Goal: Information Seeking & Learning: Check status

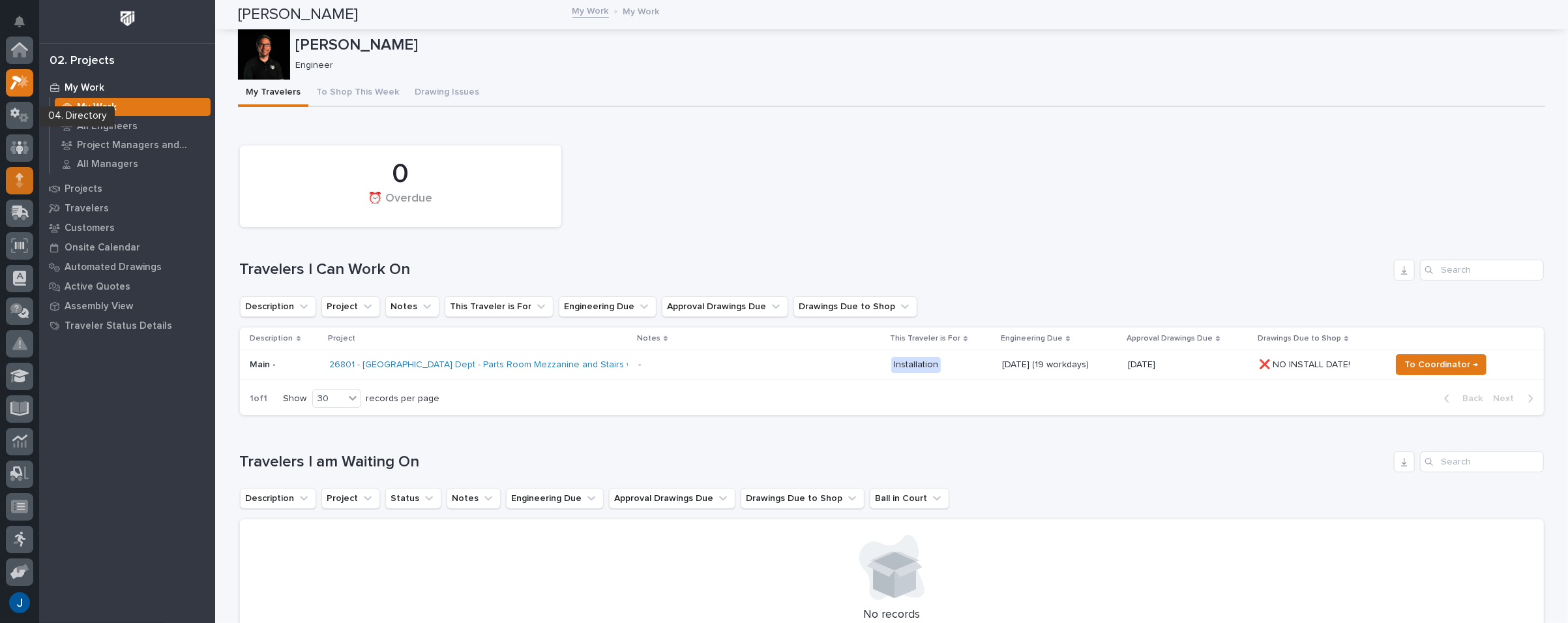
scroll to position [32, 0]
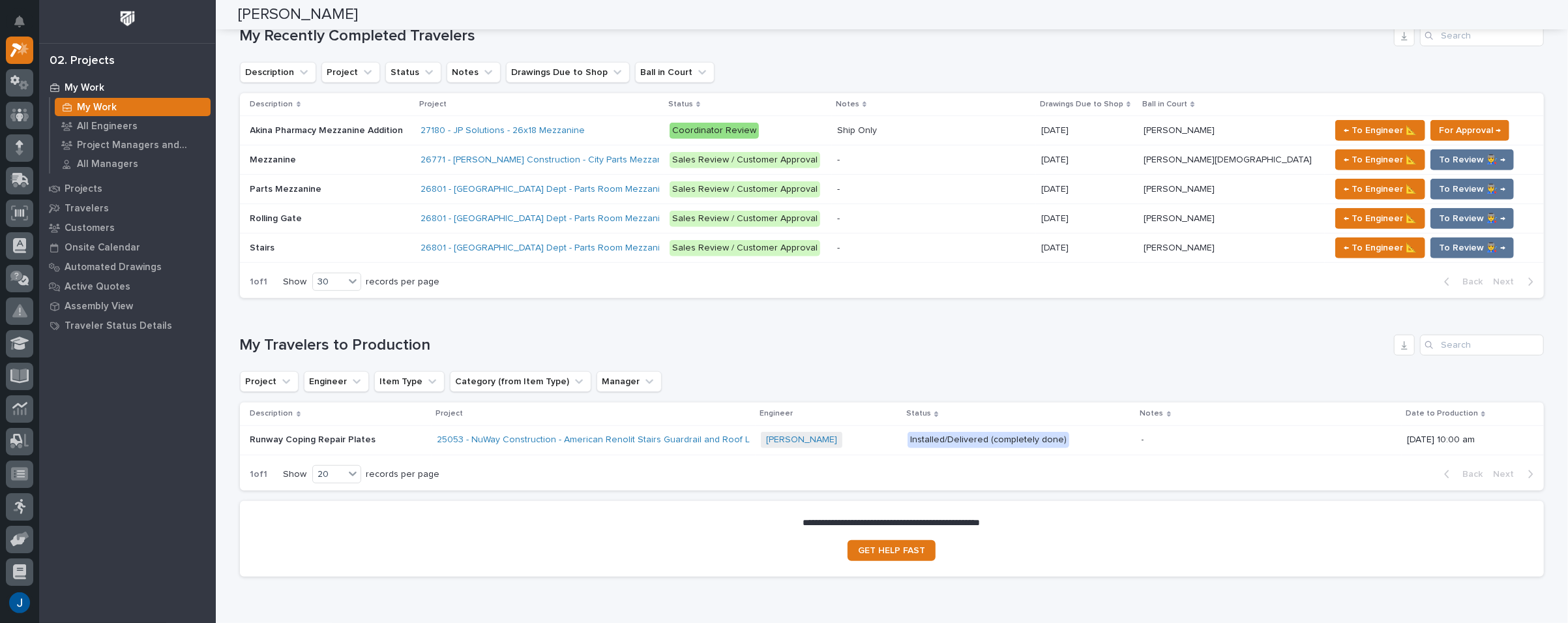
click at [129, 14] on img at bounding box center [127, 18] width 24 height 24
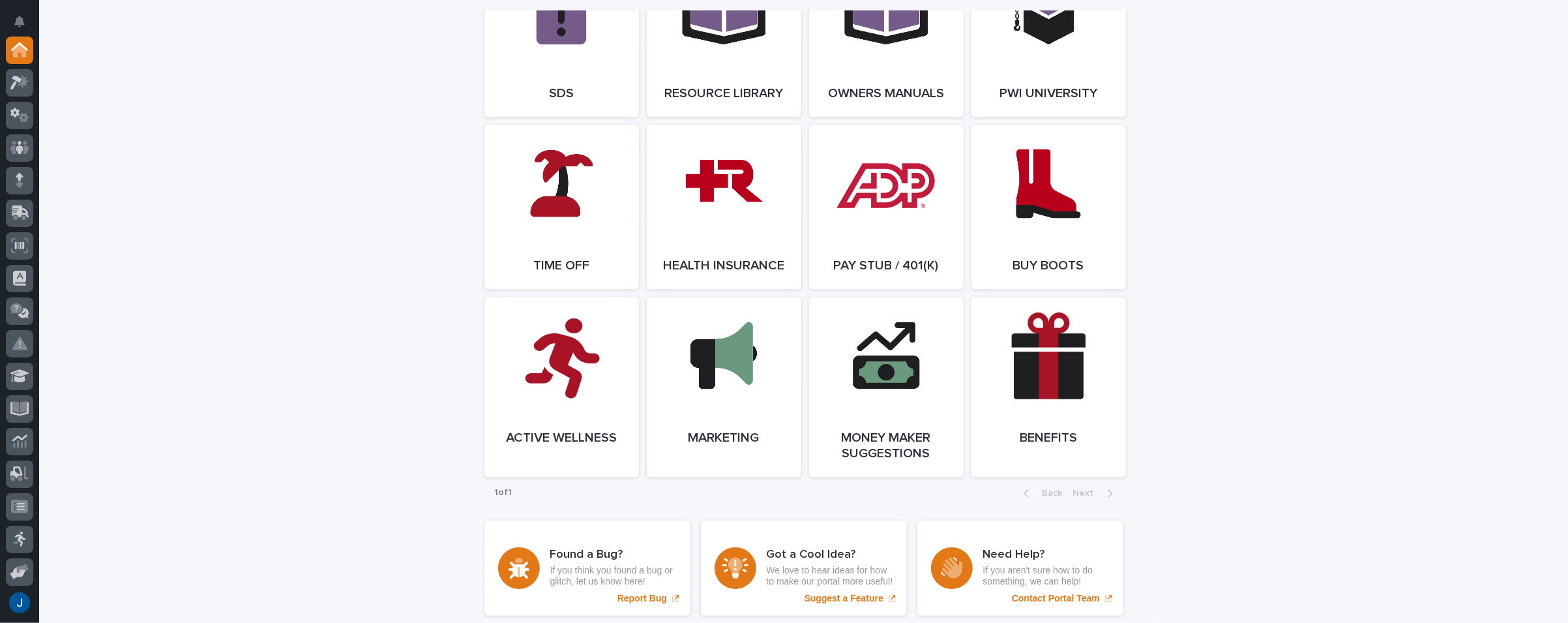
scroll to position [2454, 0]
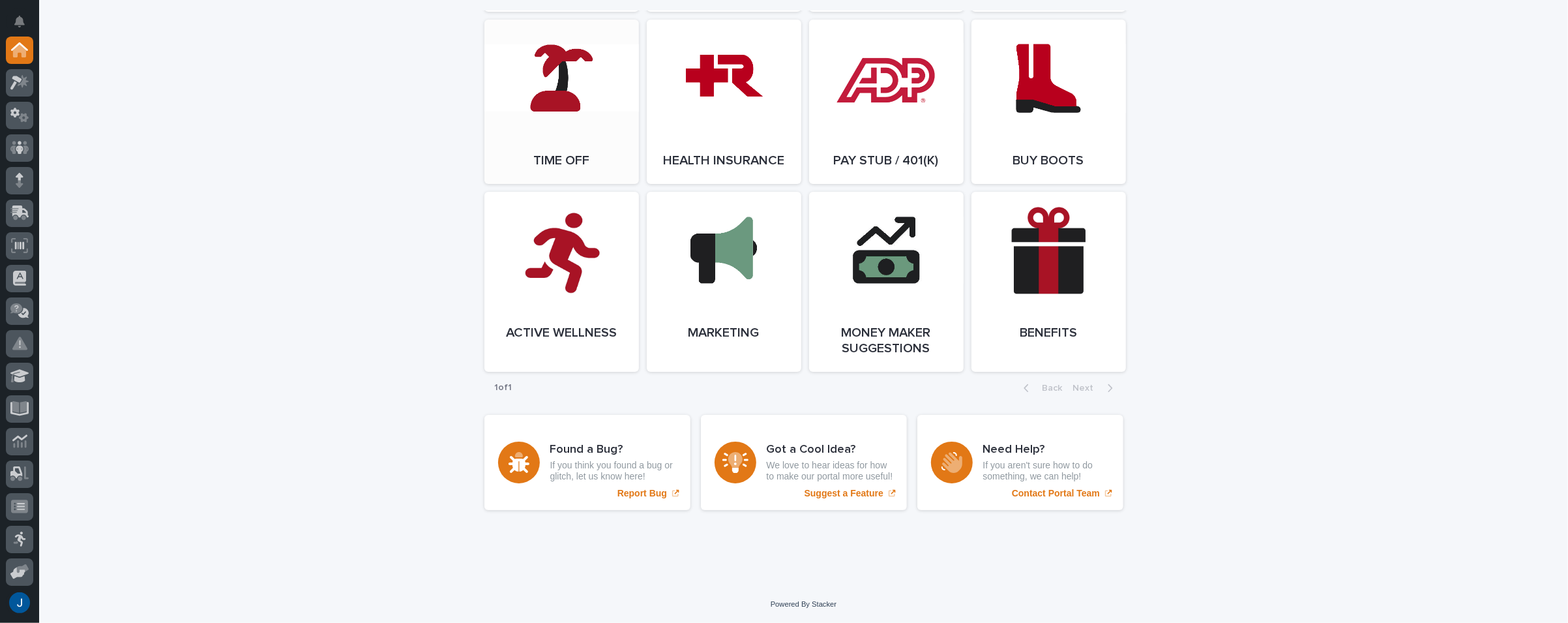
click at [554, 65] on link "Open Link" at bounding box center [561, 101] width 154 height 165
click at [1067, 268] on link "Open Link" at bounding box center [1048, 281] width 154 height 180
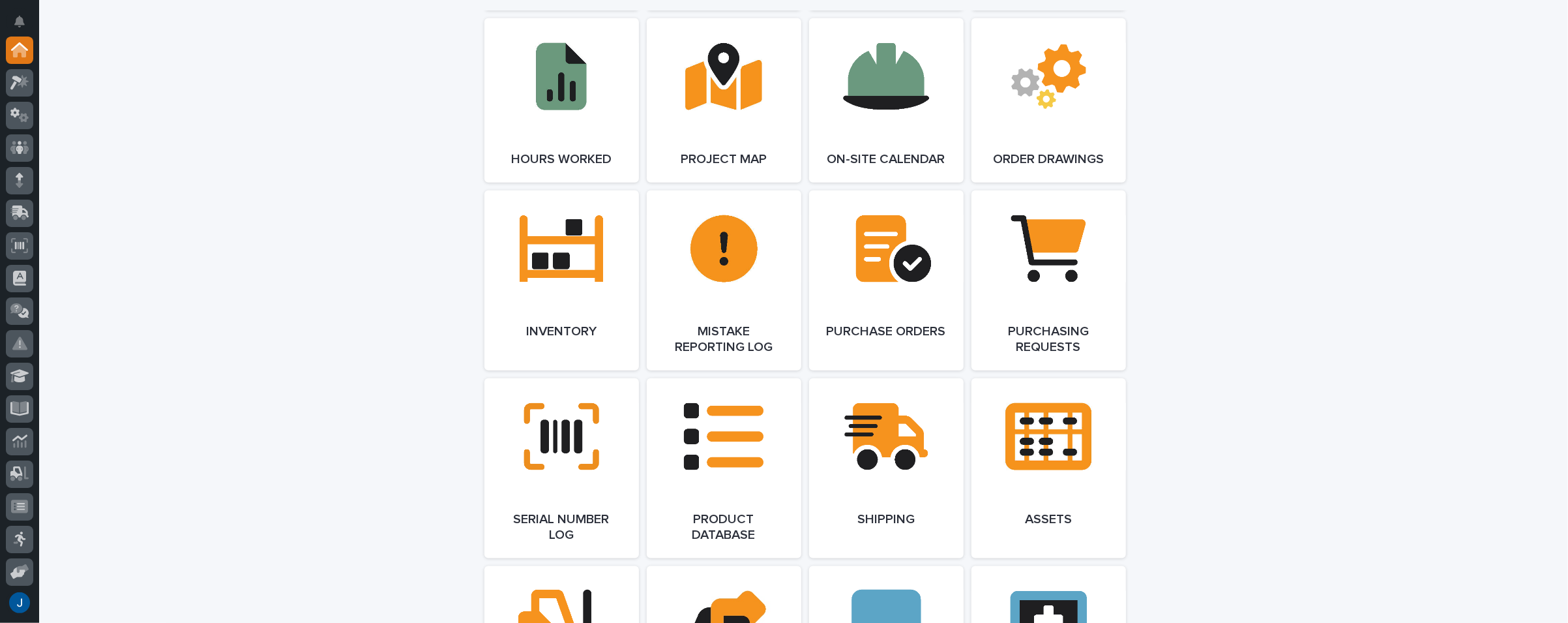
scroll to position [1280, 0]
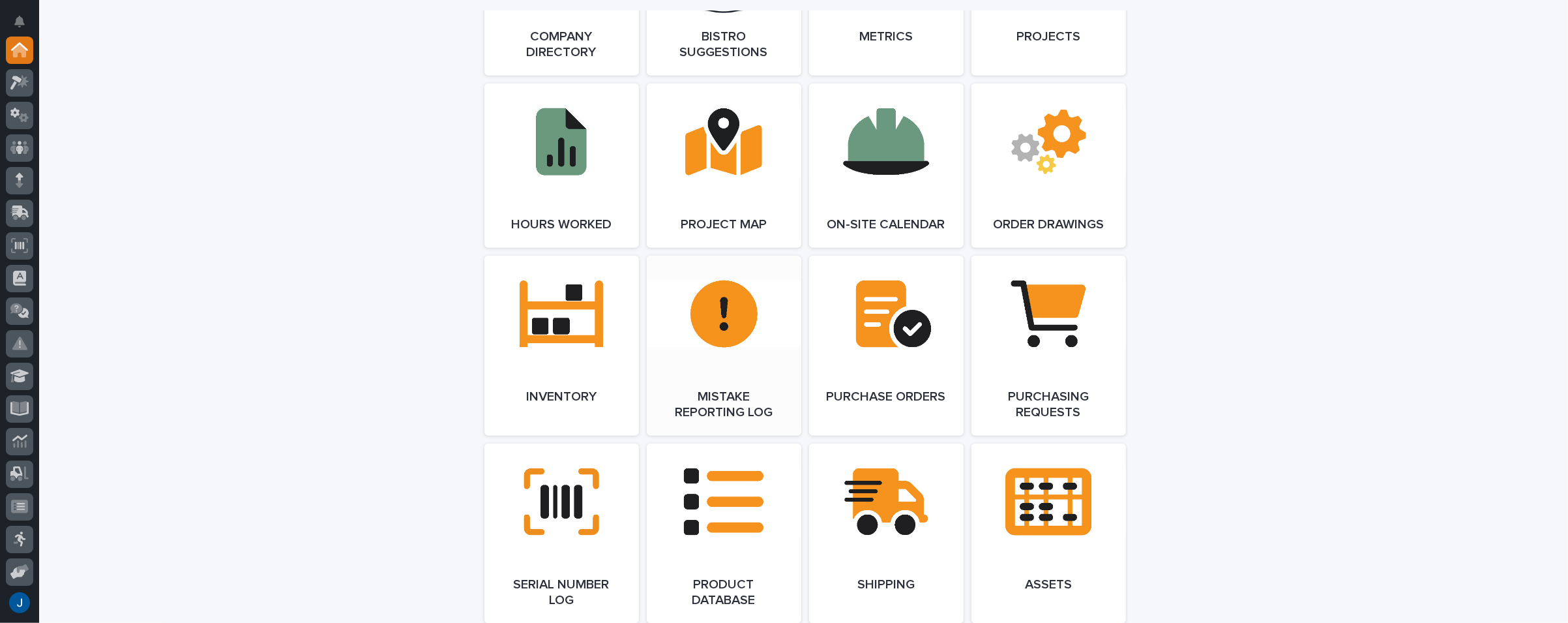
click at [692, 334] on link "Open Link" at bounding box center [724, 345] width 154 height 180
click at [17, 81] on icon at bounding box center [19, 83] width 19 height 15
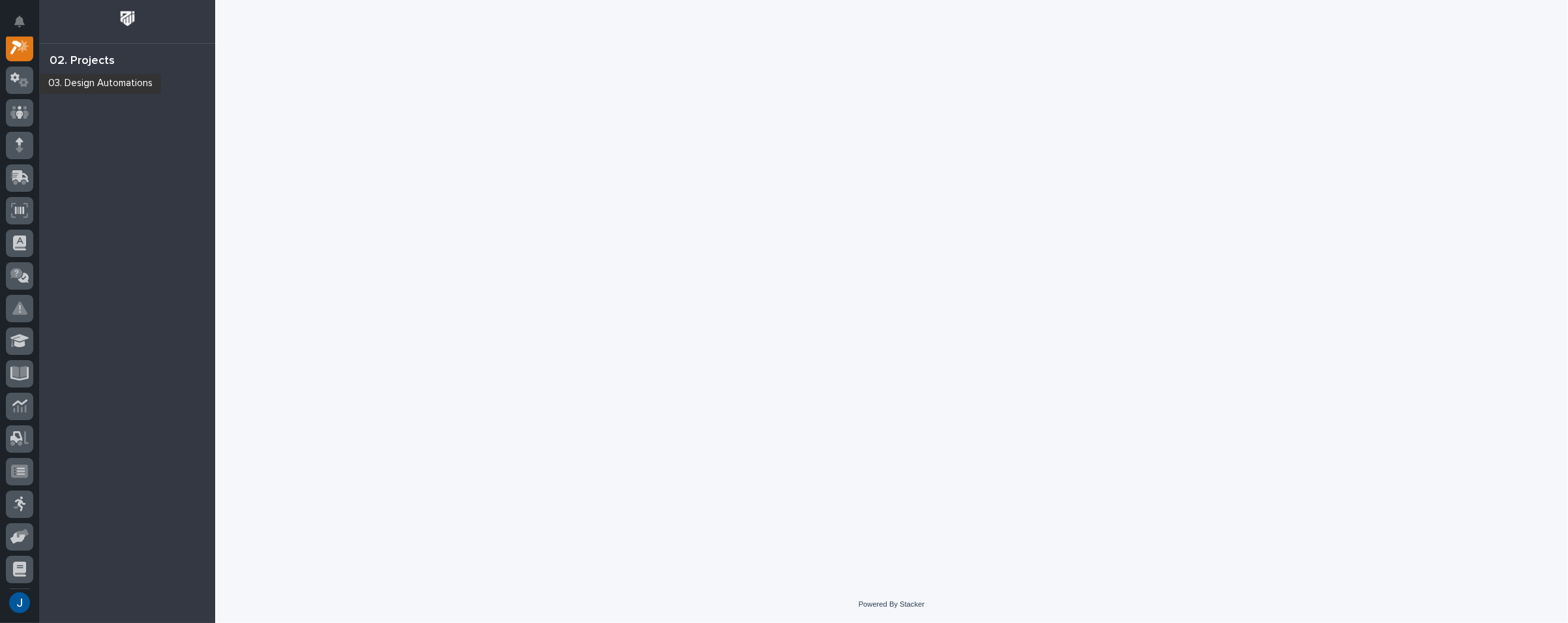
scroll to position [32, 0]
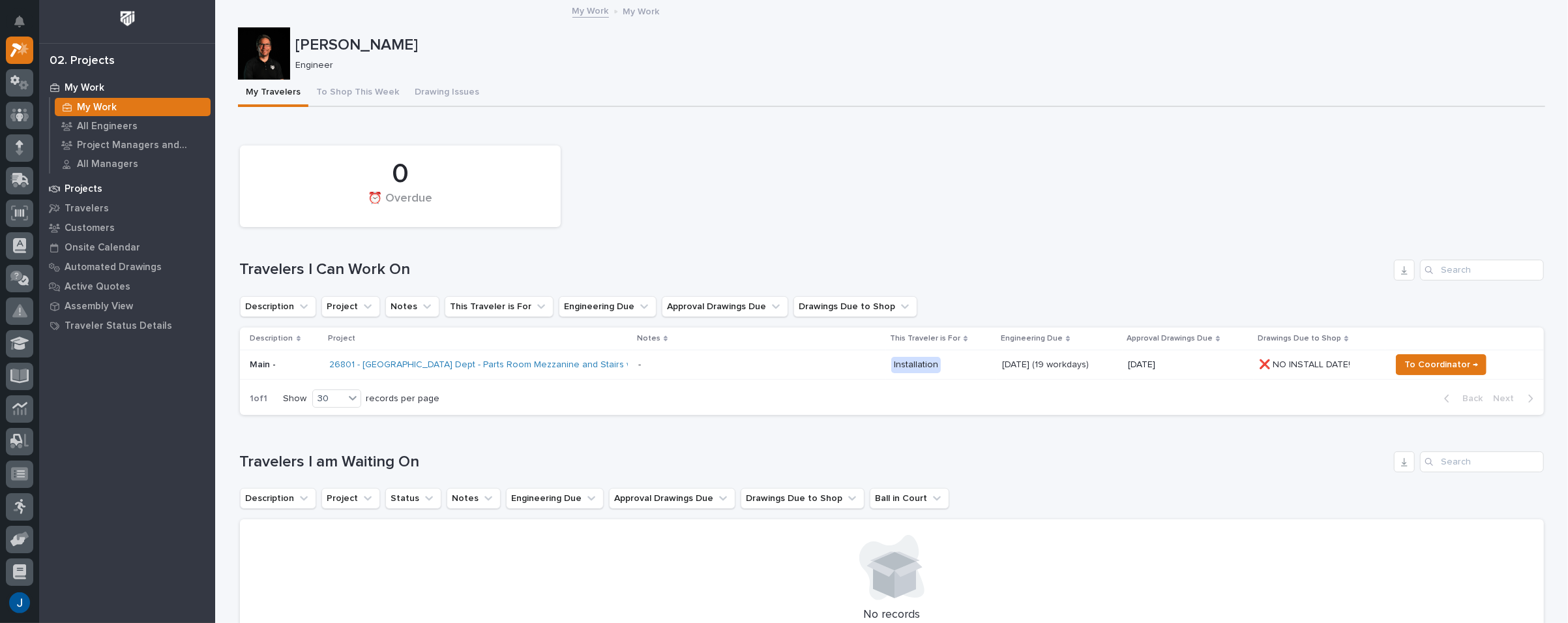
click at [76, 186] on p "Projects" at bounding box center [83, 189] width 38 height 12
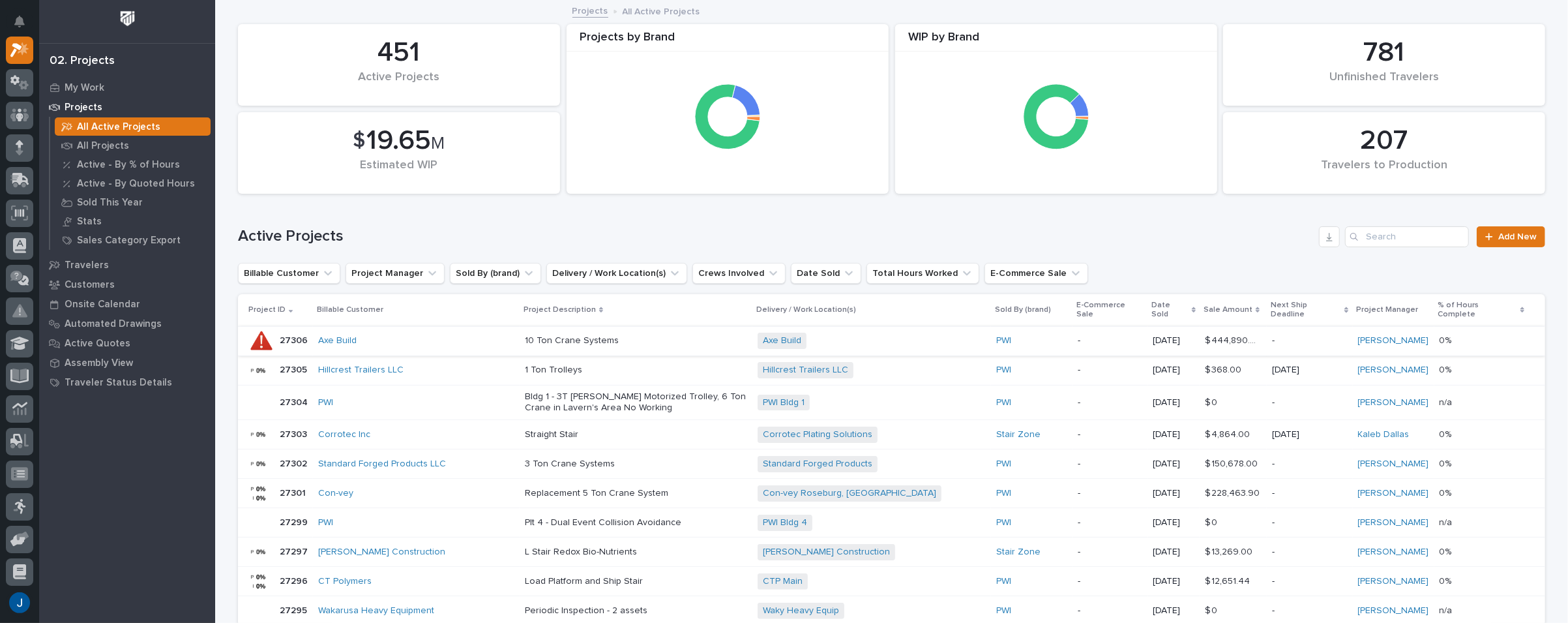
scroll to position [65, 0]
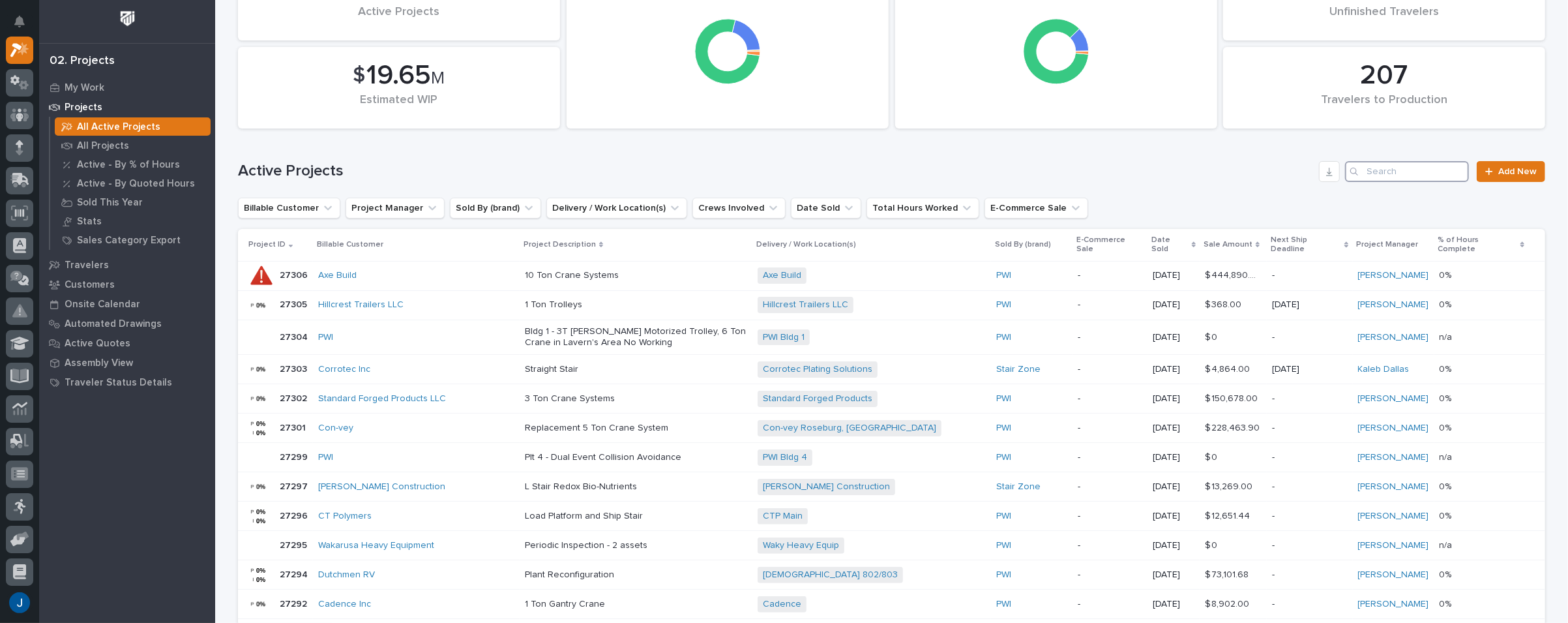
click at [1375, 166] on input "Search" at bounding box center [1407, 172] width 124 height 21
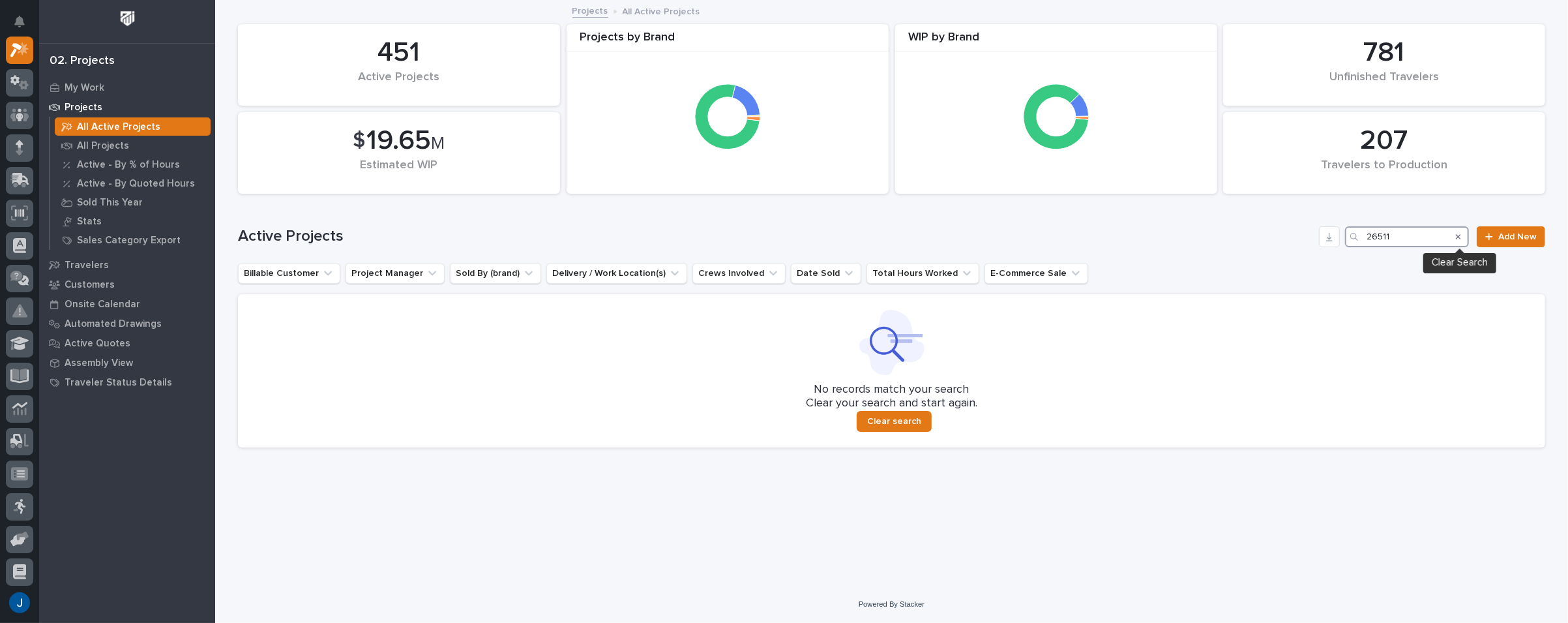
type input "26511"
click at [1459, 236] on icon "Search" at bounding box center [1459, 237] width 6 height 6
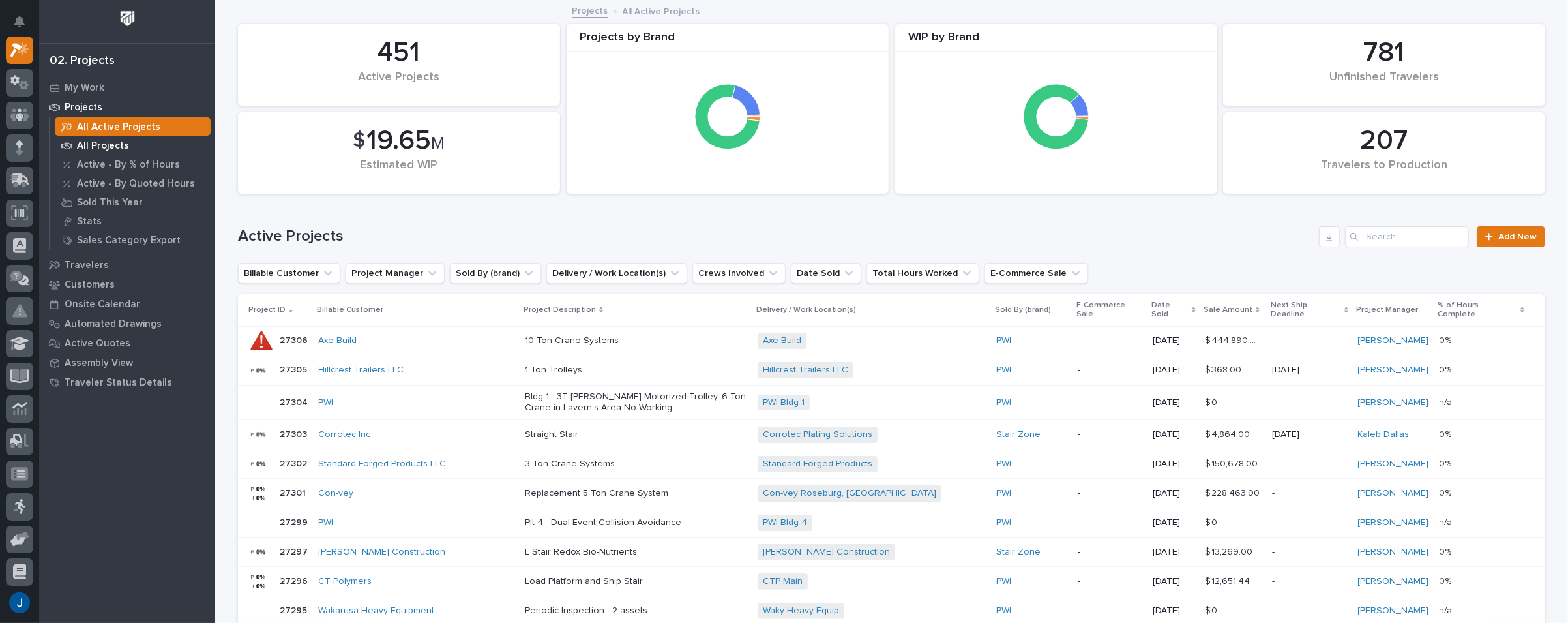
click at [90, 143] on p "All Projects" at bounding box center [103, 146] width 52 height 12
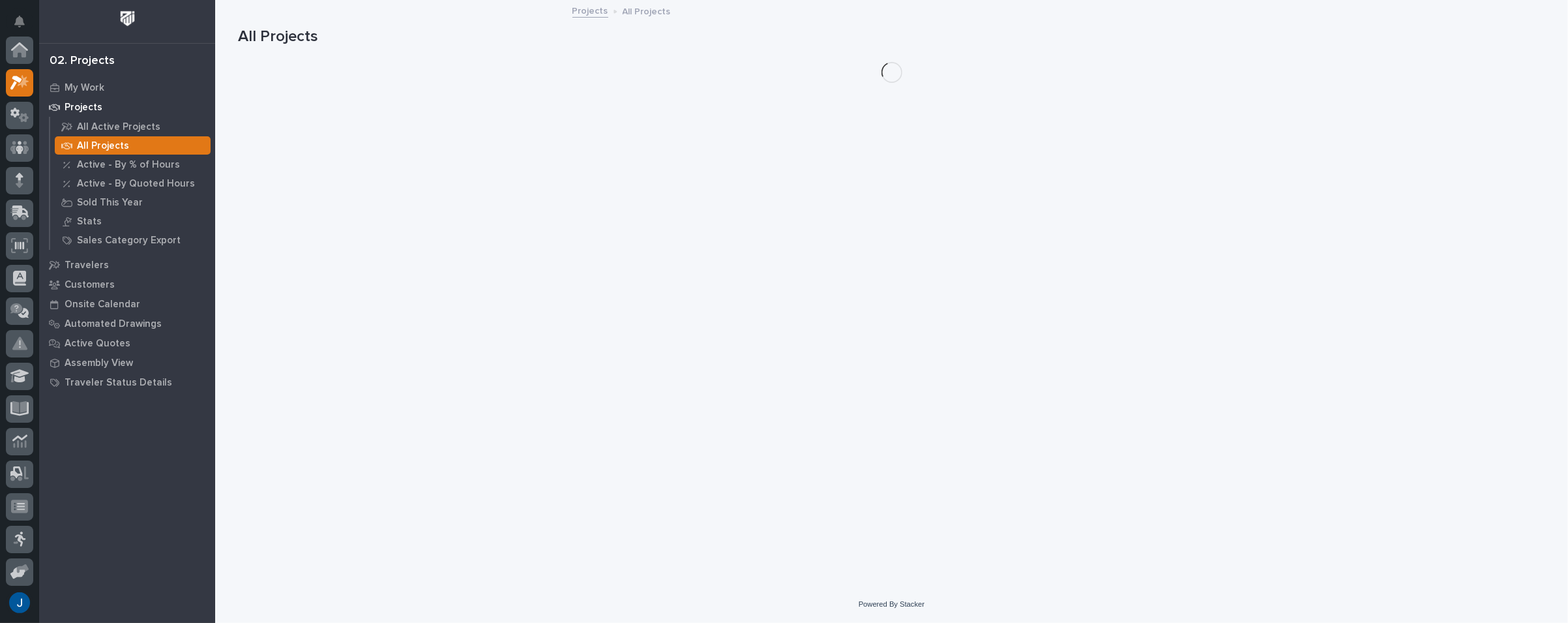
scroll to position [32, 0]
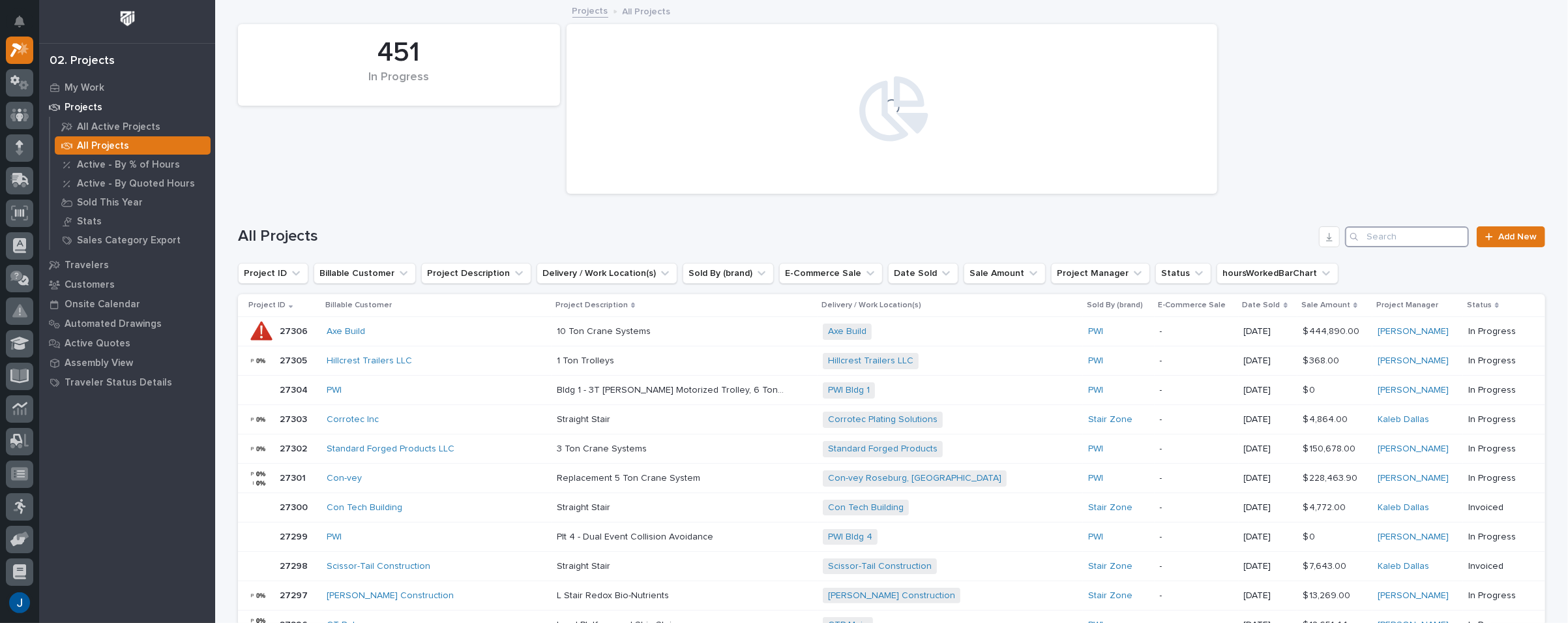
drag, startPoint x: 1379, startPoint y: 226, endPoint x: 1377, endPoint y: 233, distance: 7.3
click at [1379, 226] on input "Search" at bounding box center [1407, 236] width 124 height 21
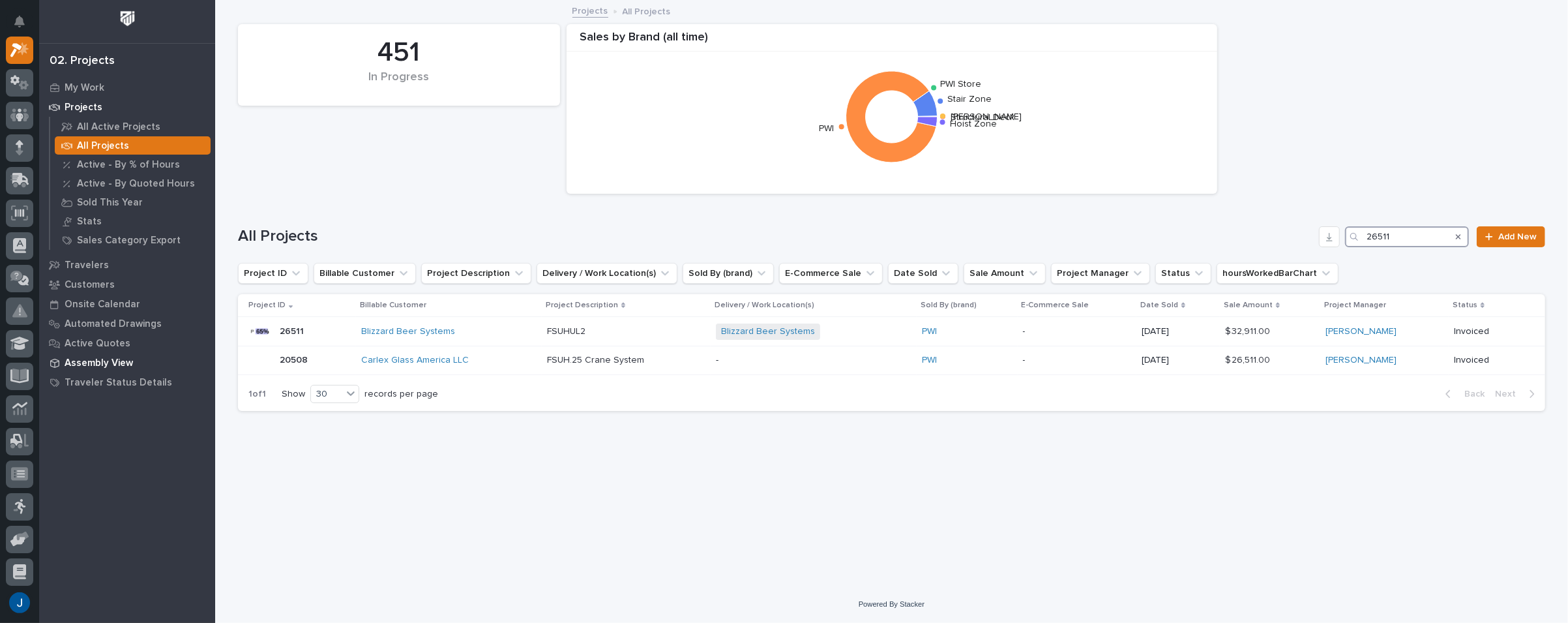
type input "26511"
click at [393, 176] on div "451 In Progress Sales by Brand (all time) Structural Deck Starke Stair Zone PWI…" at bounding box center [891, 109] width 1320 height 183
click at [16, 19] on icon "Notifications" at bounding box center [19, 21] width 10 height 12
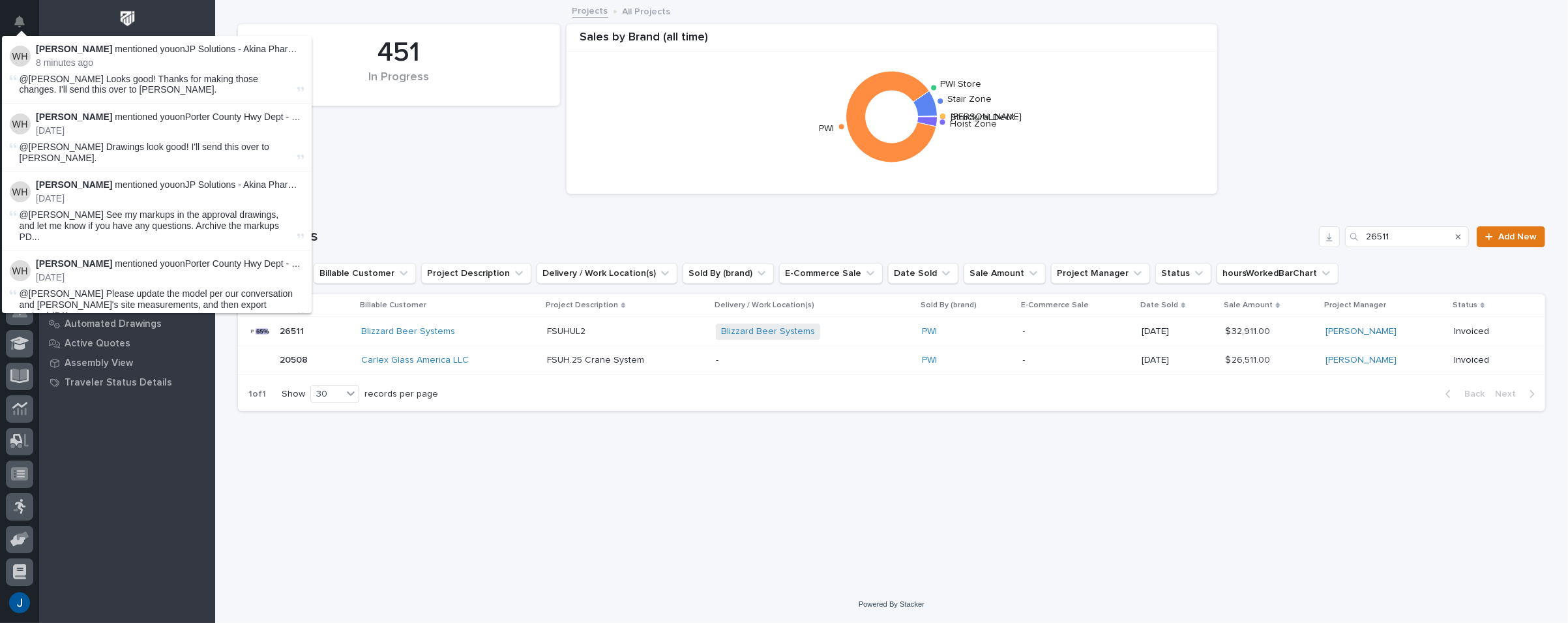
click at [81, 53] on strong "[PERSON_NAME]" at bounding box center [74, 48] width 76 height 10
click at [61, 88] on span "@Jamey Jodway Looks good! Thanks for making those changes. I'll send this over …" at bounding box center [138, 84] width 238 height 21
click at [73, 124] on div "Weston Hochstetler mentioned you on Porter County Hwy Dept - Main - Parts Mezza…" at bounding box center [169, 124] width 268 height 25
click at [127, 131] on p "4 days ago" at bounding box center [169, 131] width 268 height 11
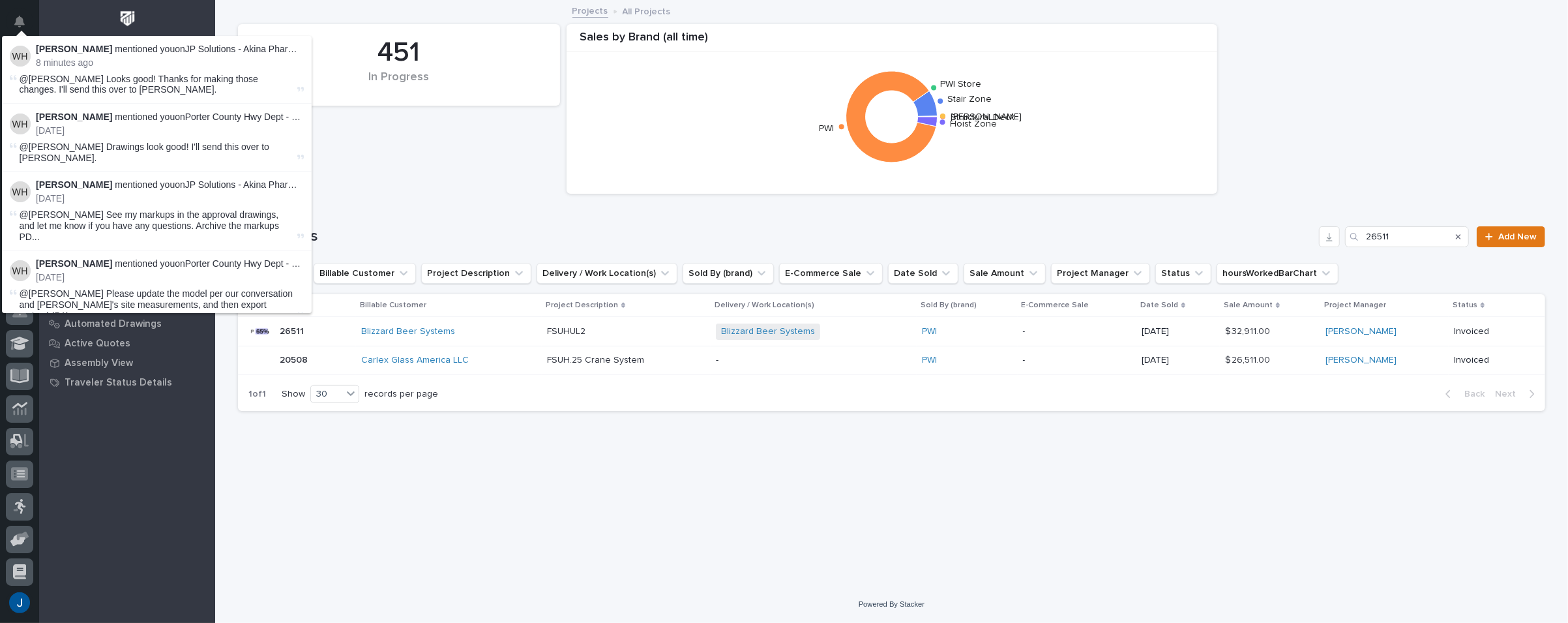
click at [85, 57] on div "Weston Hochstetler mentioned you on JP Solutions - Akina Pharmacy Mezzanine Add…" at bounding box center [169, 56] width 268 height 25
drag, startPoint x: 385, startPoint y: 143, endPoint x: 360, endPoint y: 88, distance: 60.4
click at [385, 142] on div "451 In Progress Sales by Brand (all time) Structural Deck Starke Stair Zone PWI…" at bounding box center [891, 109] width 1320 height 183
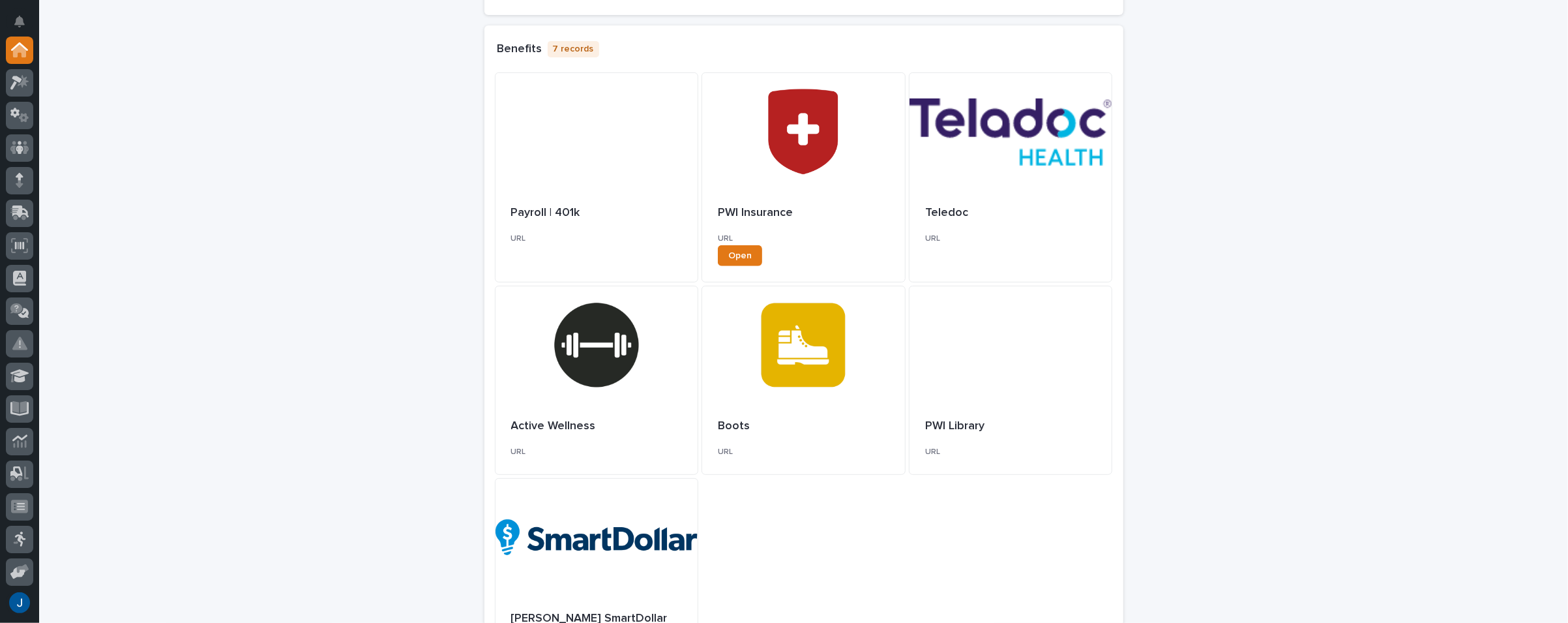
scroll to position [397, 0]
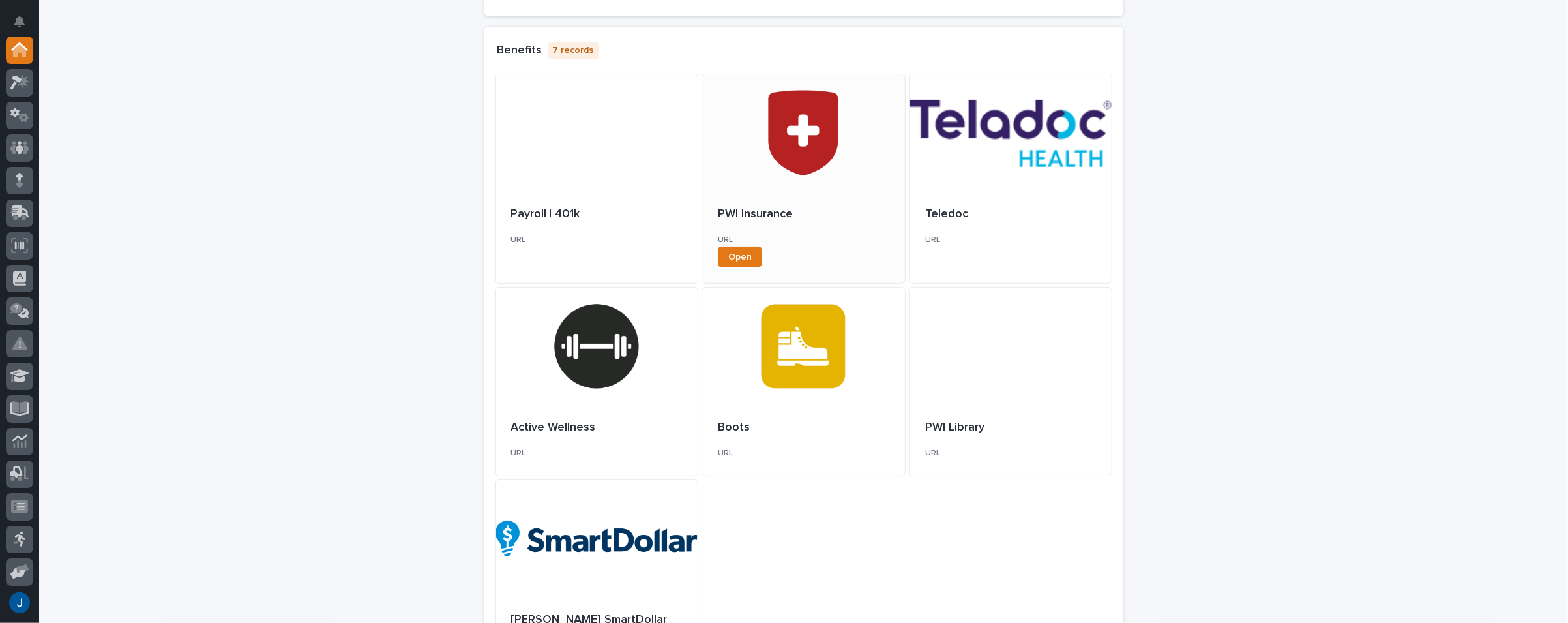
click at [786, 125] on div at bounding box center [804, 133] width 202 height 117
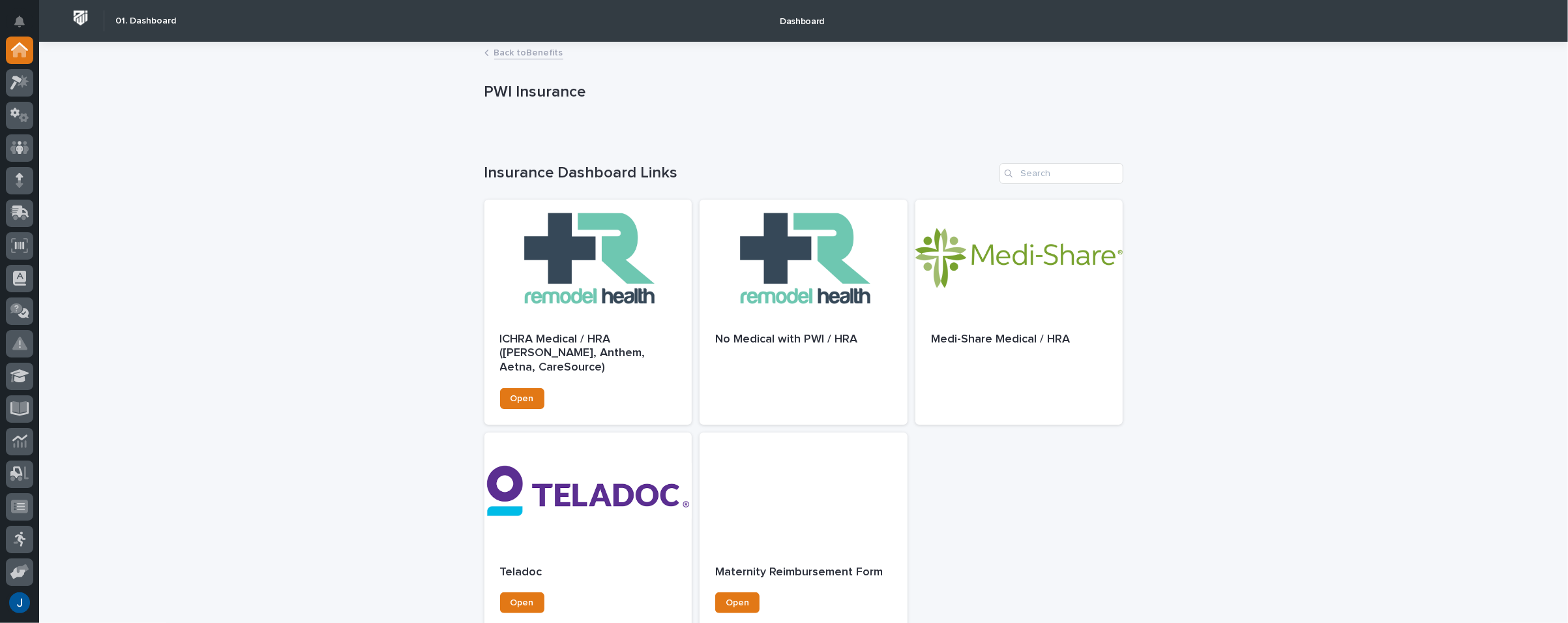
scroll to position [65, 0]
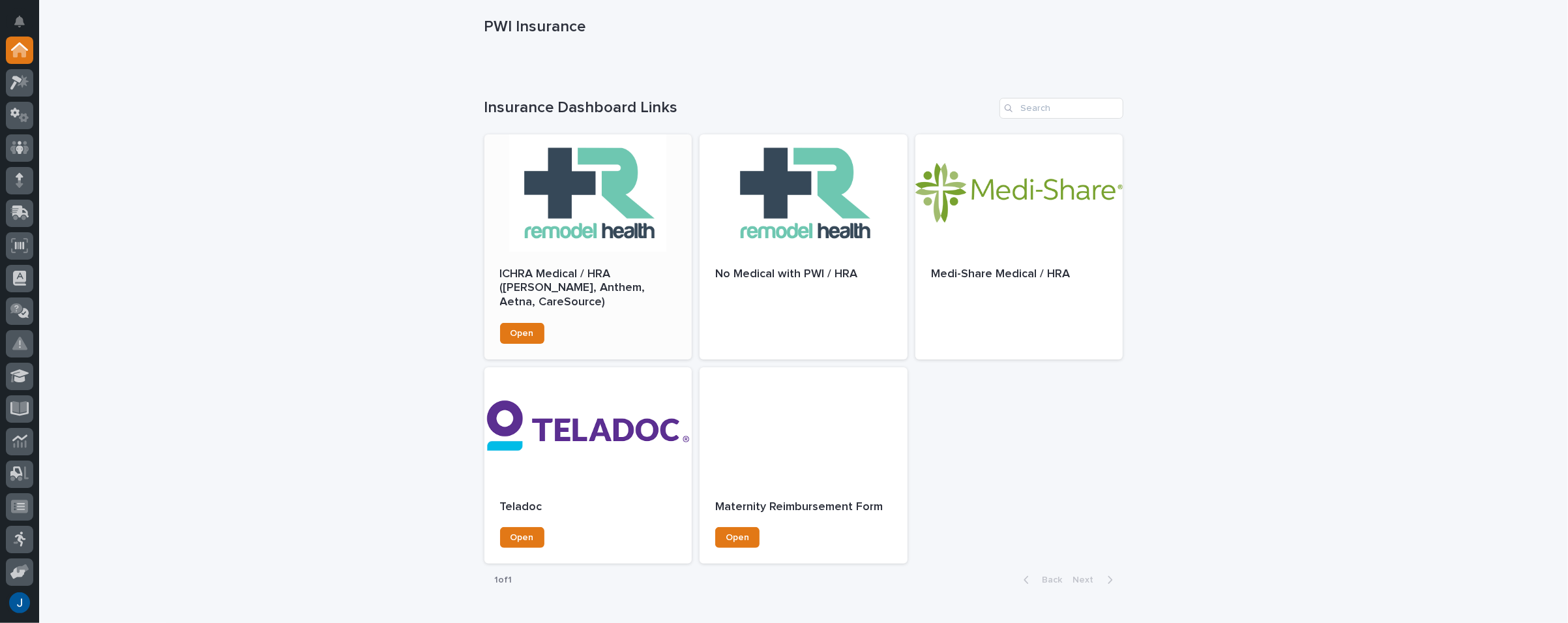
click at [541, 212] on div at bounding box center [588, 193] width 208 height 117
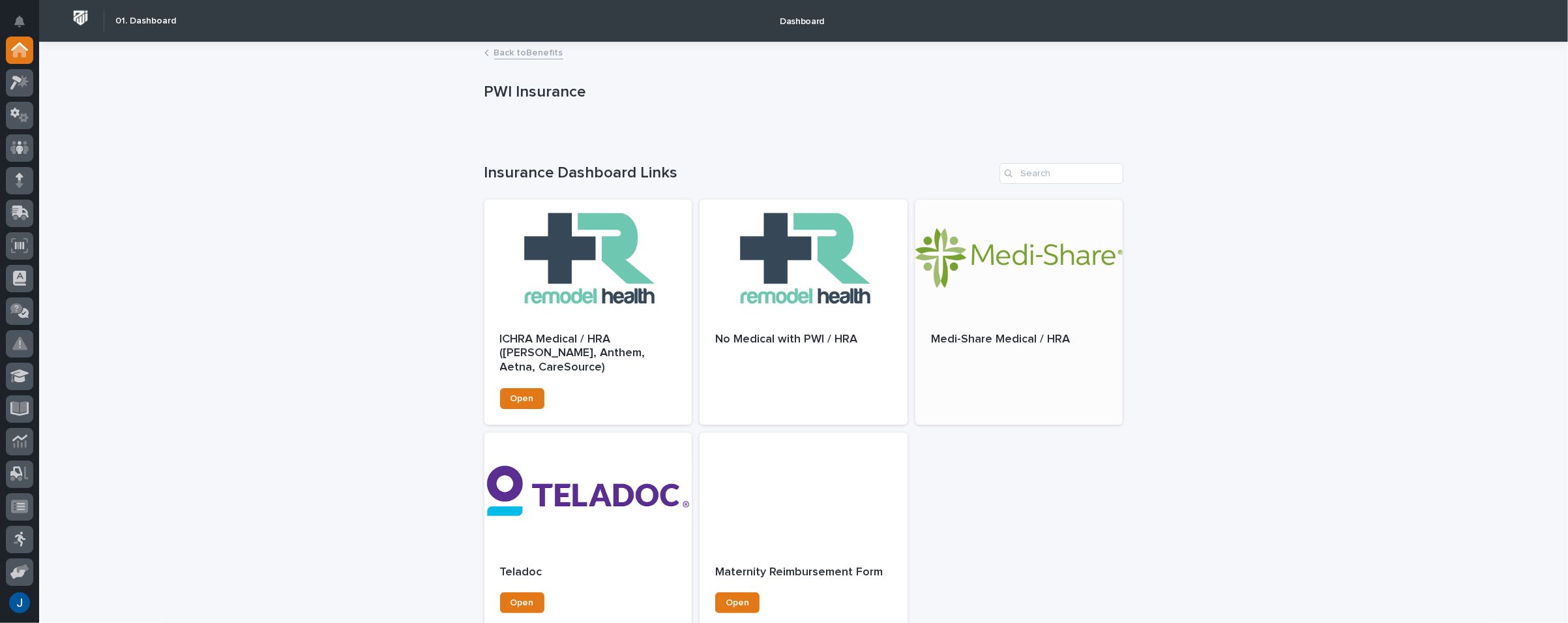
click at [1020, 263] on div at bounding box center [1019, 258] width 208 height 117
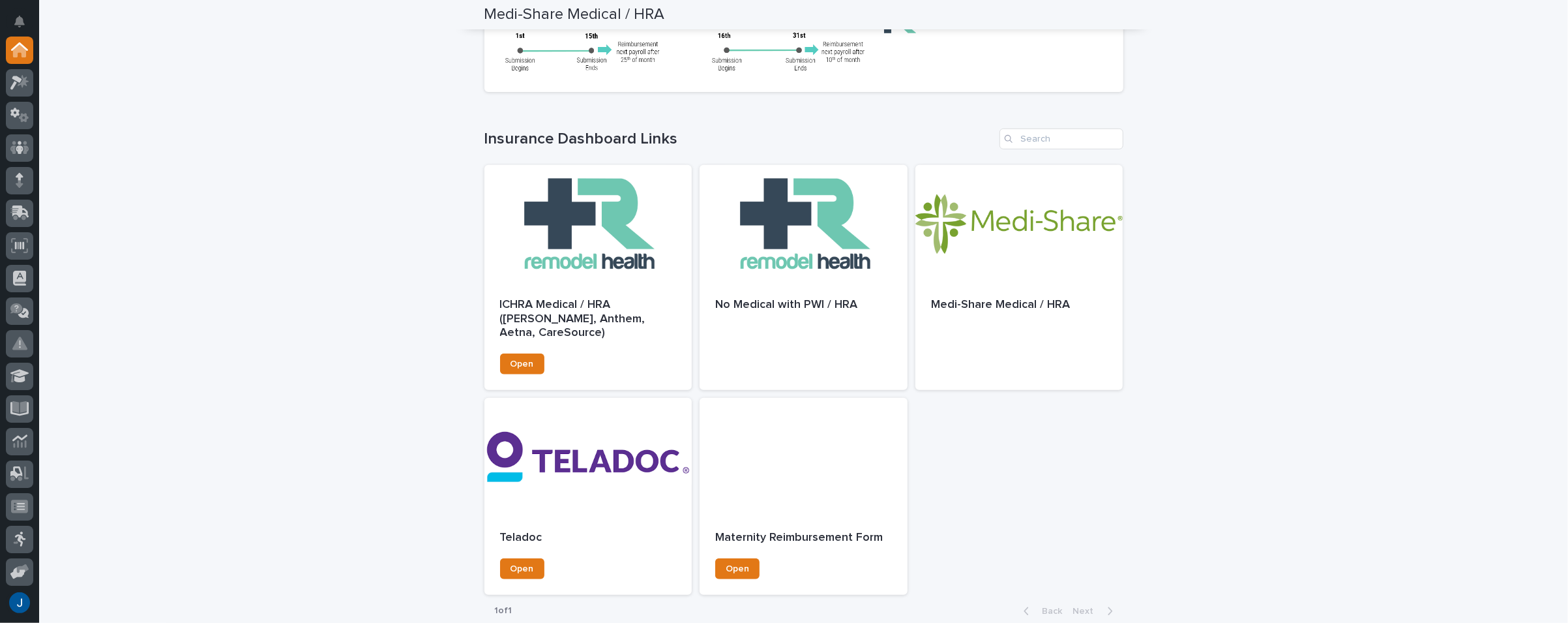
scroll to position [587, 0]
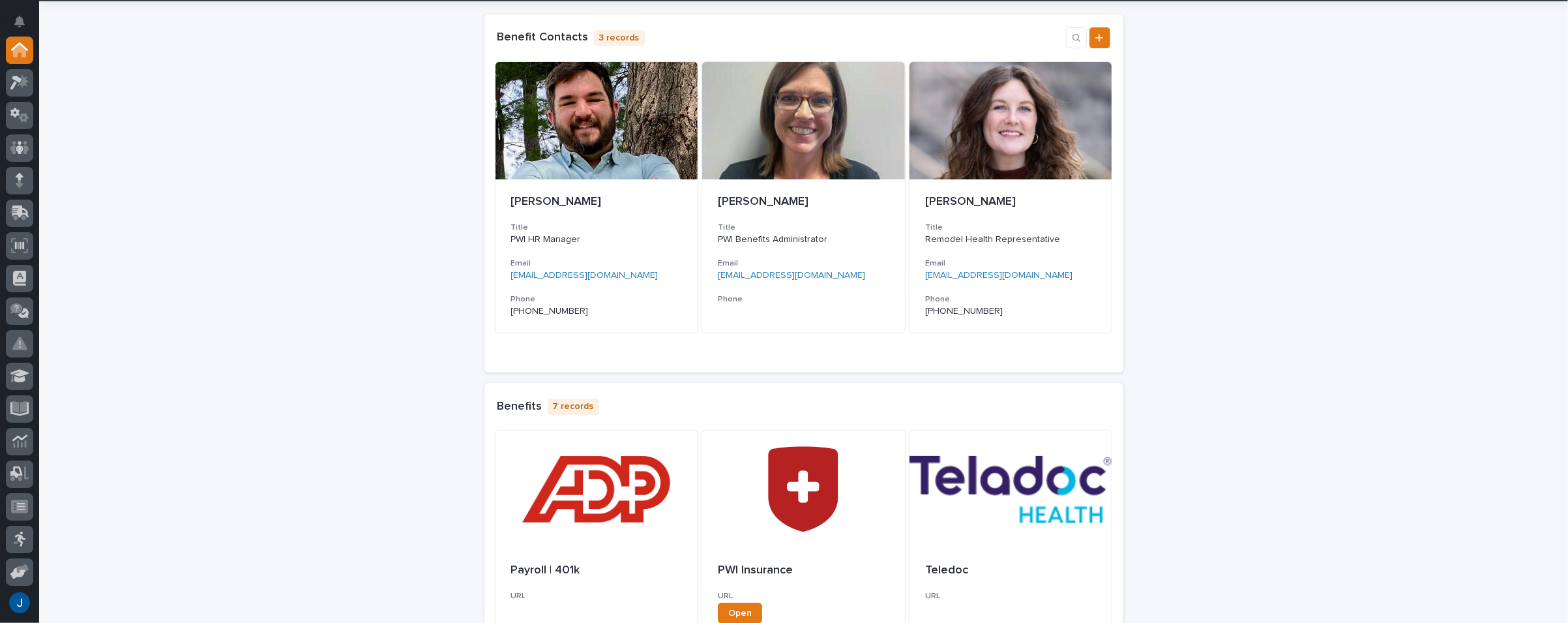
scroll to position [130, 0]
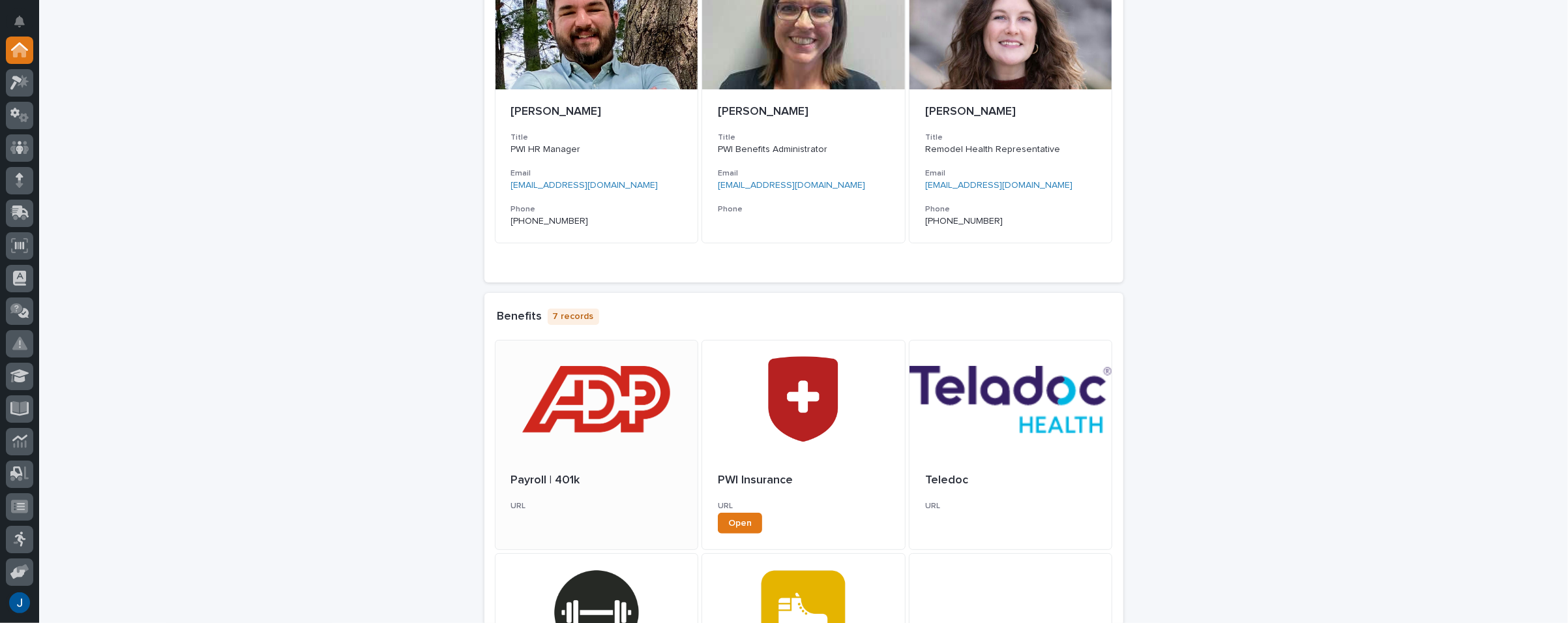
click at [616, 409] on div at bounding box center [596, 399] width 202 height 117
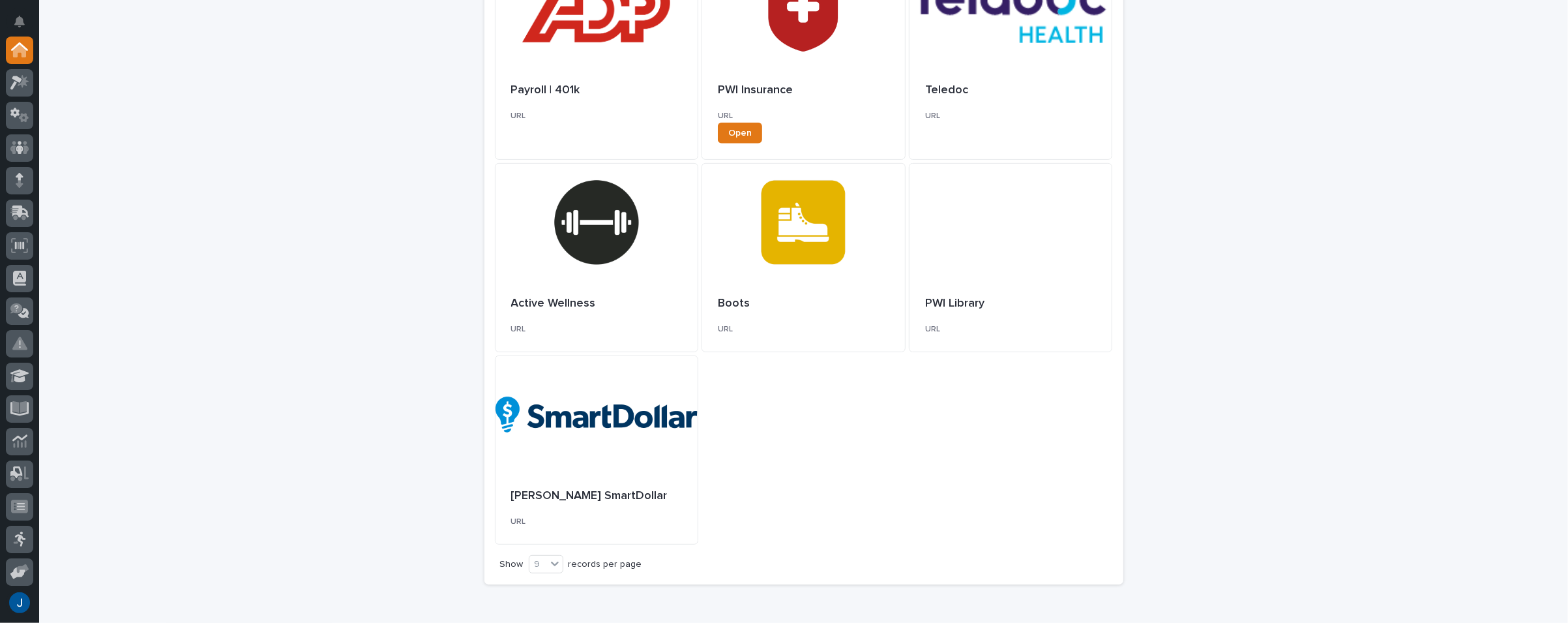
scroll to position [522, 0]
click at [571, 220] on div at bounding box center [596, 221] width 202 height 117
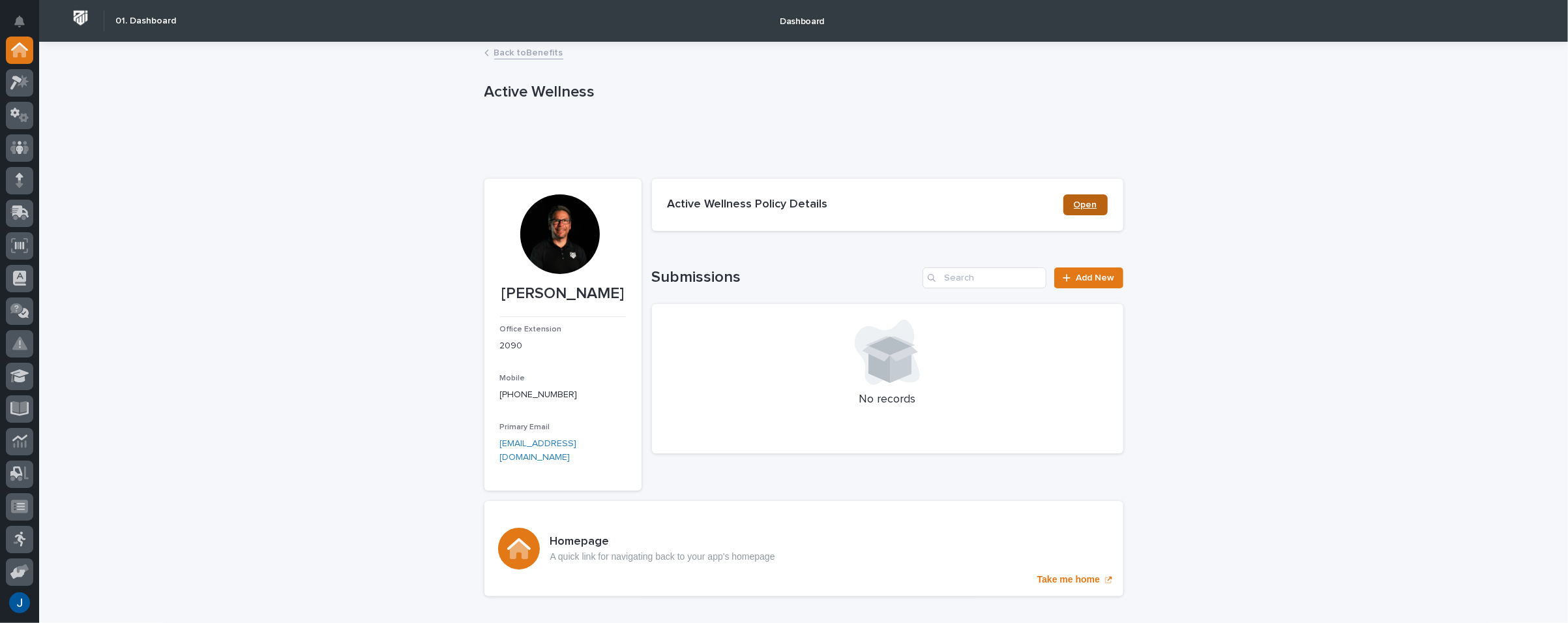
click at [1063, 202] on link "Open" at bounding box center [1085, 205] width 44 height 21
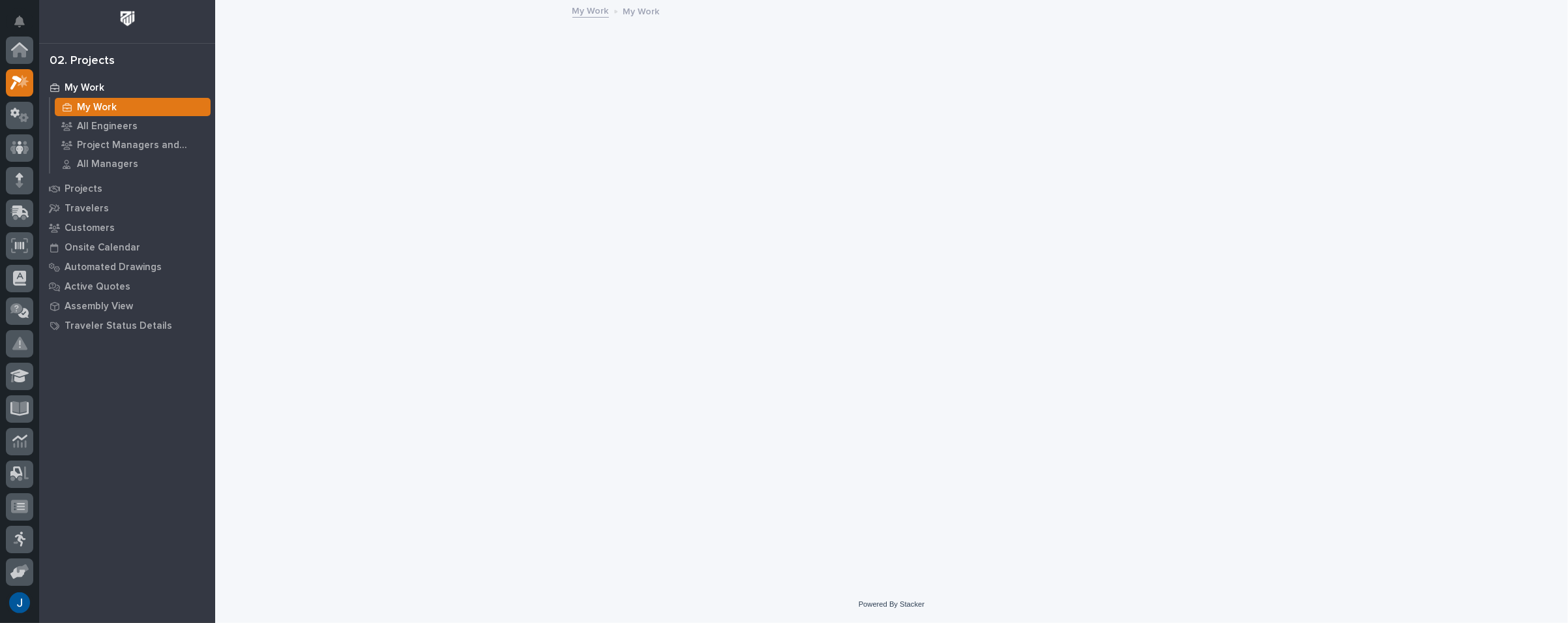
scroll to position [32, 0]
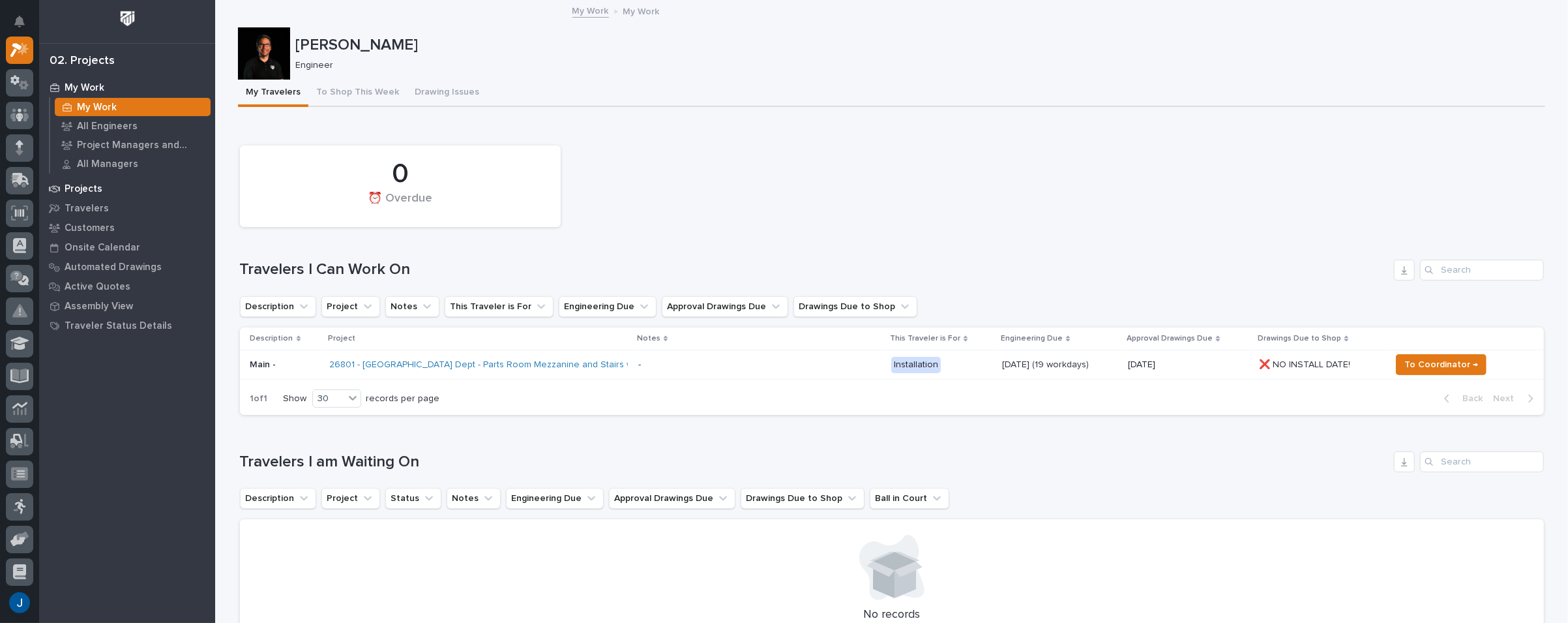
click at [79, 189] on p "Projects" at bounding box center [83, 189] width 38 height 12
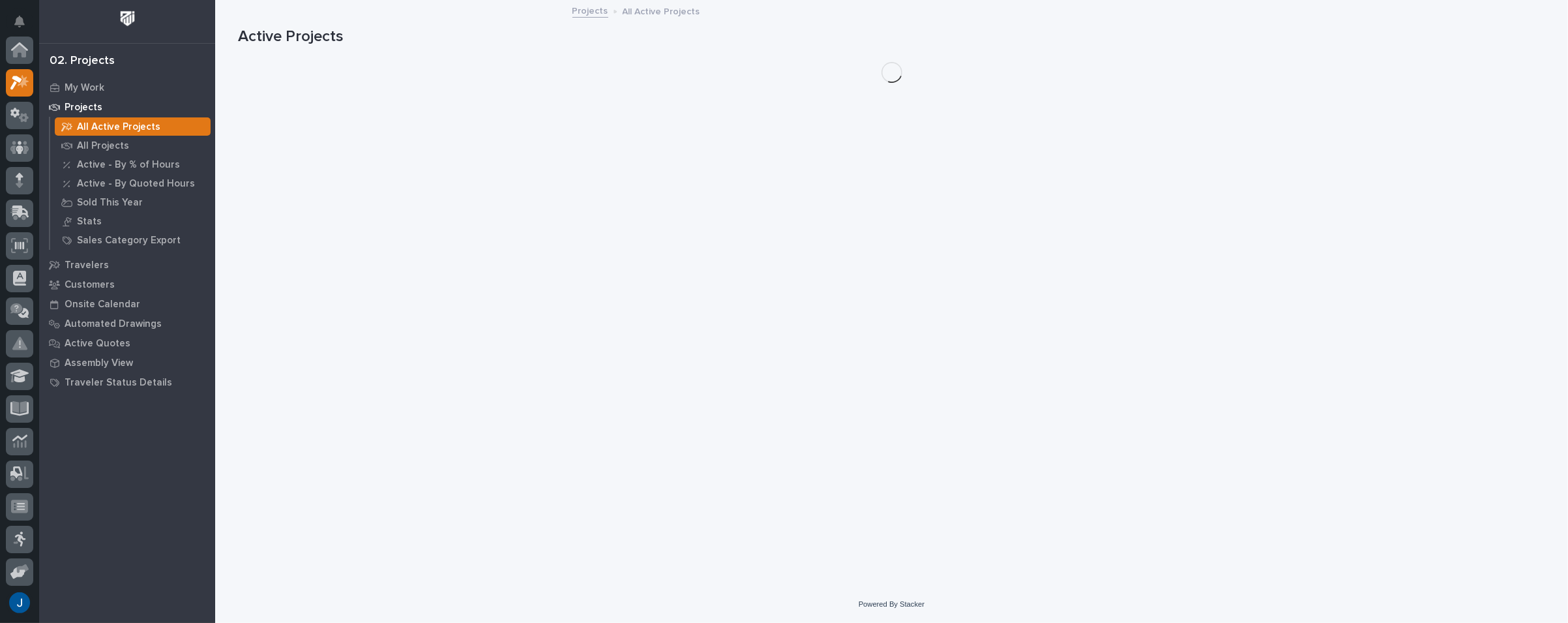
scroll to position [32, 0]
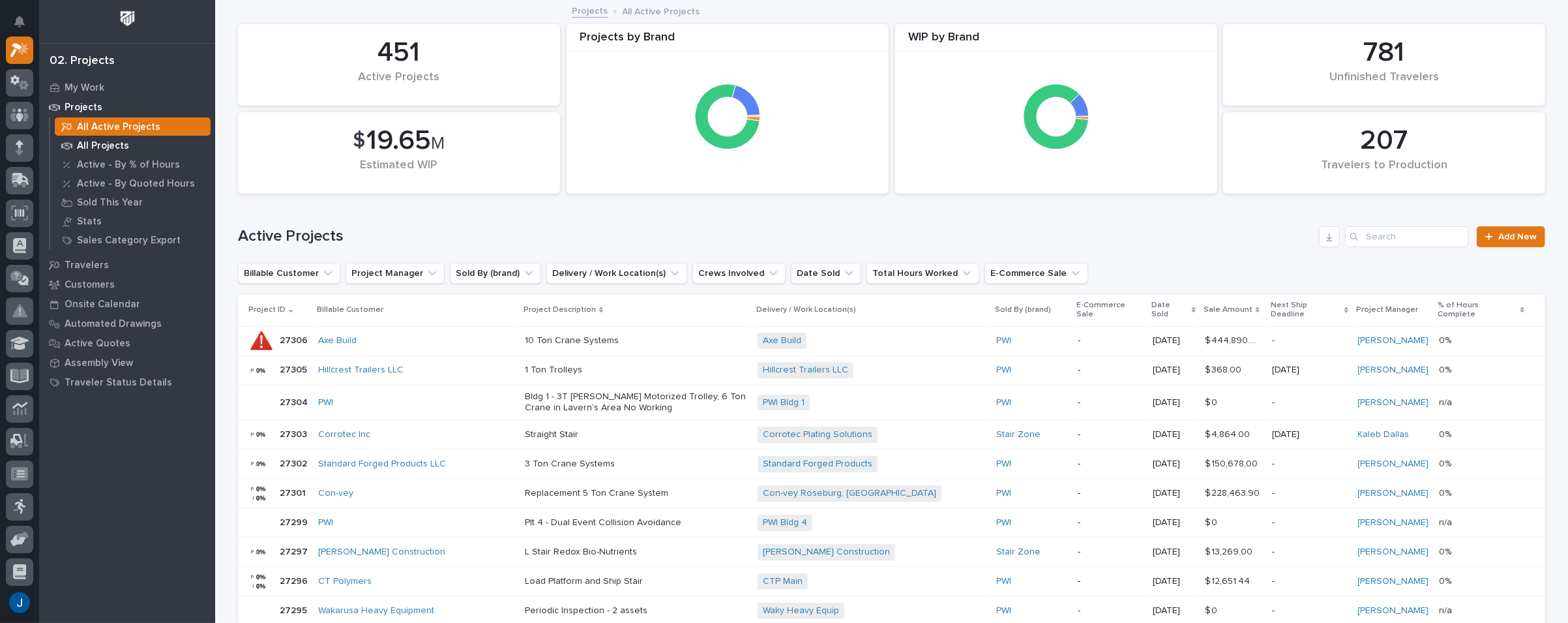
click at [95, 146] on p "All Projects" at bounding box center [103, 146] width 52 height 12
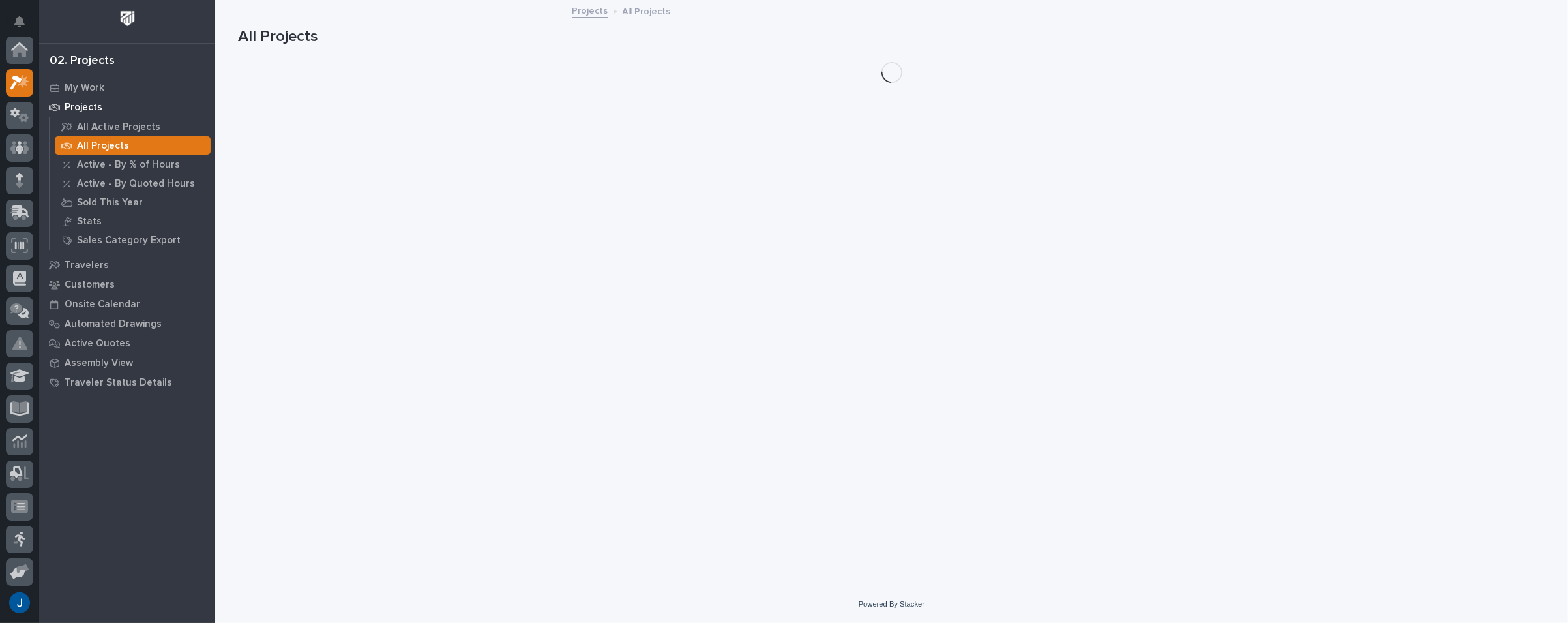
scroll to position [32, 0]
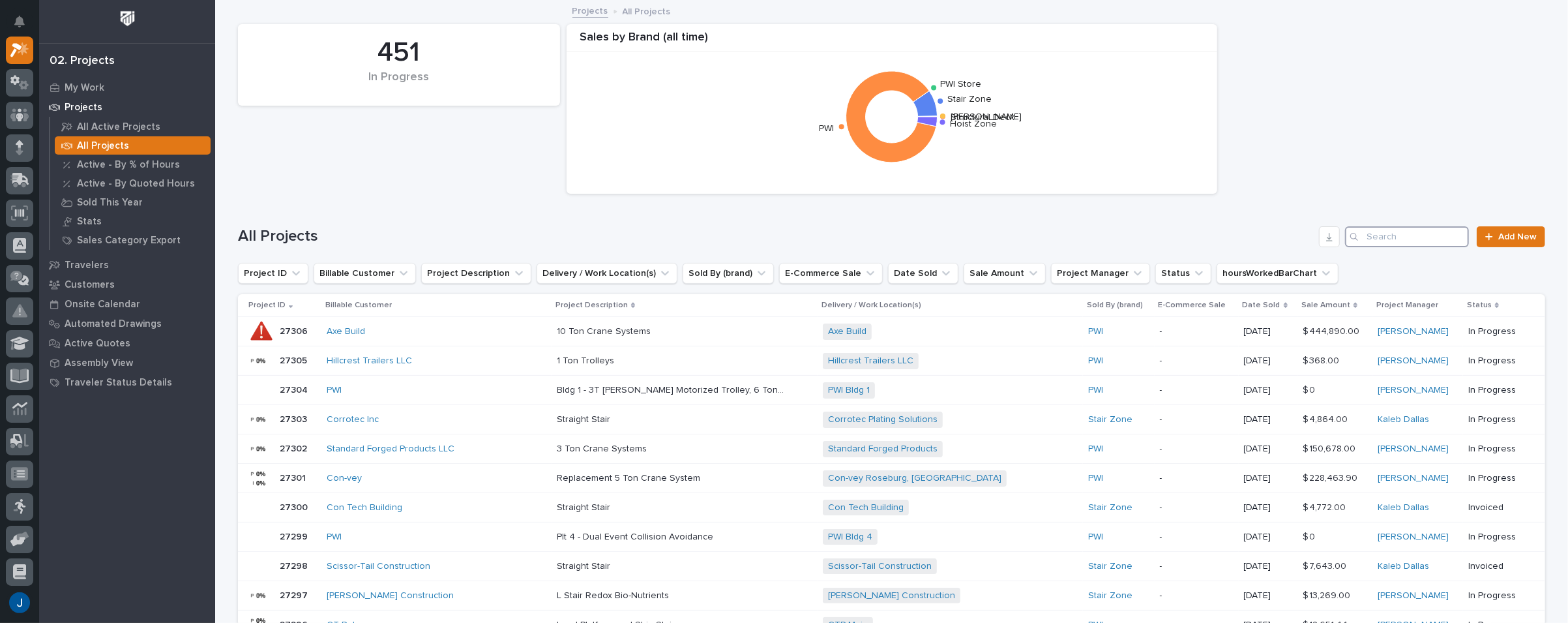
click at [1415, 242] on input "Search" at bounding box center [1407, 236] width 124 height 21
paste input "26323"
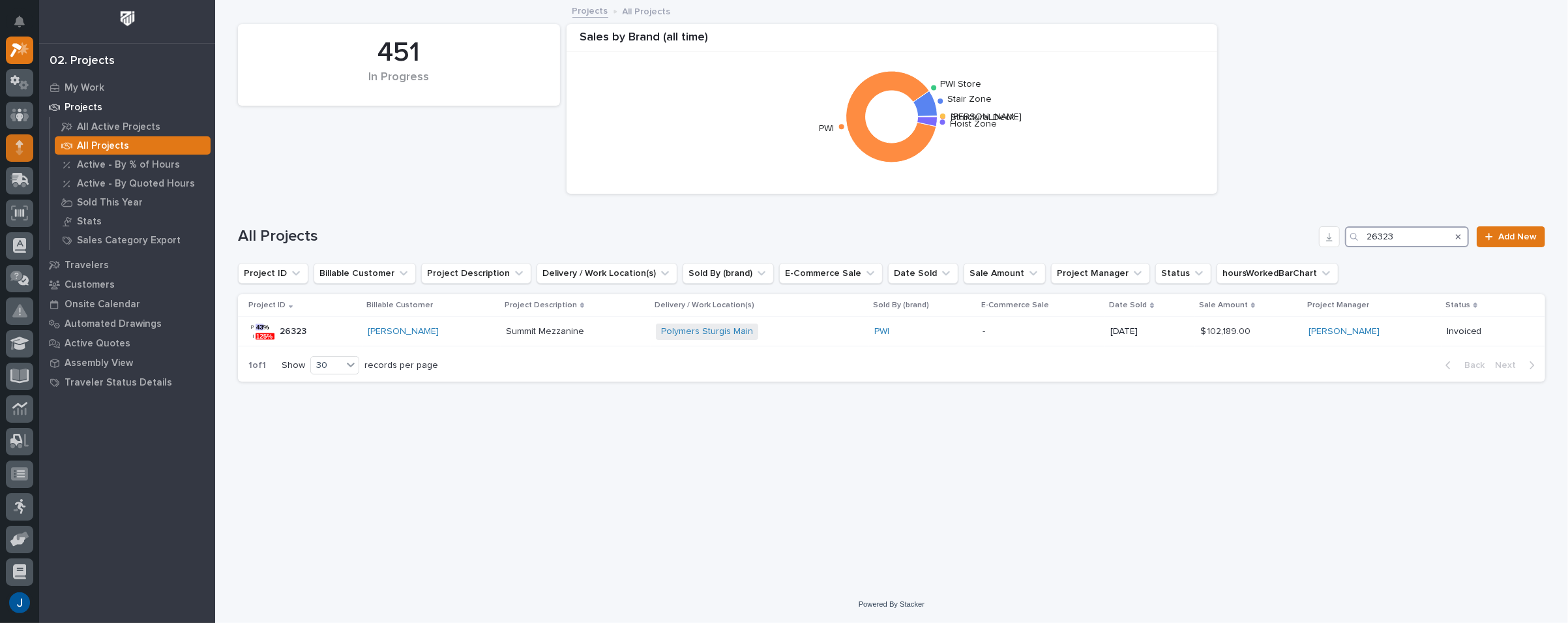
type input "26323"
click at [27, 17] on div "2" at bounding box center [31, 17] width 9 height 8
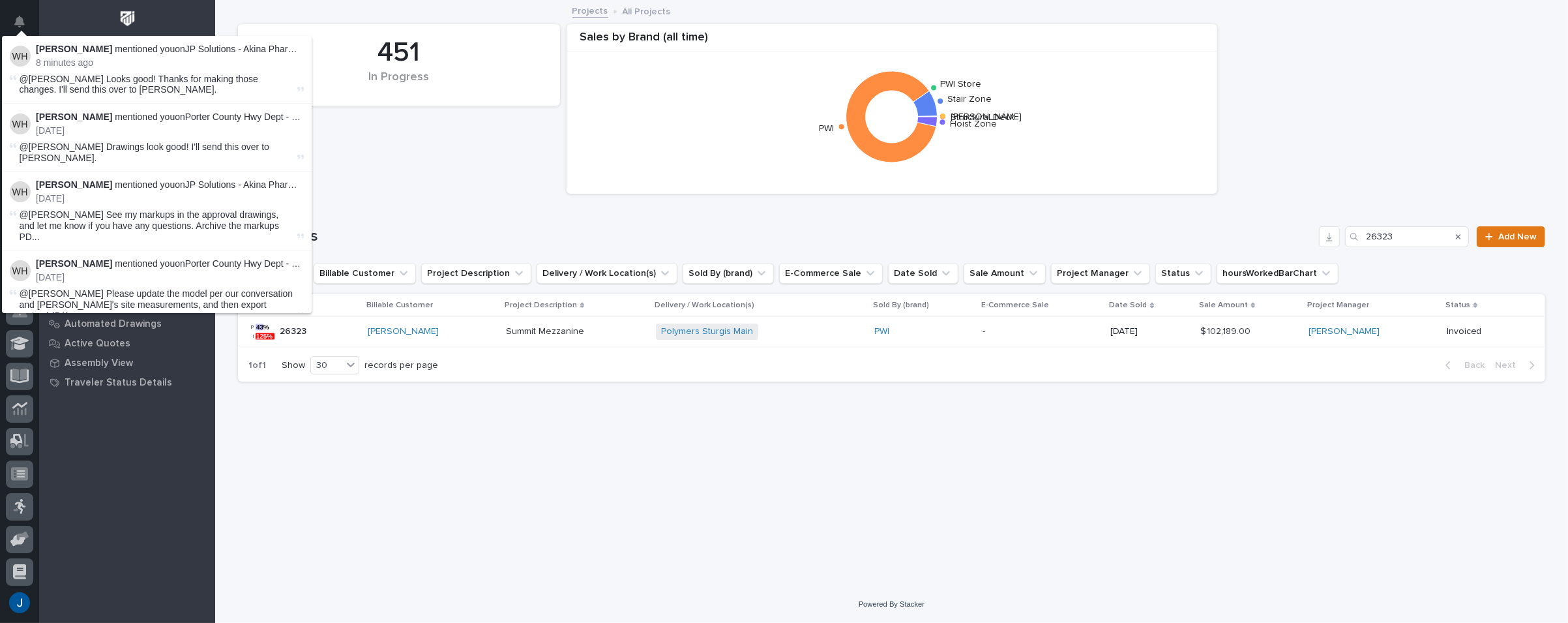
click at [20, 55] on img at bounding box center [20, 56] width 21 height 21
click at [105, 57] on p "8 minutes ago" at bounding box center [169, 63] width 268 height 11
click at [468, 196] on div "451 In Progress Sales by Brand (all time) Structural Deck Starke Stair Zone PWI…" at bounding box center [891, 109] width 1320 height 183
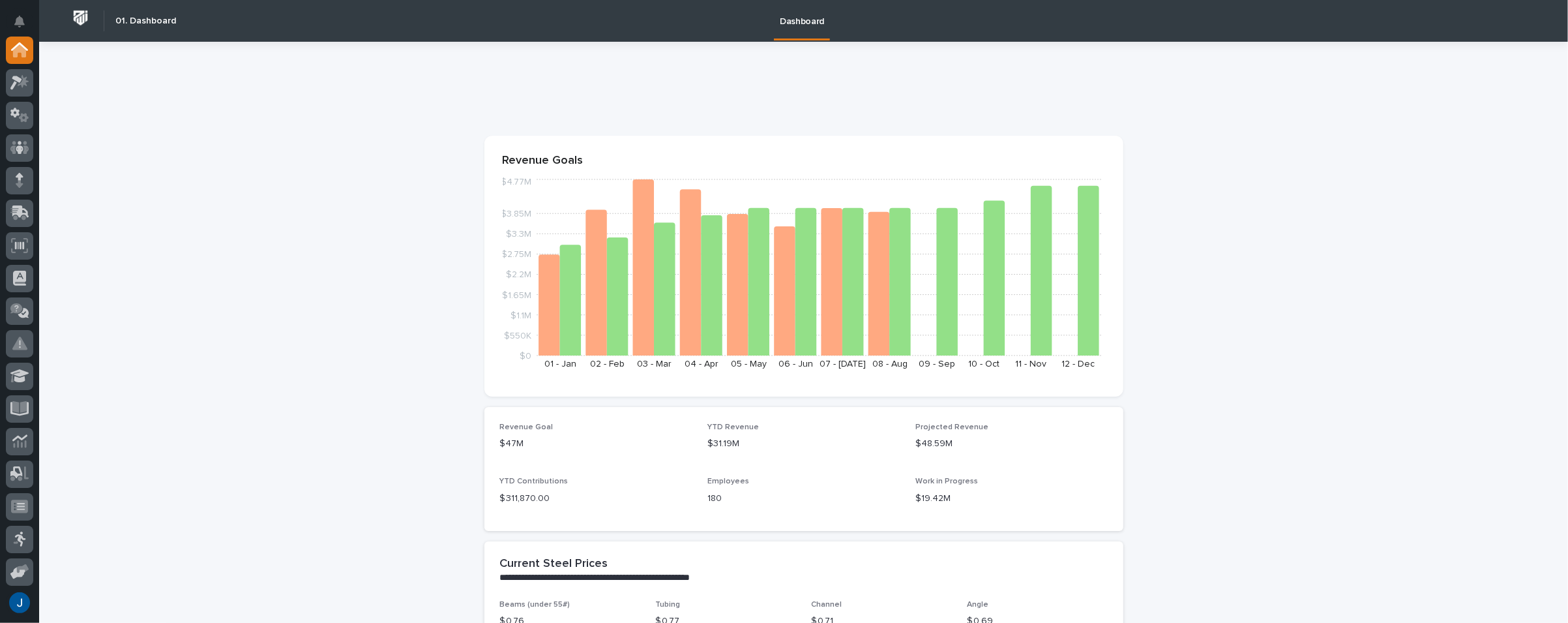
click at [79, 17] on img at bounding box center [80, 18] width 24 height 24
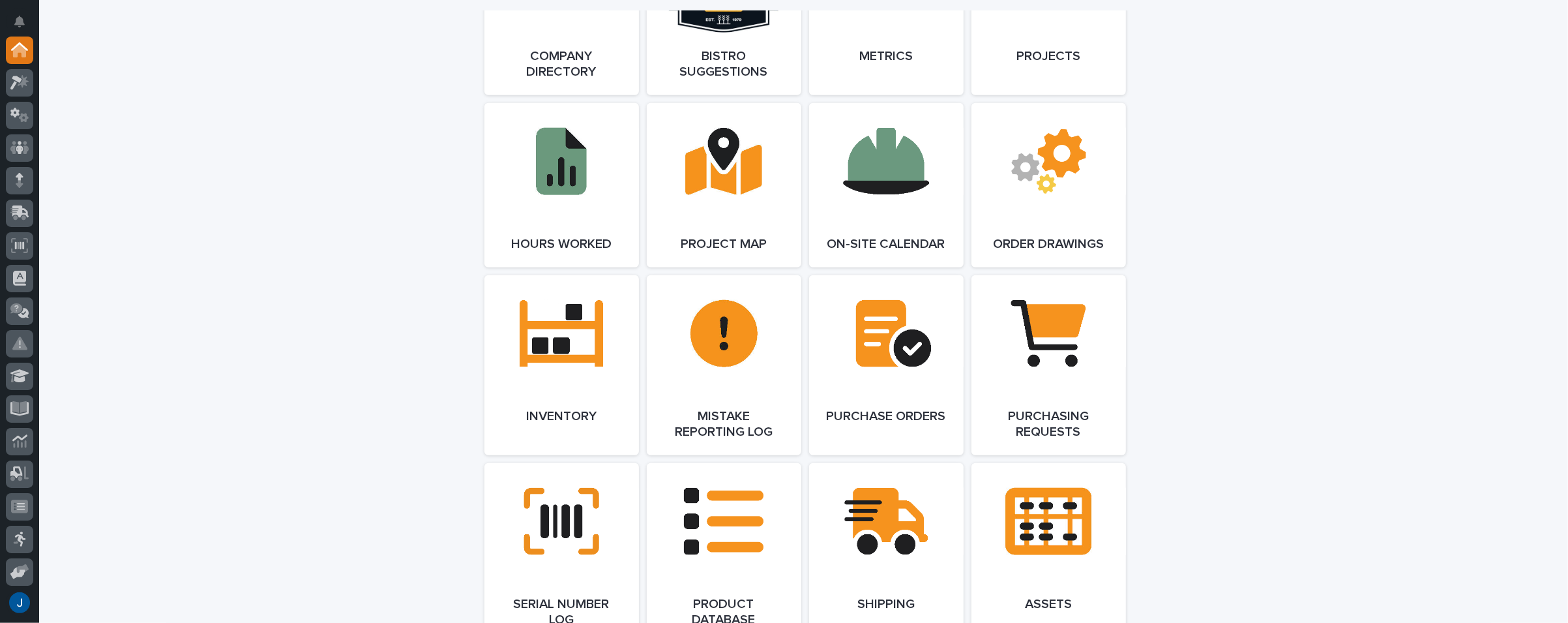
scroll to position [1305, 0]
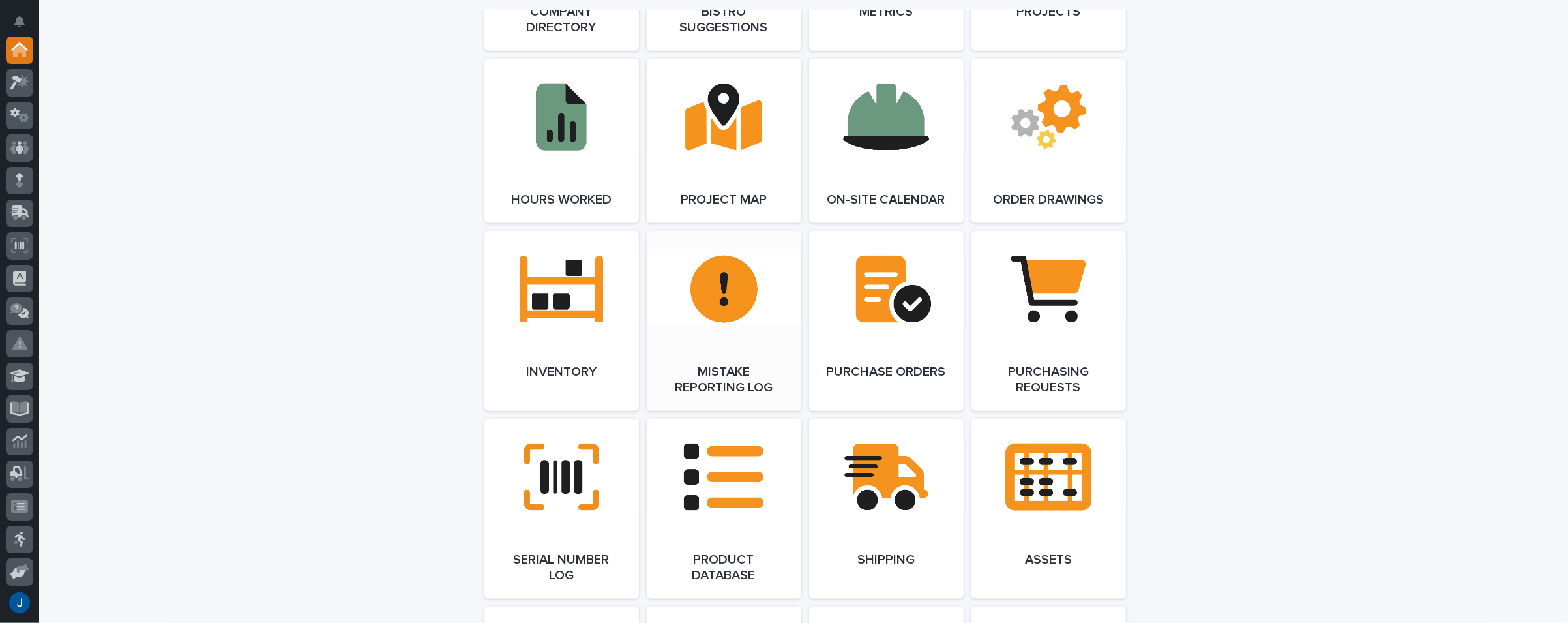
click at [722, 285] on link "Open Link" at bounding box center [724, 320] width 154 height 180
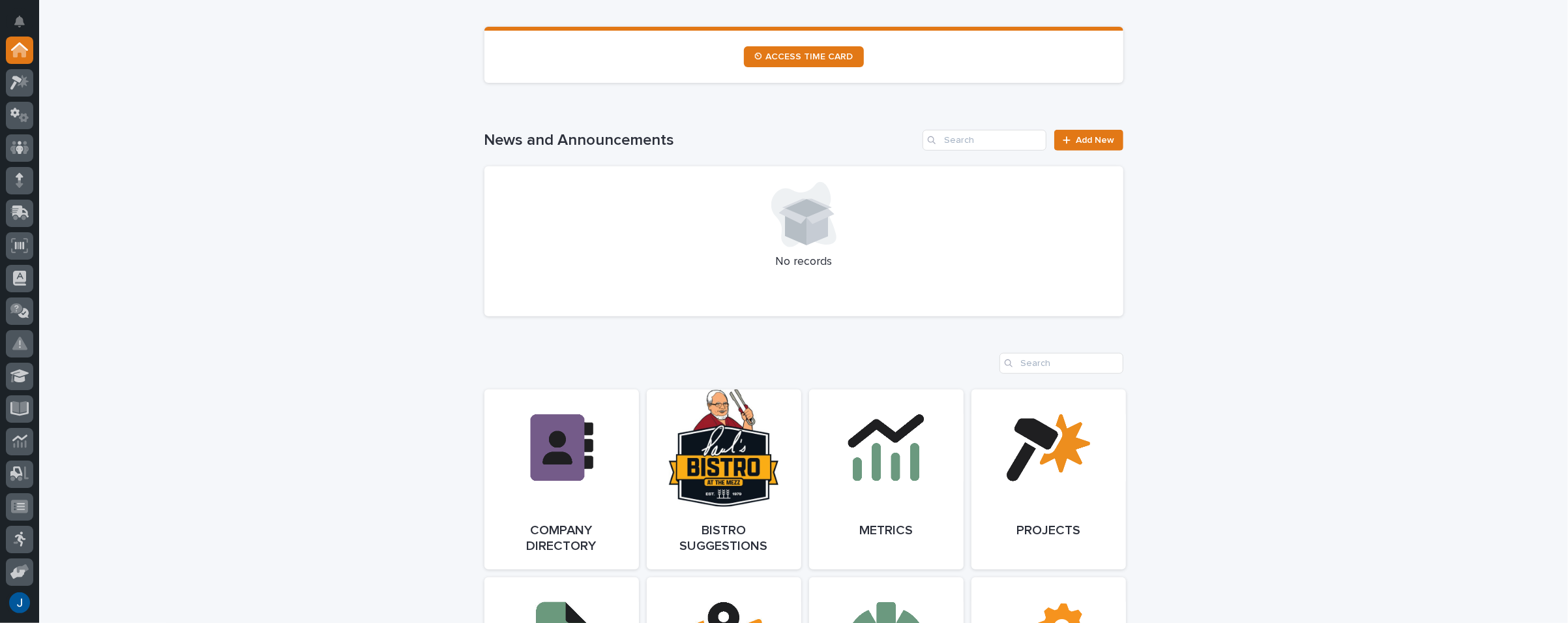
scroll to position [783, 0]
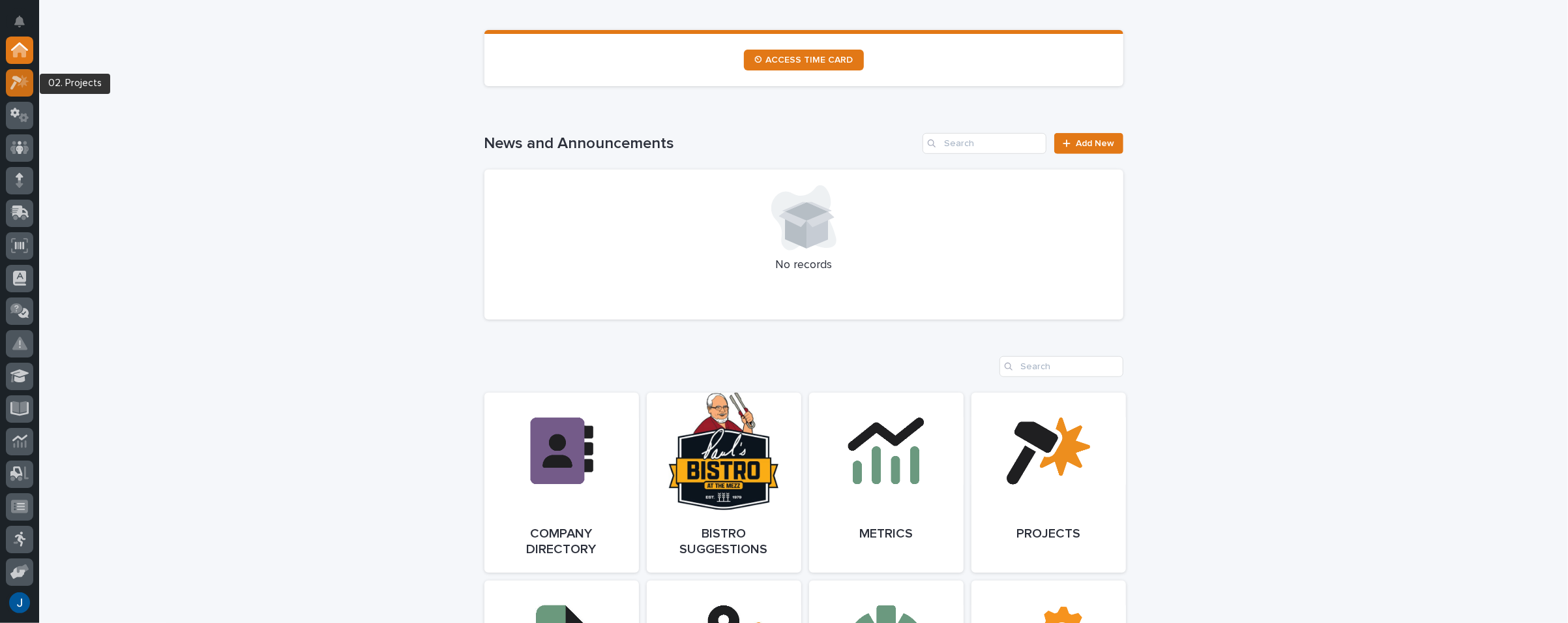
click at [12, 76] on icon at bounding box center [19, 83] width 19 height 15
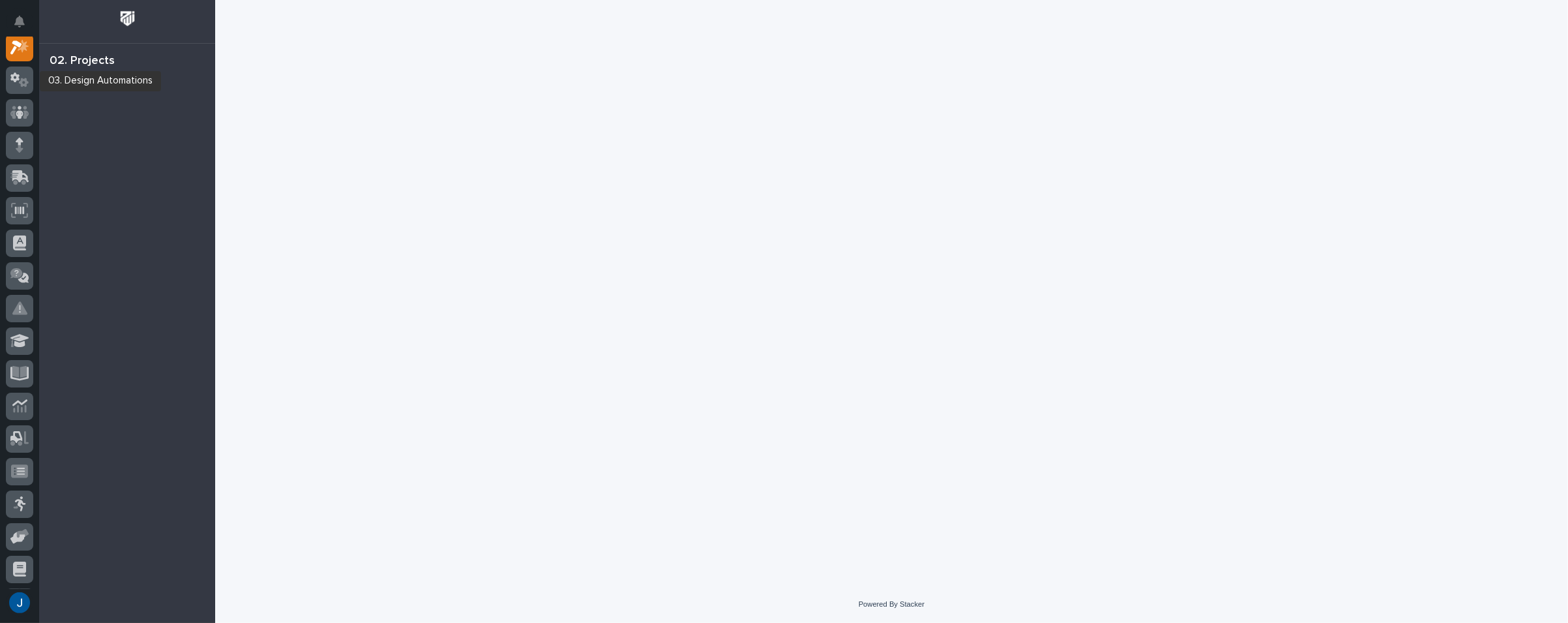
scroll to position [32, 0]
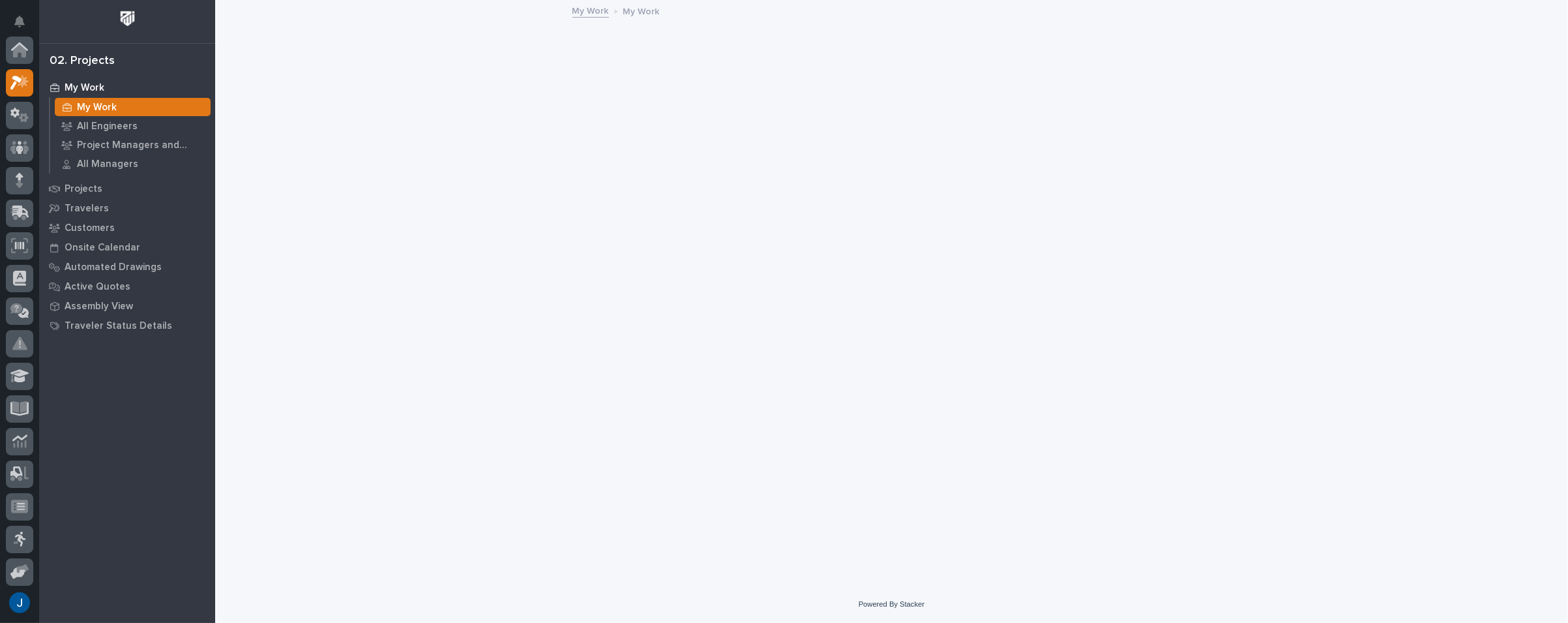
scroll to position [32, 0]
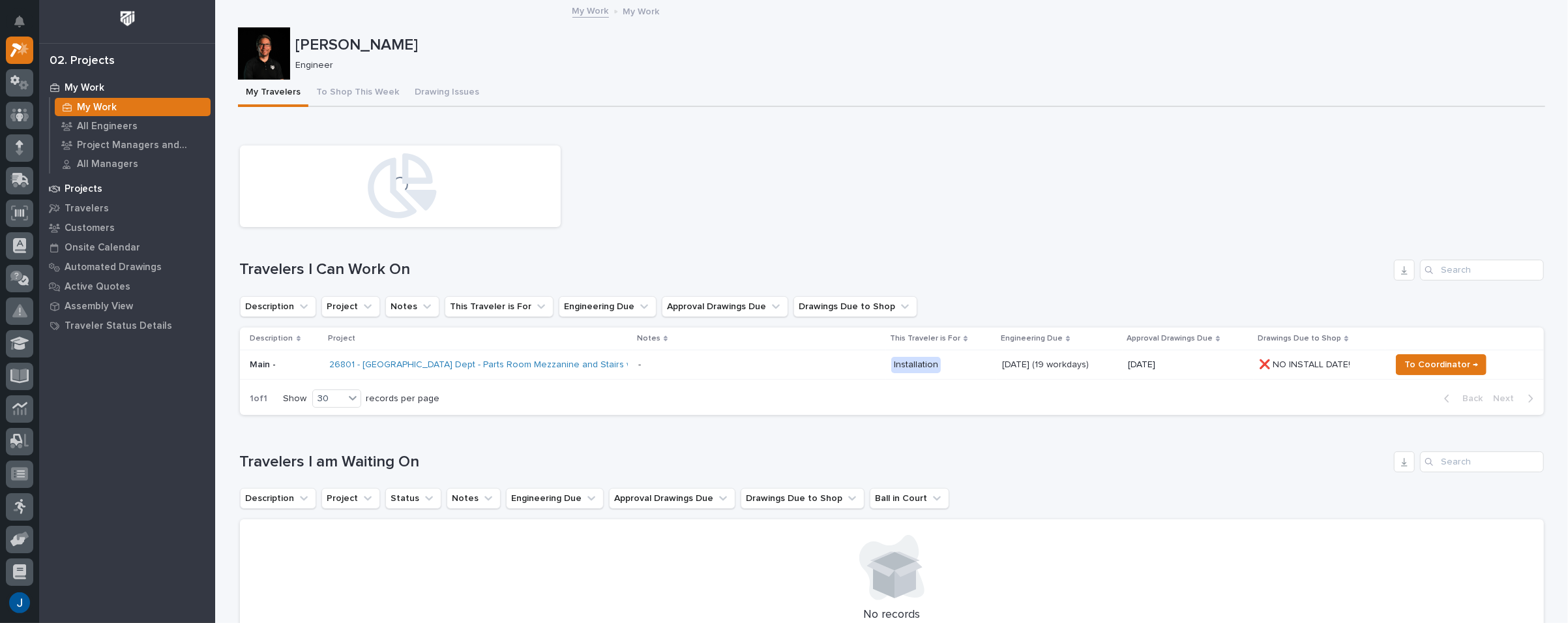
click at [90, 186] on p "Projects" at bounding box center [83, 189] width 38 height 12
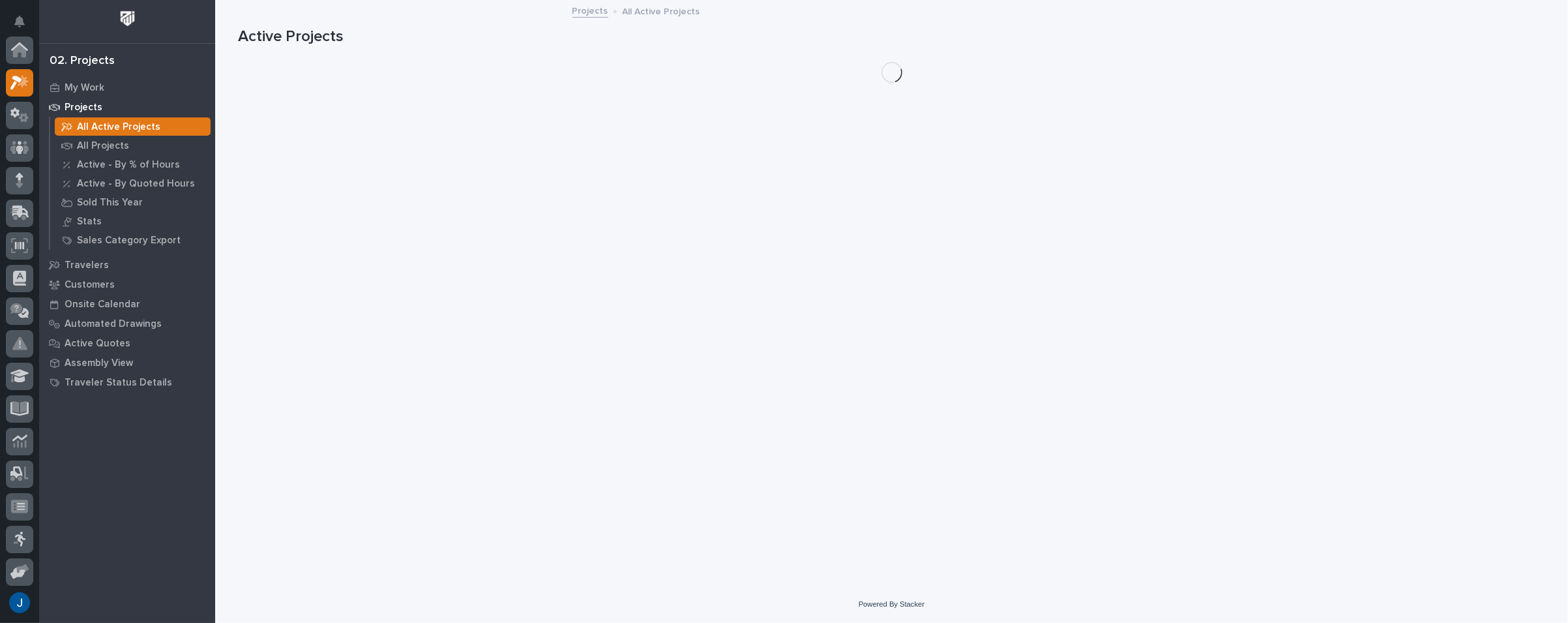
scroll to position [32, 0]
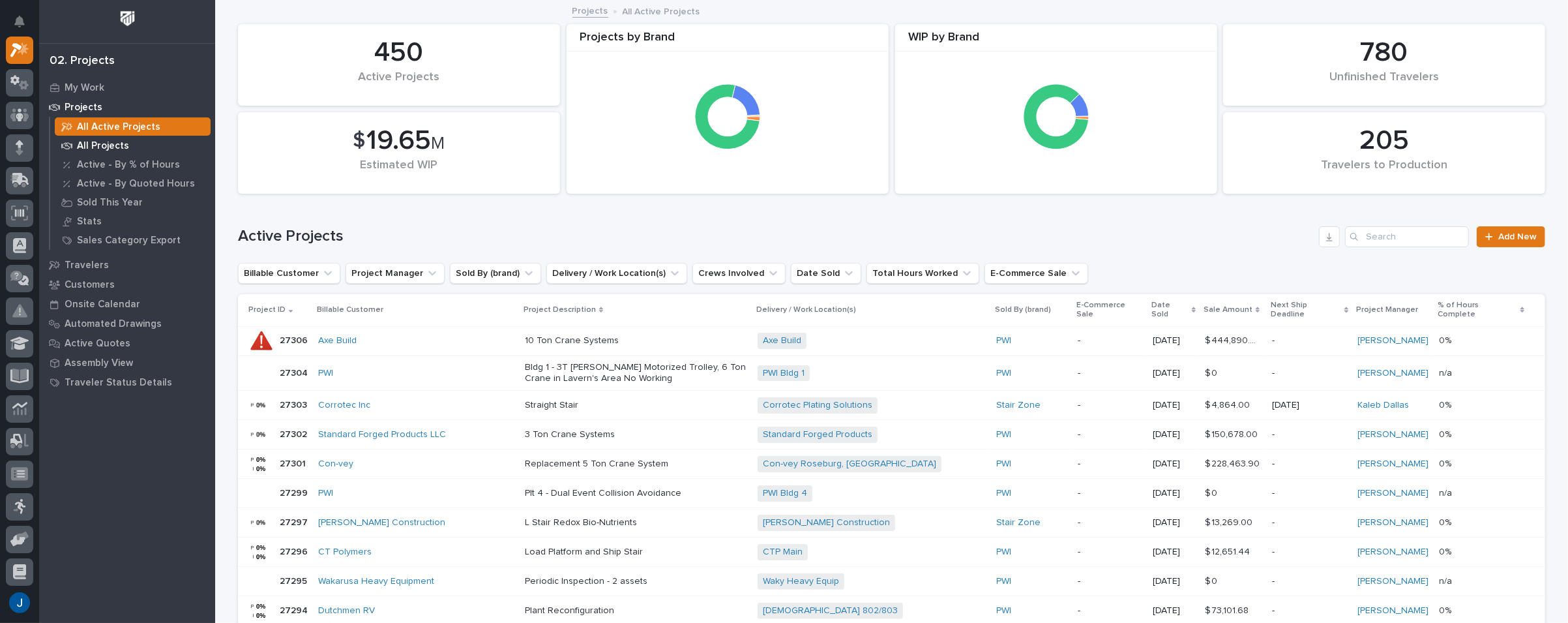
click at [105, 152] on p "All Projects" at bounding box center [103, 146] width 52 height 12
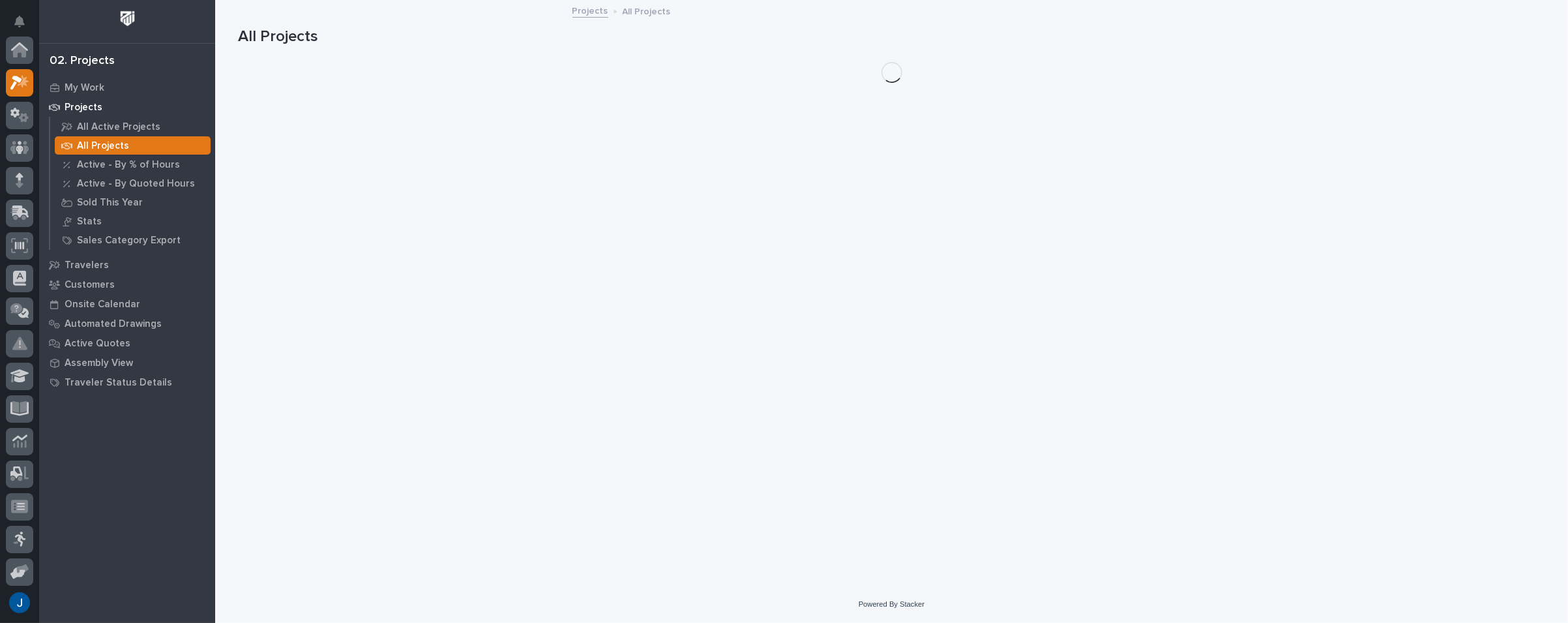
scroll to position [32, 0]
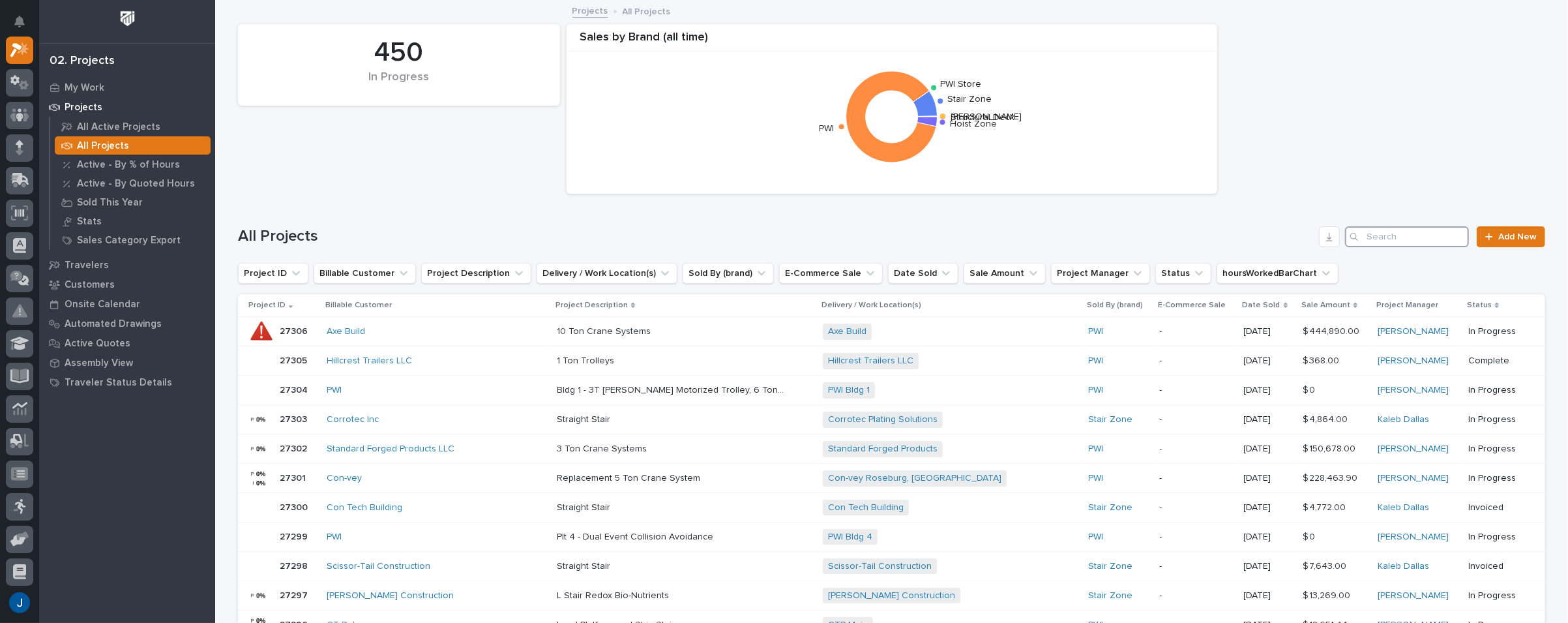
click at [1393, 236] on input "Search" at bounding box center [1407, 236] width 124 height 21
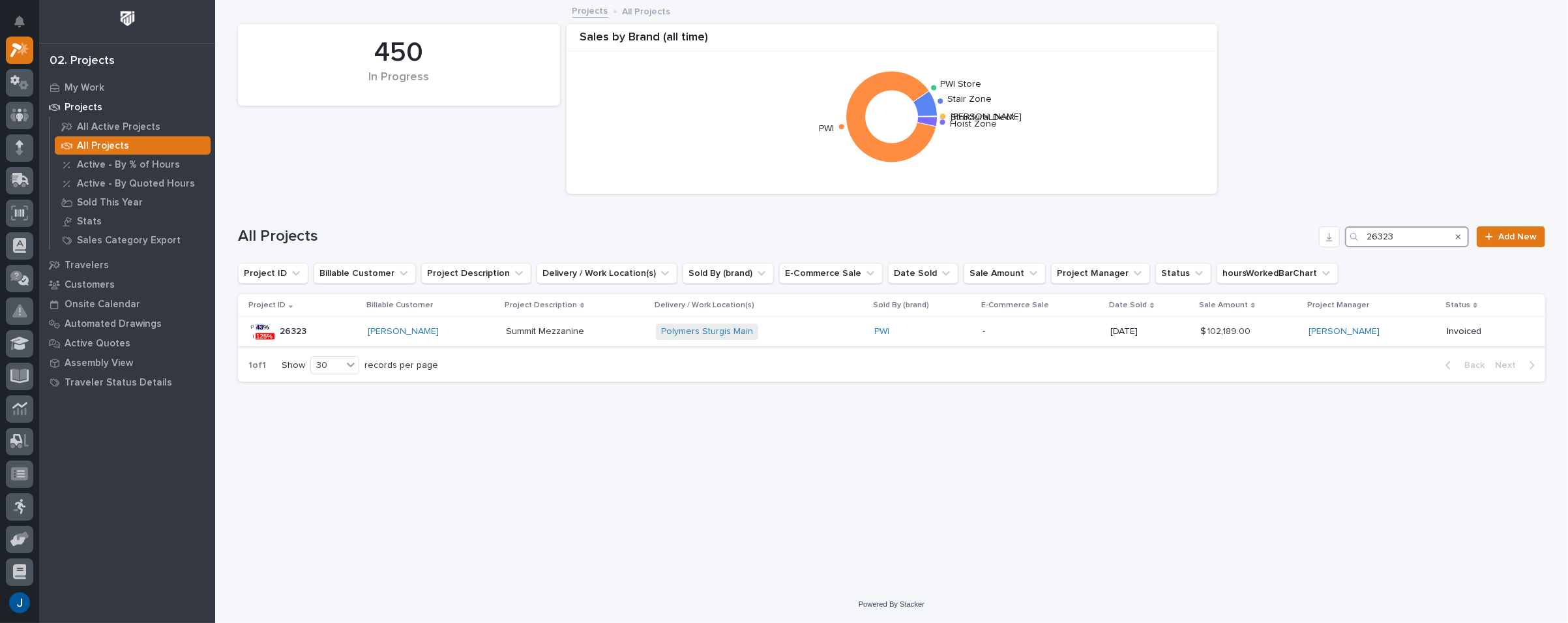
type input "26323"
click at [289, 327] on p "26323" at bounding box center [294, 331] width 30 height 14
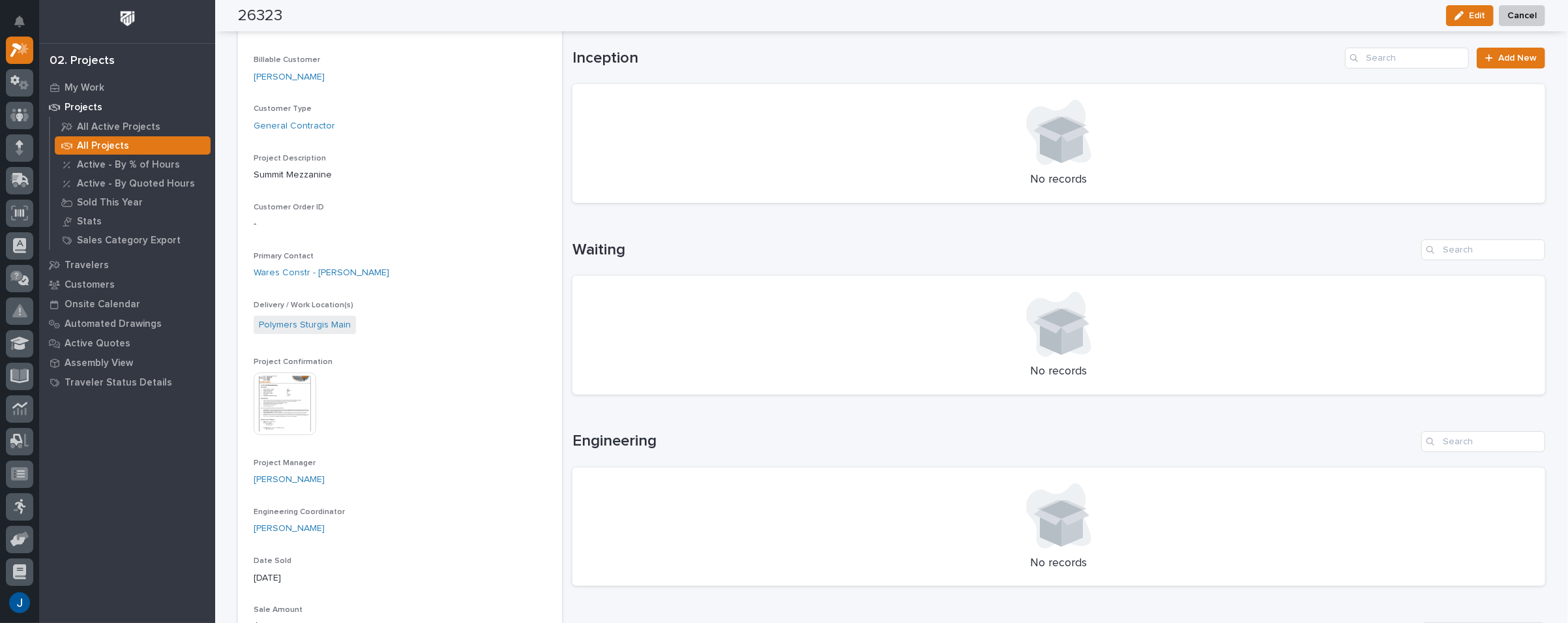
scroll to position [261, 0]
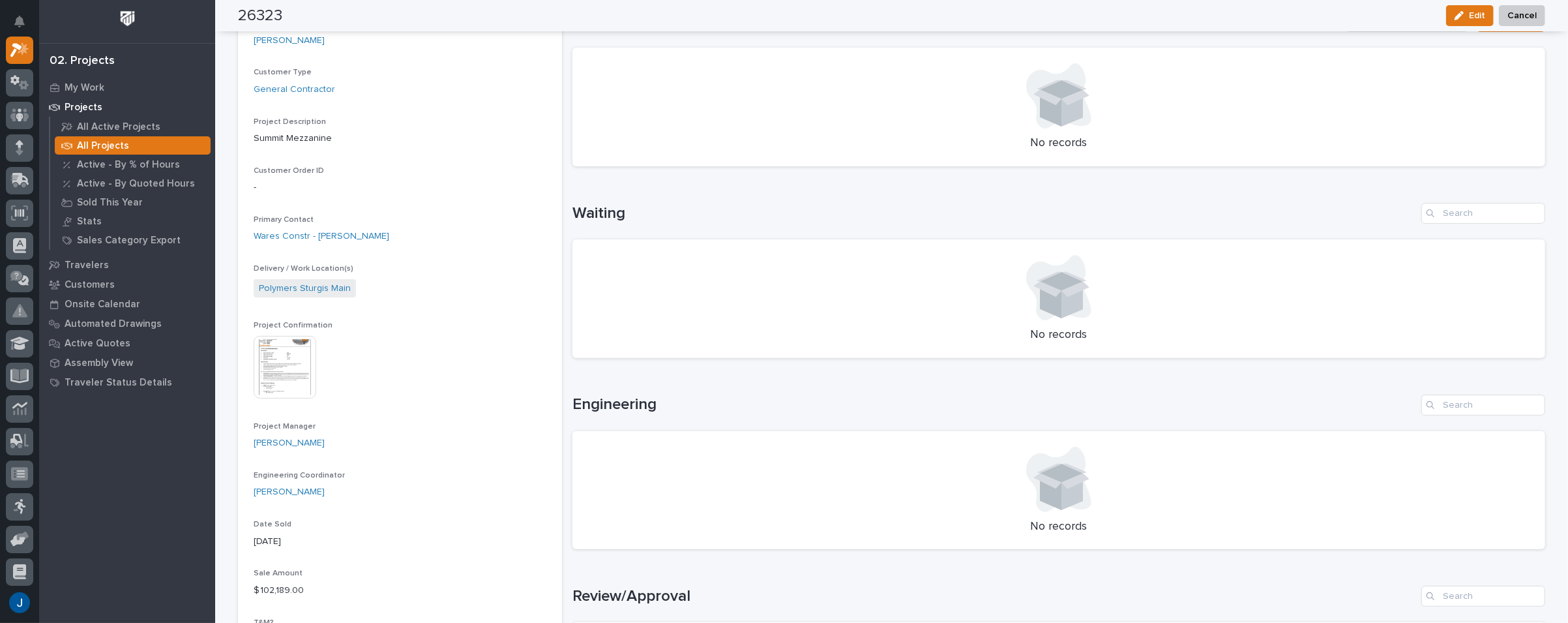
click at [269, 356] on img at bounding box center [284, 367] width 63 height 63
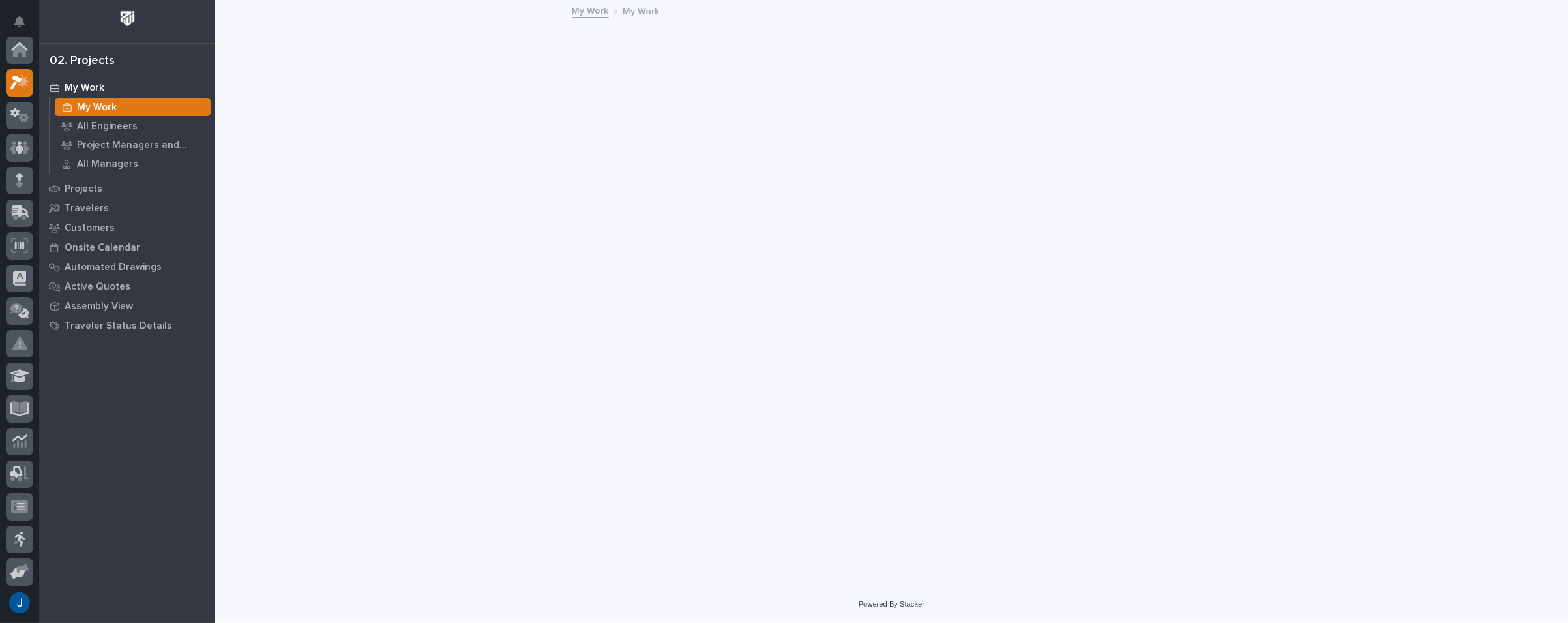
scroll to position [32, 0]
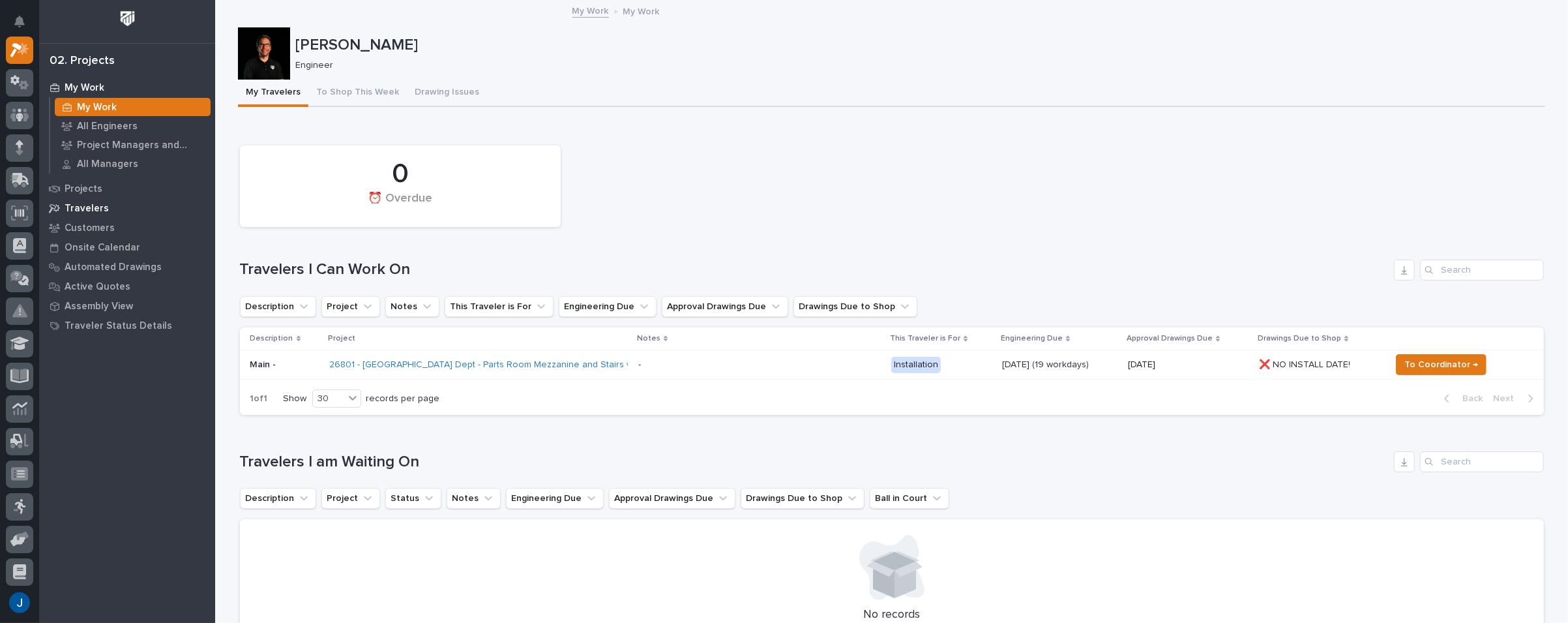
click at [76, 205] on p "Travelers" at bounding box center [87, 208] width 44 height 12
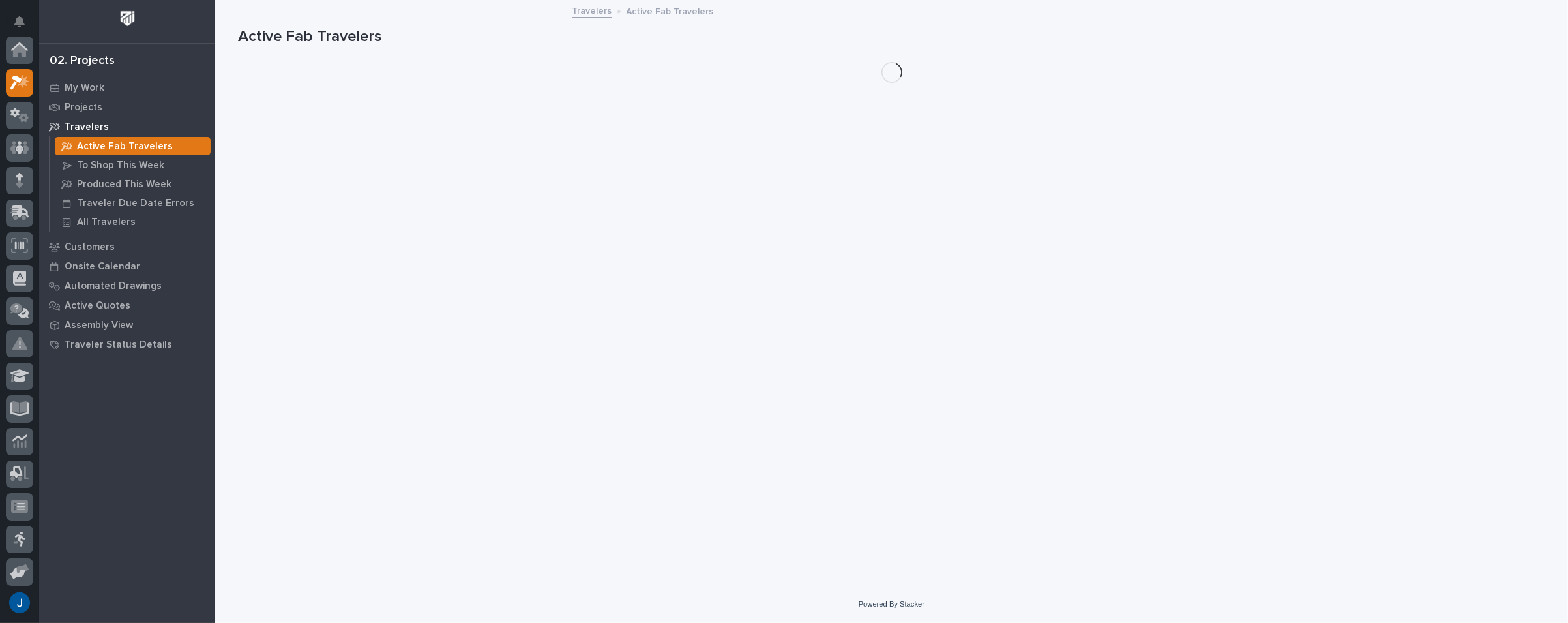
scroll to position [32, 0]
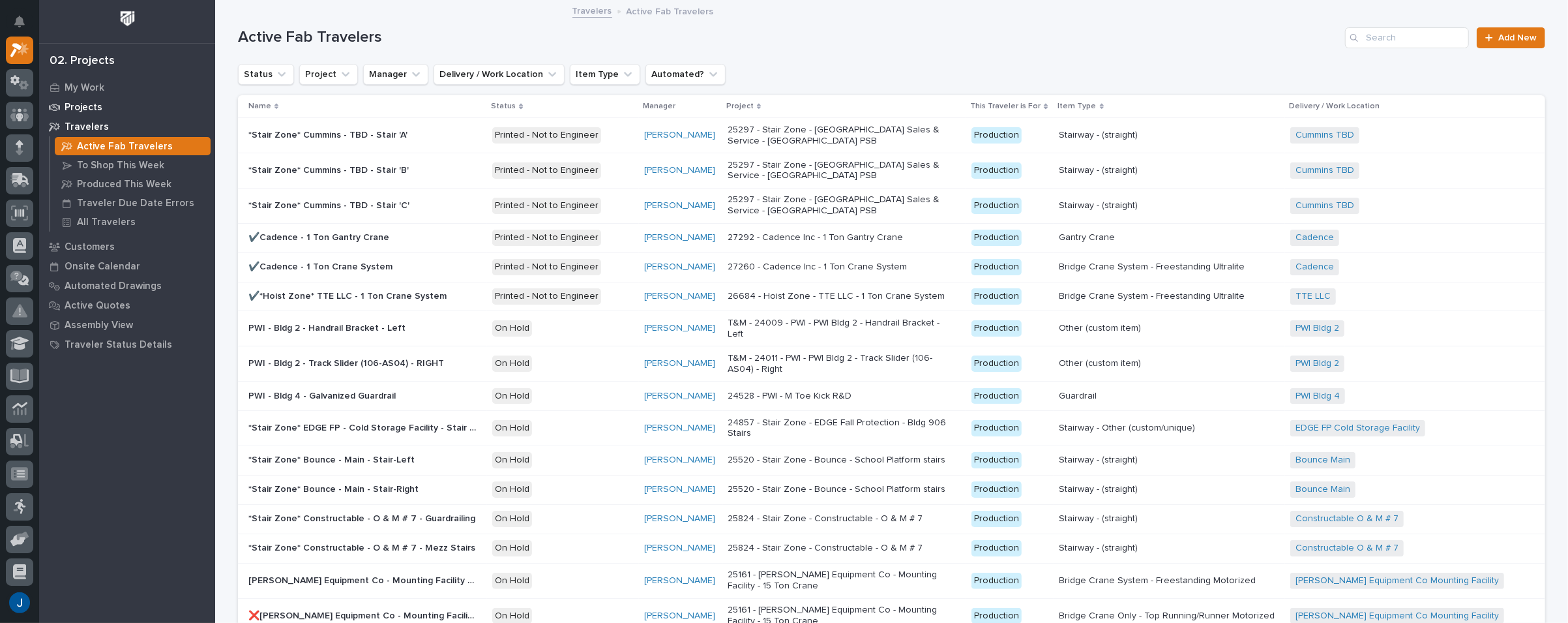
click at [86, 104] on p "Projects" at bounding box center [83, 108] width 38 height 12
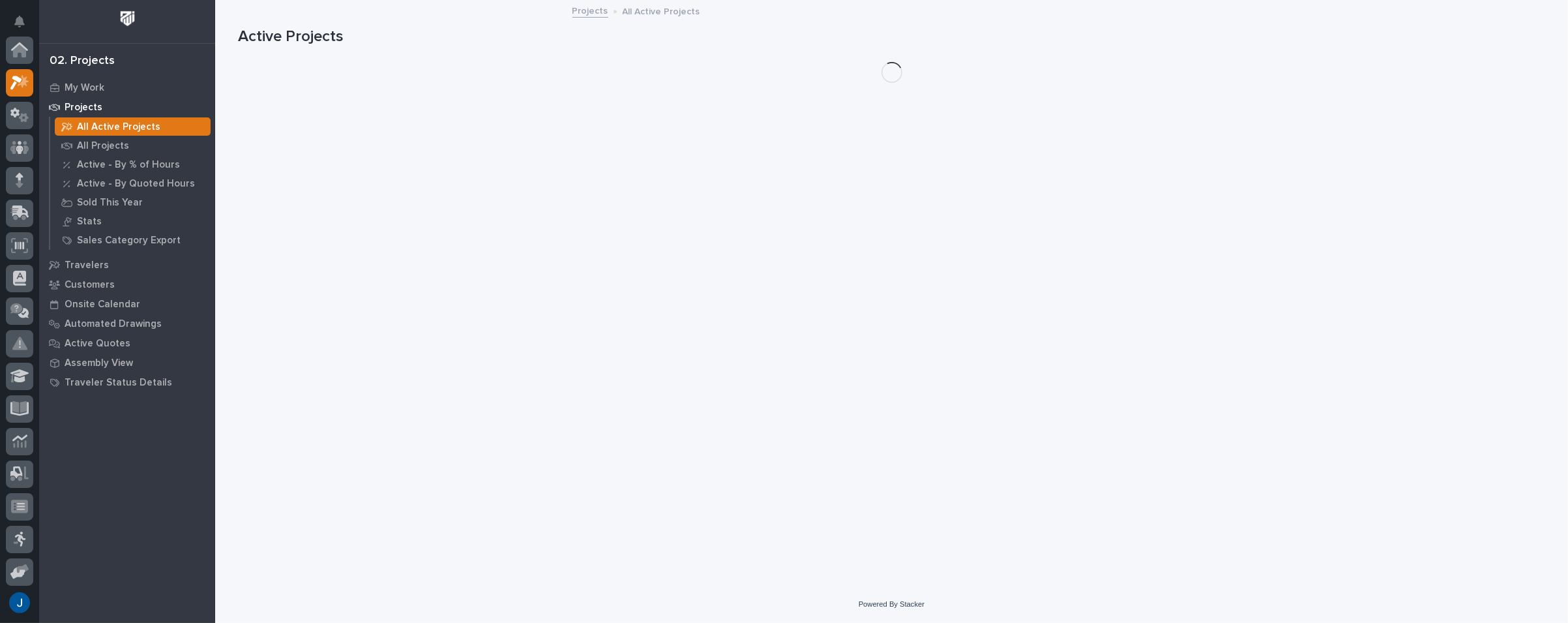
scroll to position [32, 0]
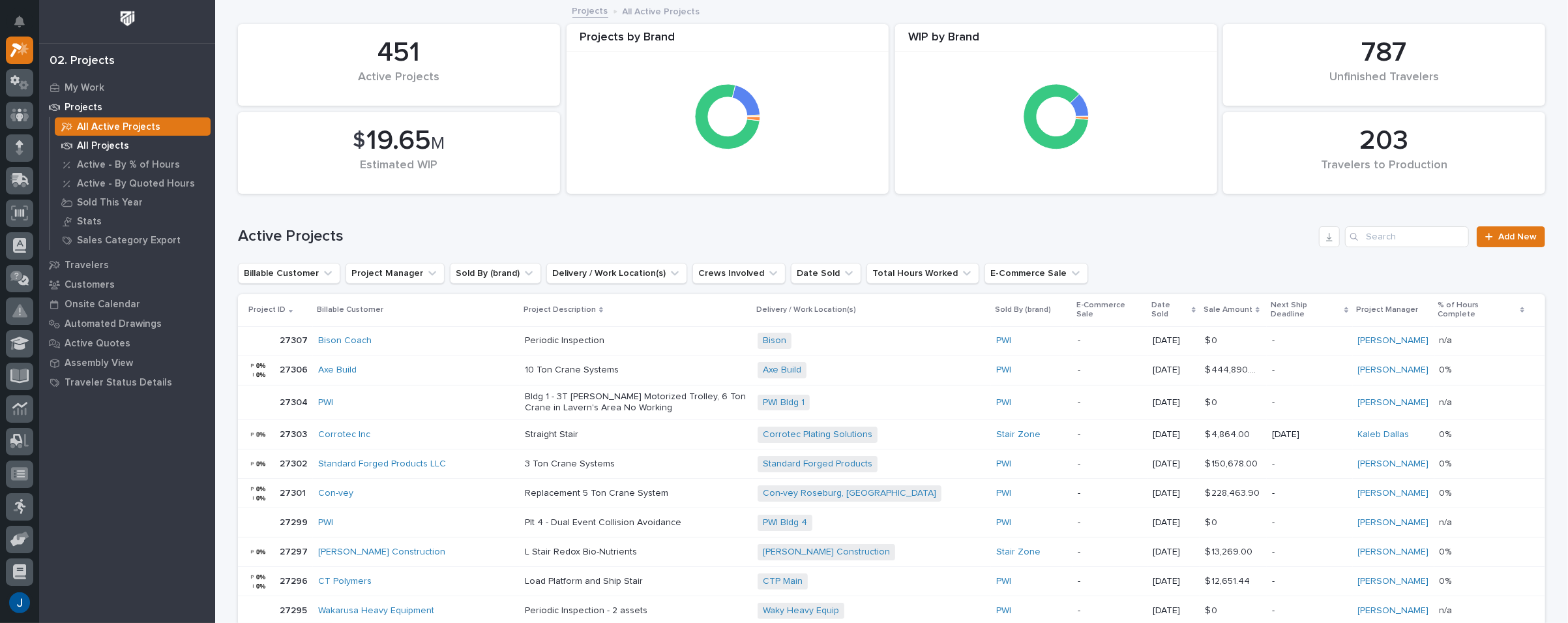
click at [86, 143] on p "All Projects" at bounding box center [103, 146] width 52 height 12
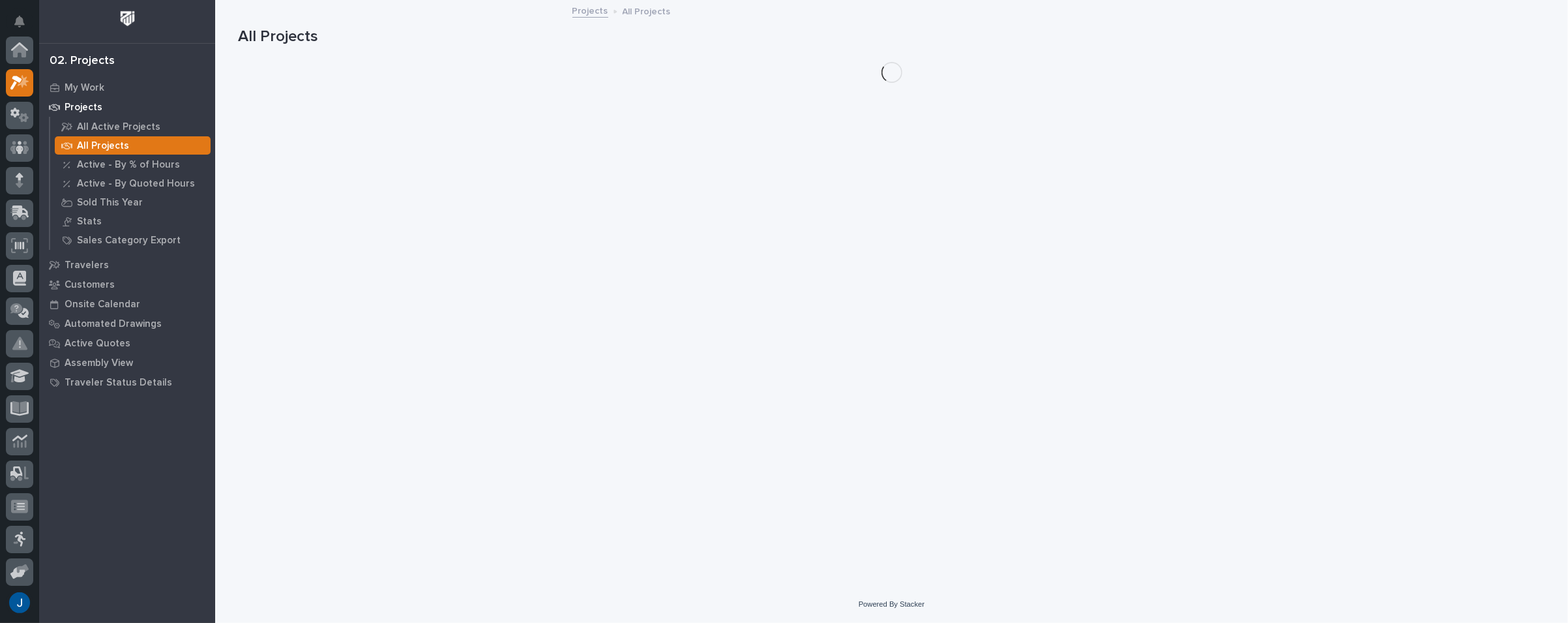
scroll to position [32, 0]
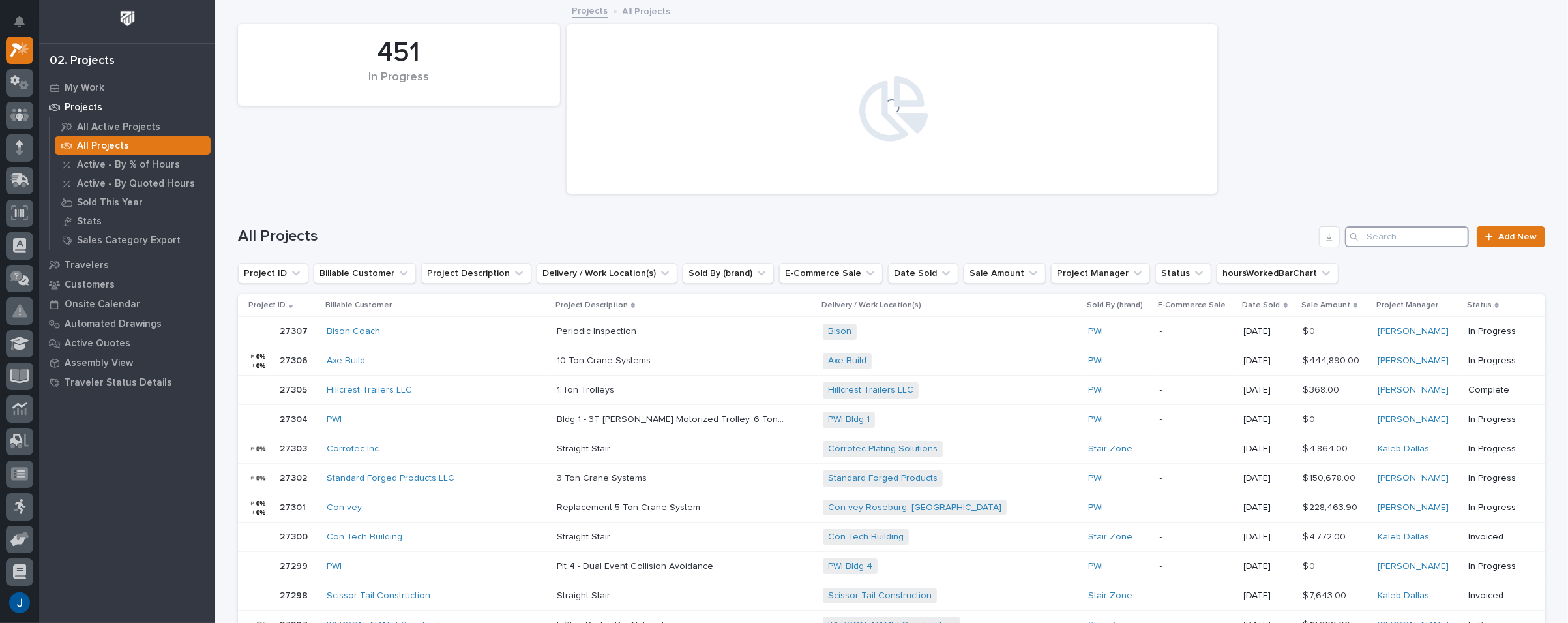
click at [1403, 236] on input "Search" at bounding box center [1407, 236] width 124 height 21
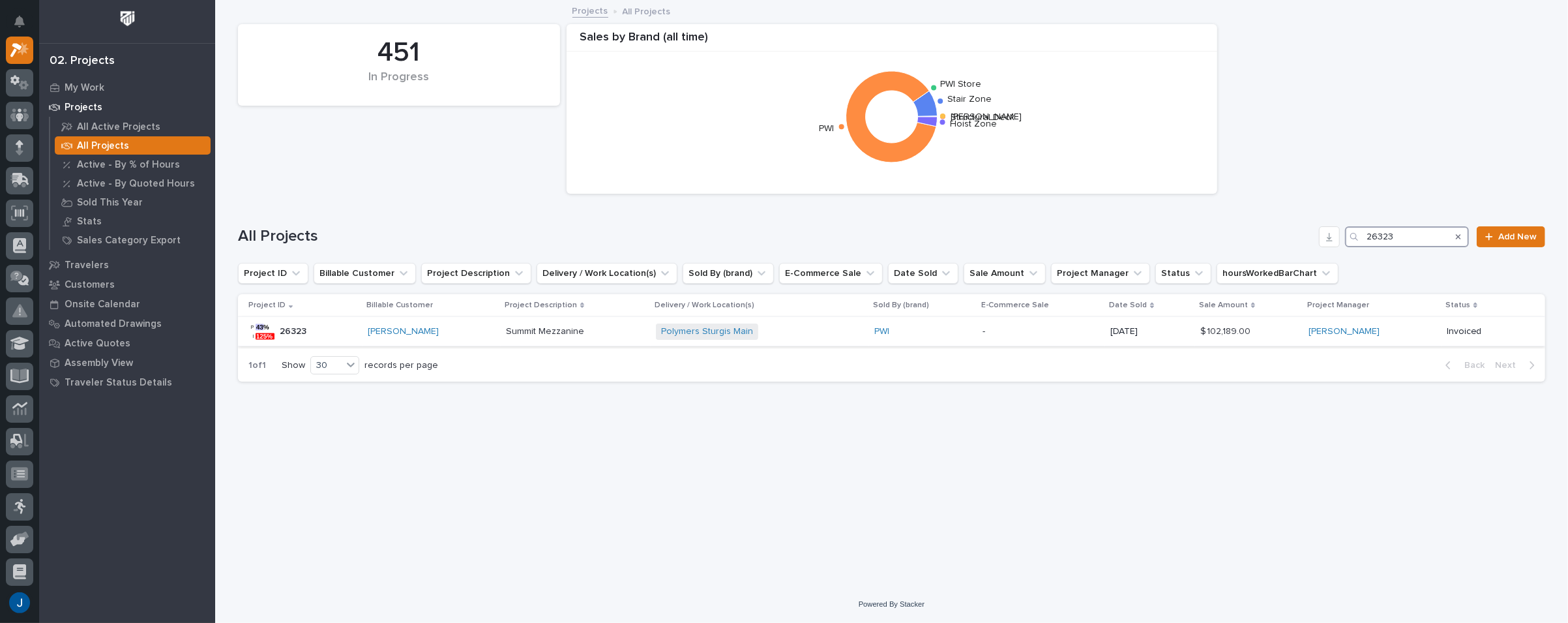
type input "26323"
click at [281, 331] on p "26323" at bounding box center [294, 331] width 30 height 14
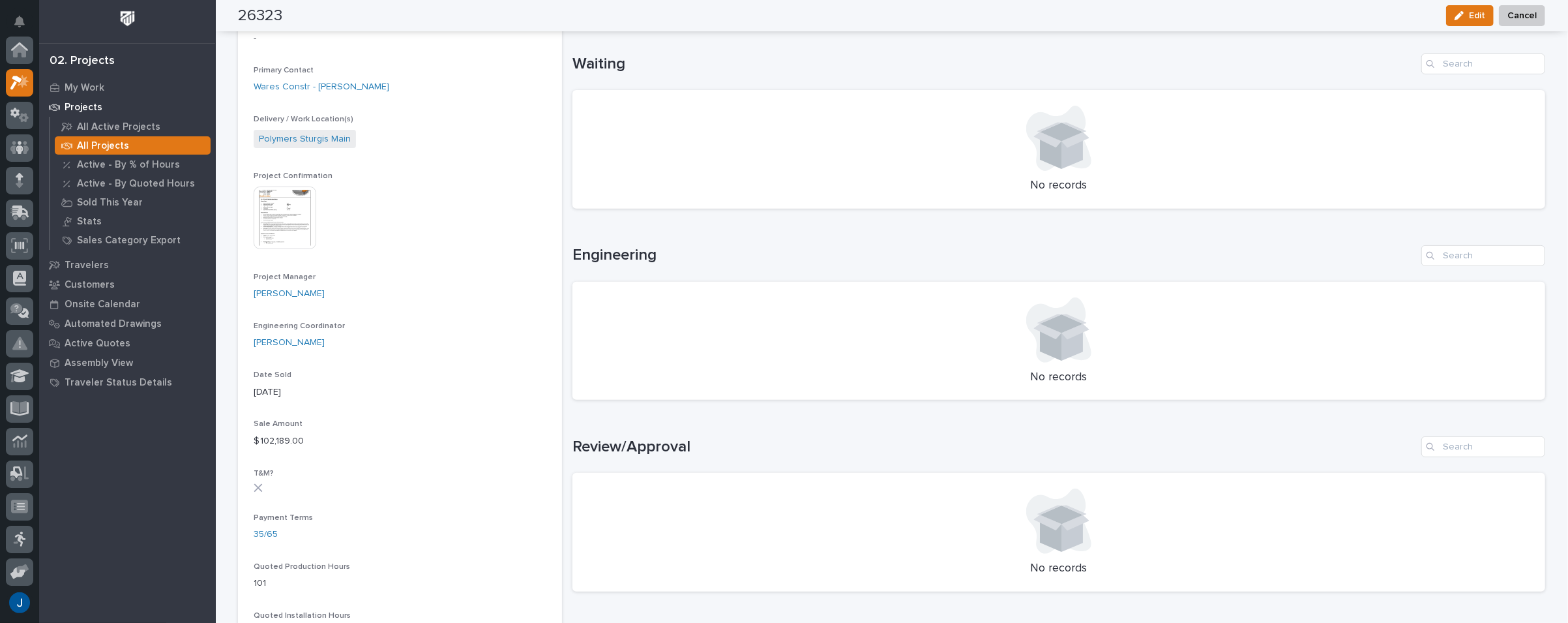
click at [72, 59] on div "02. Projects" at bounding box center [82, 61] width 65 height 14
click at [19, 82] on icon at bounding box center [16, 83] width 12 height 14
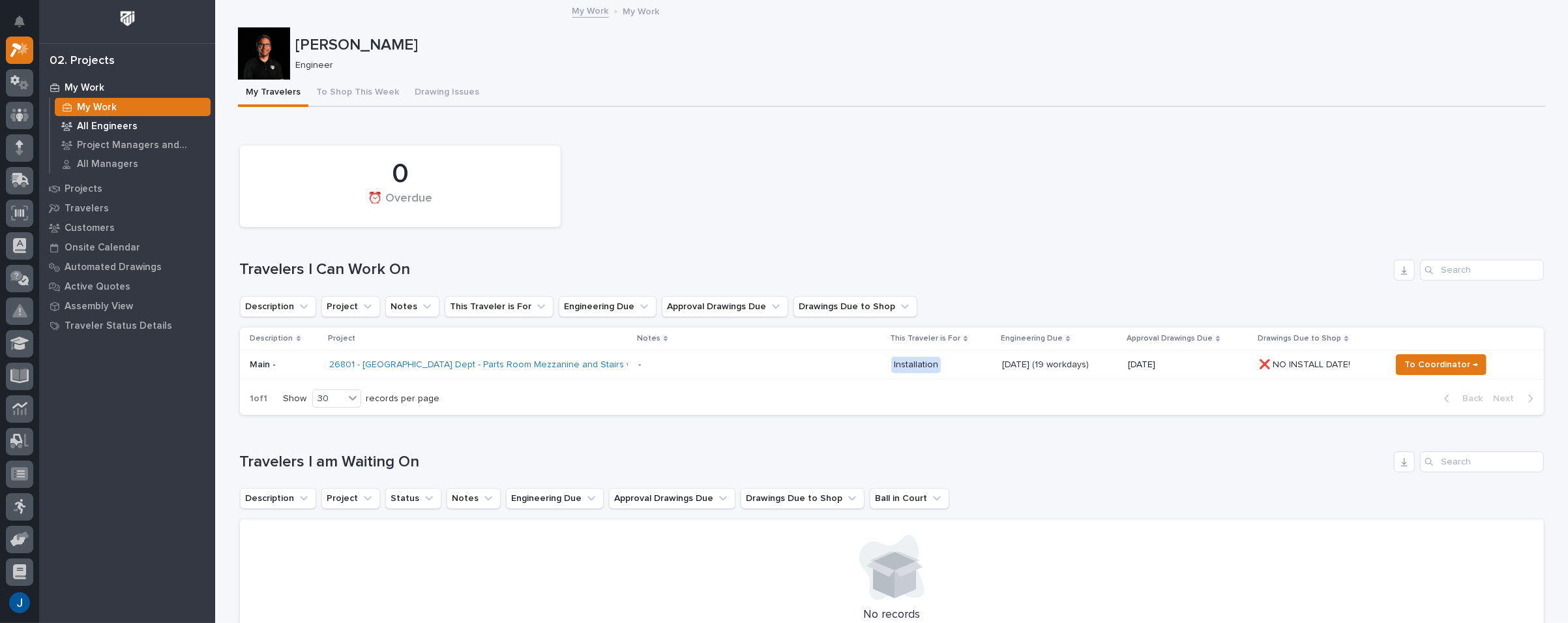
click at [94, 125] on p "All Engineers" at bounding box center [107, 126] width 61 height 12
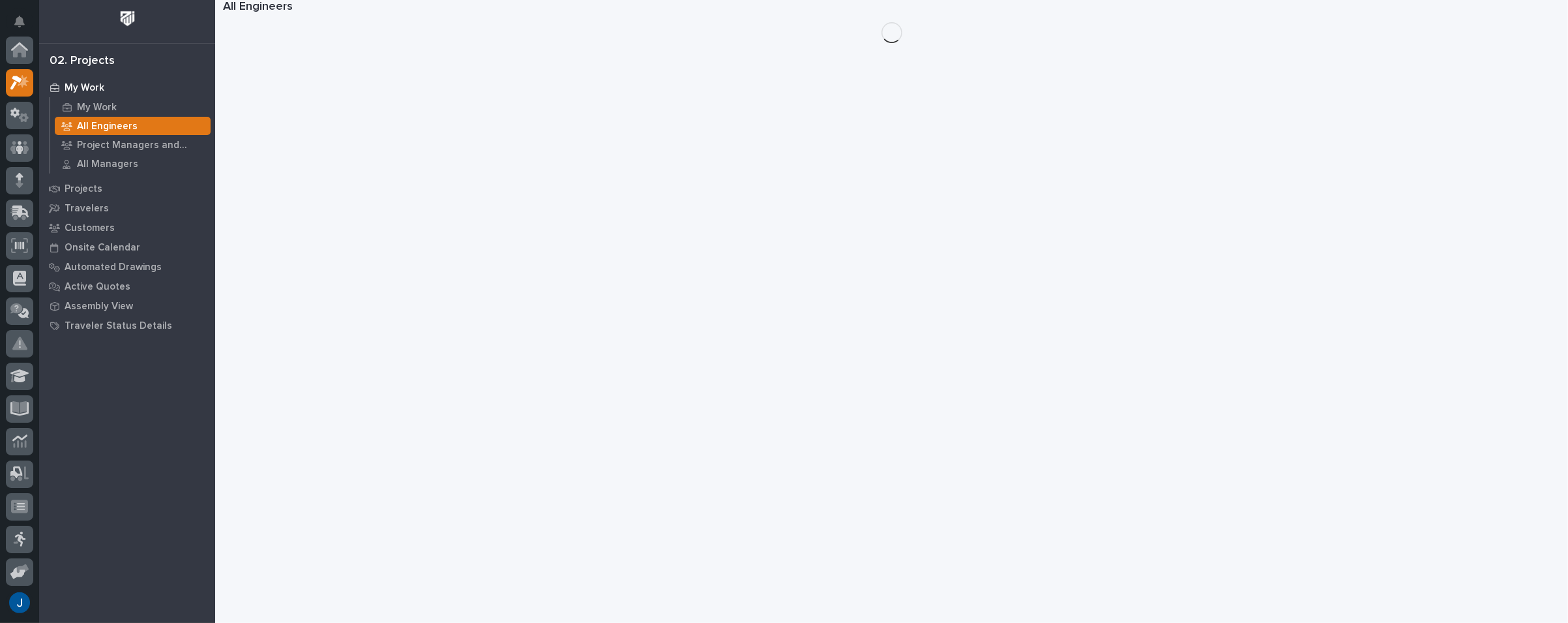
scroll to position [32, 0]
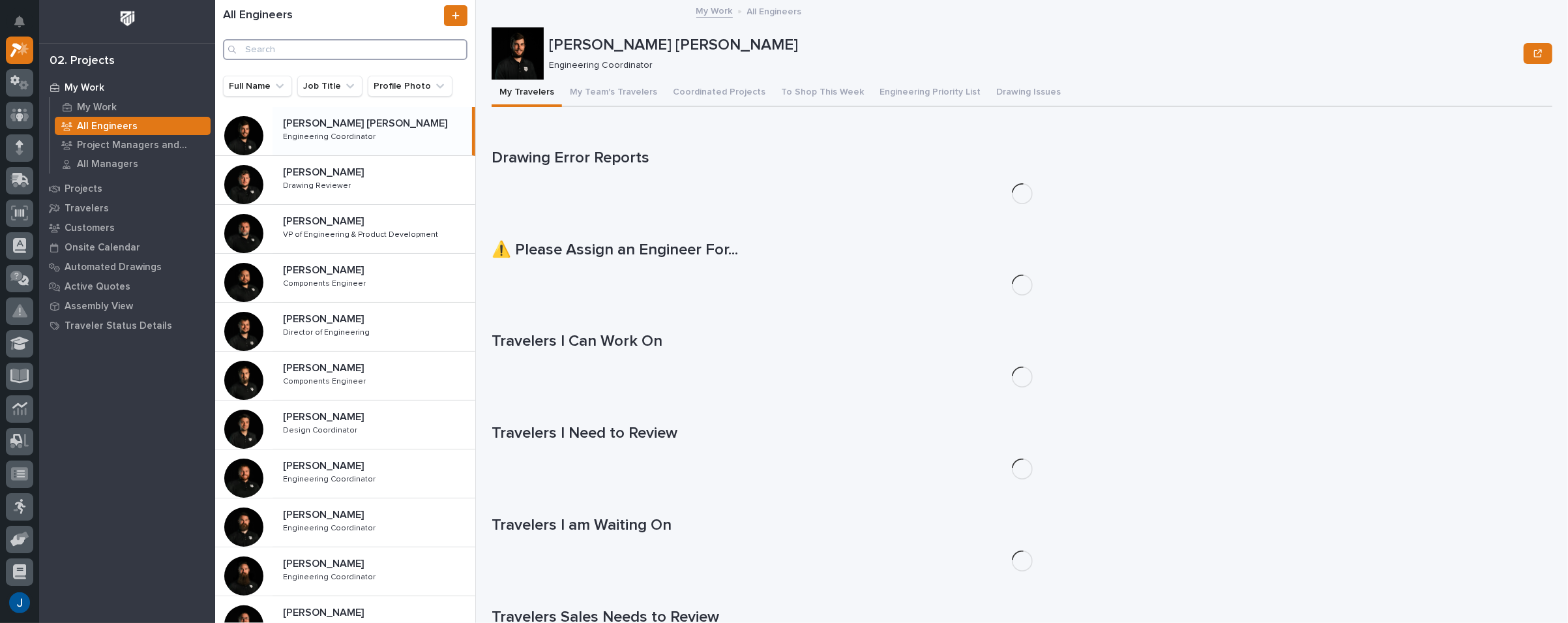
click at [269, 50] on input "Search" at bounding box center [345, 50] width 244 height 21
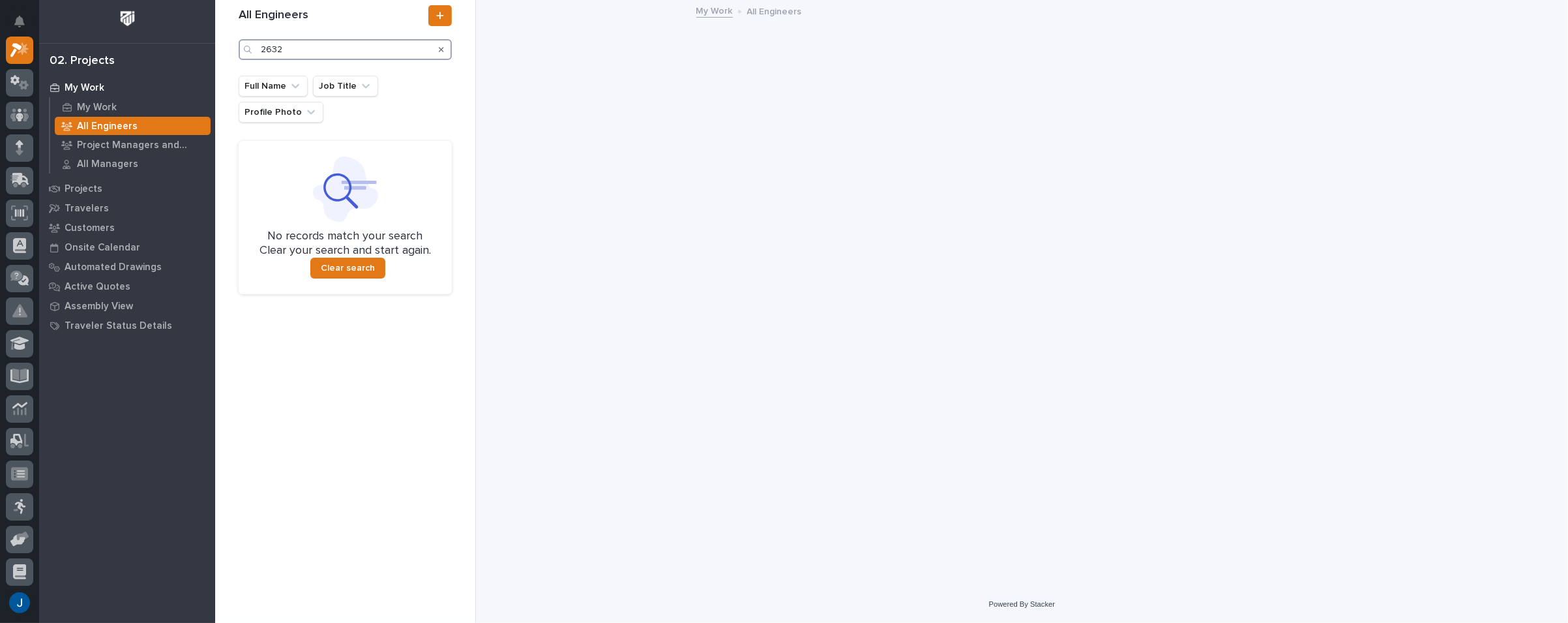
type input "26323"
drag, startPoint x: 336, startPoint y: 45, endPoint x: 229, endPoint y: 48, distance: 107.0
click at [229, 48] on div "All Engineers 26323 Full Name Job Title Profile Photo No records match your sea…" at bounding box center [345, 312] width 261 height 623
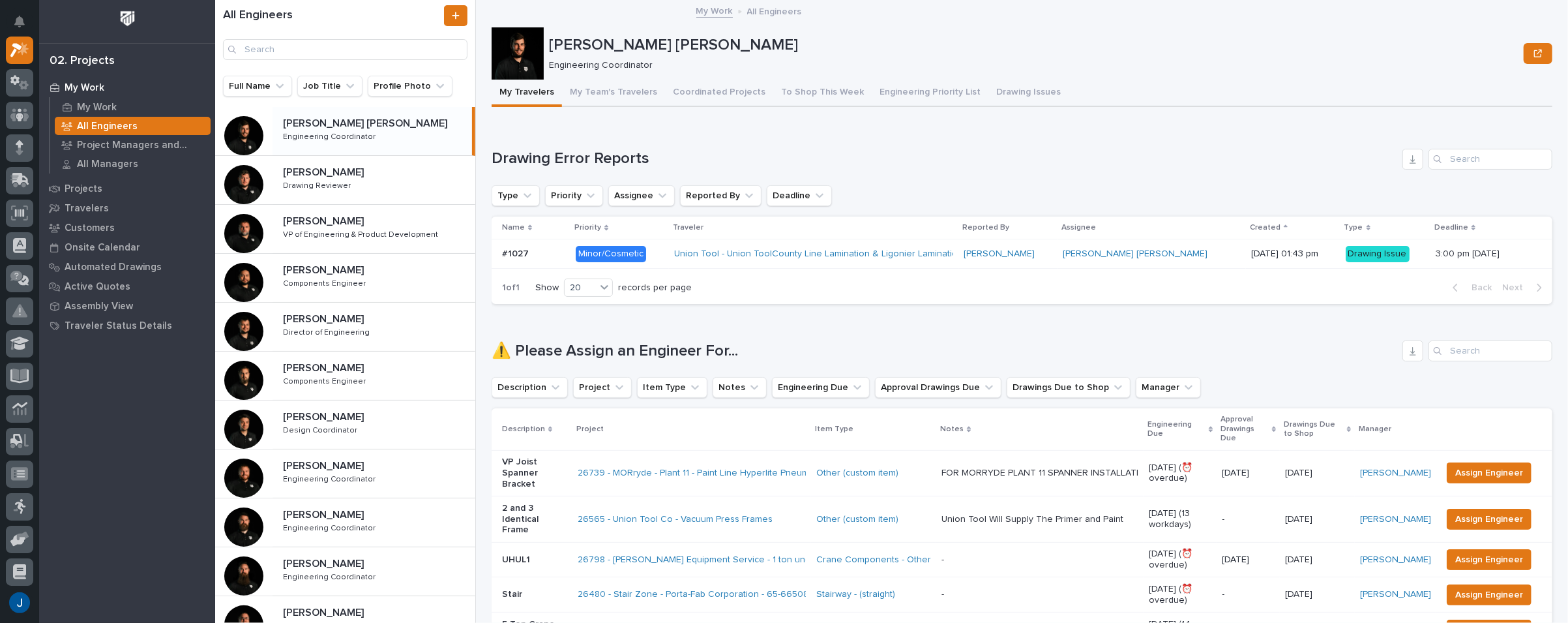
click at [587, 135] on div "Loading... Saving… Drawing Error Reports Type Priority Assignee Reported By Dea…" at bounding box center [1022, 218] width 1060 height 192
click at [714, 252] on link "Union Tool - Union ToolCounty Line Lamination & Ligonier Lamination - 1 of 3 Id…" at bounding box center [866, 254] width 385 height 11
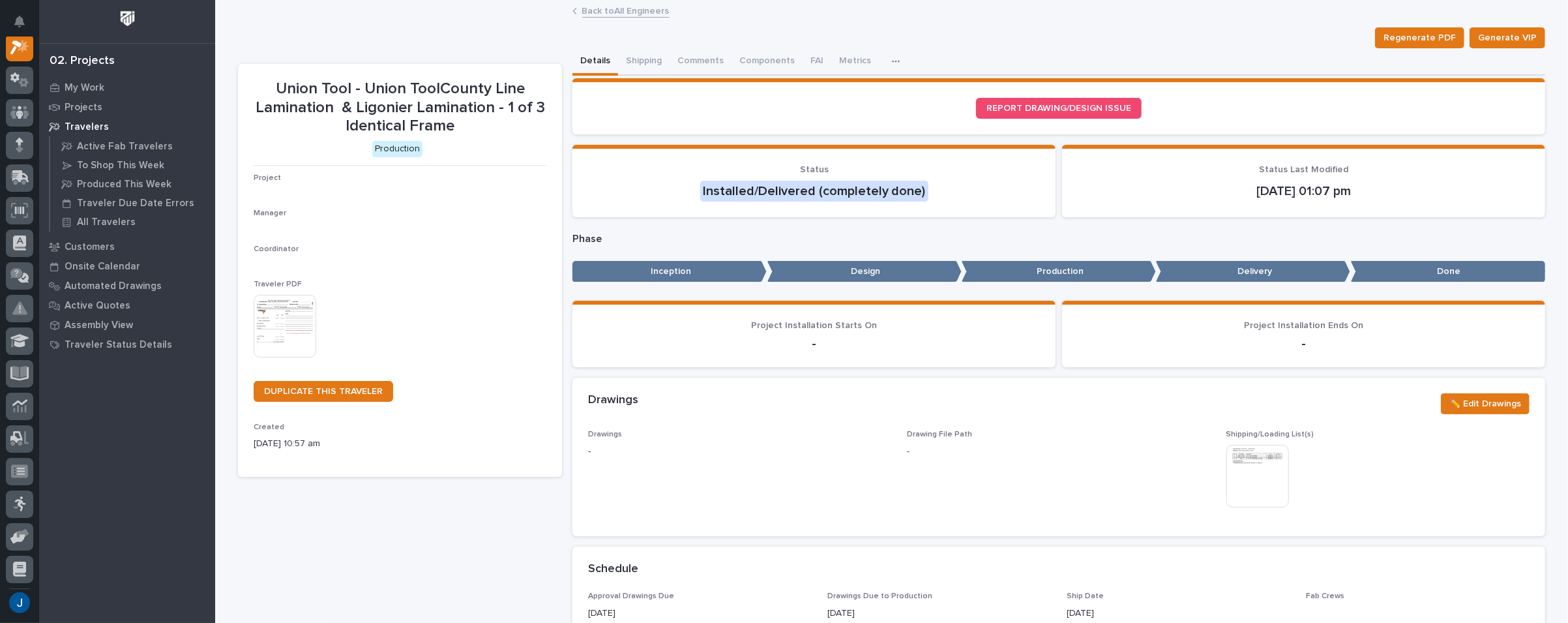
scroll to position [32, 0]
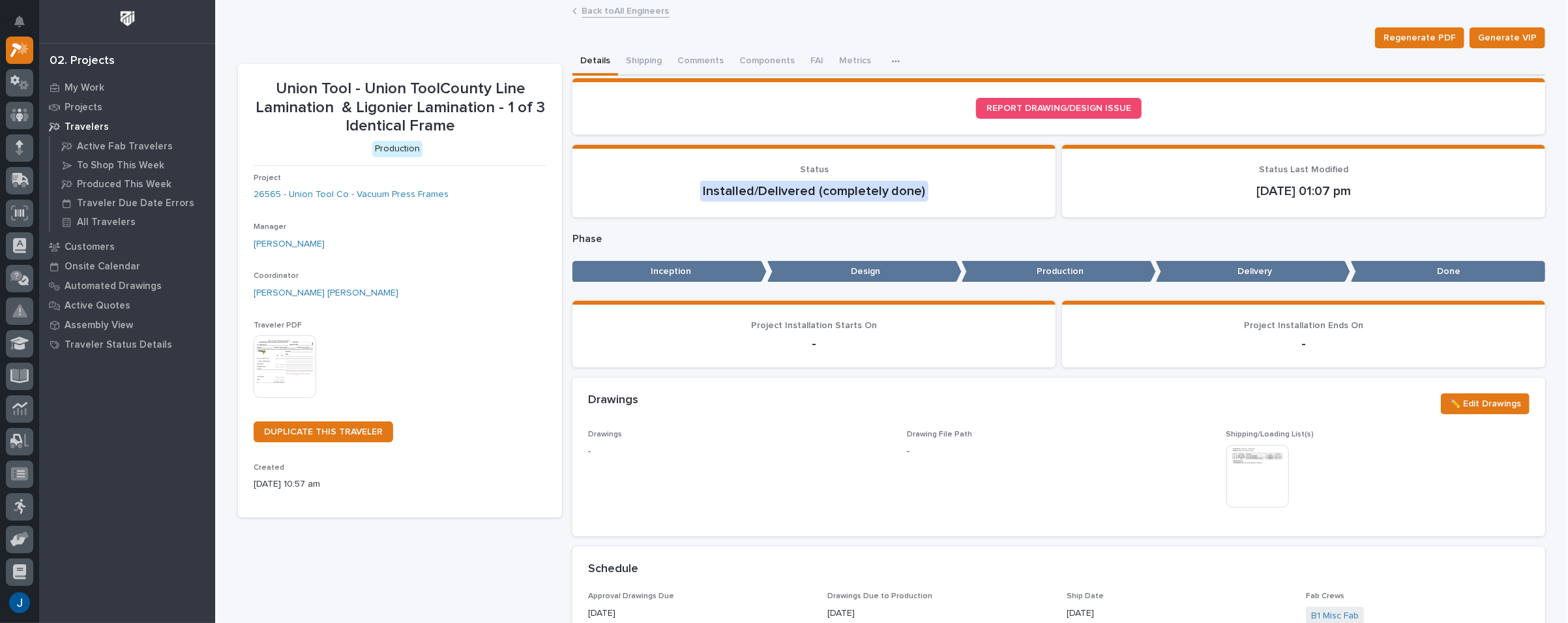
click at [272, 356] on img at bounding box center [284, 367] width 63 height 63
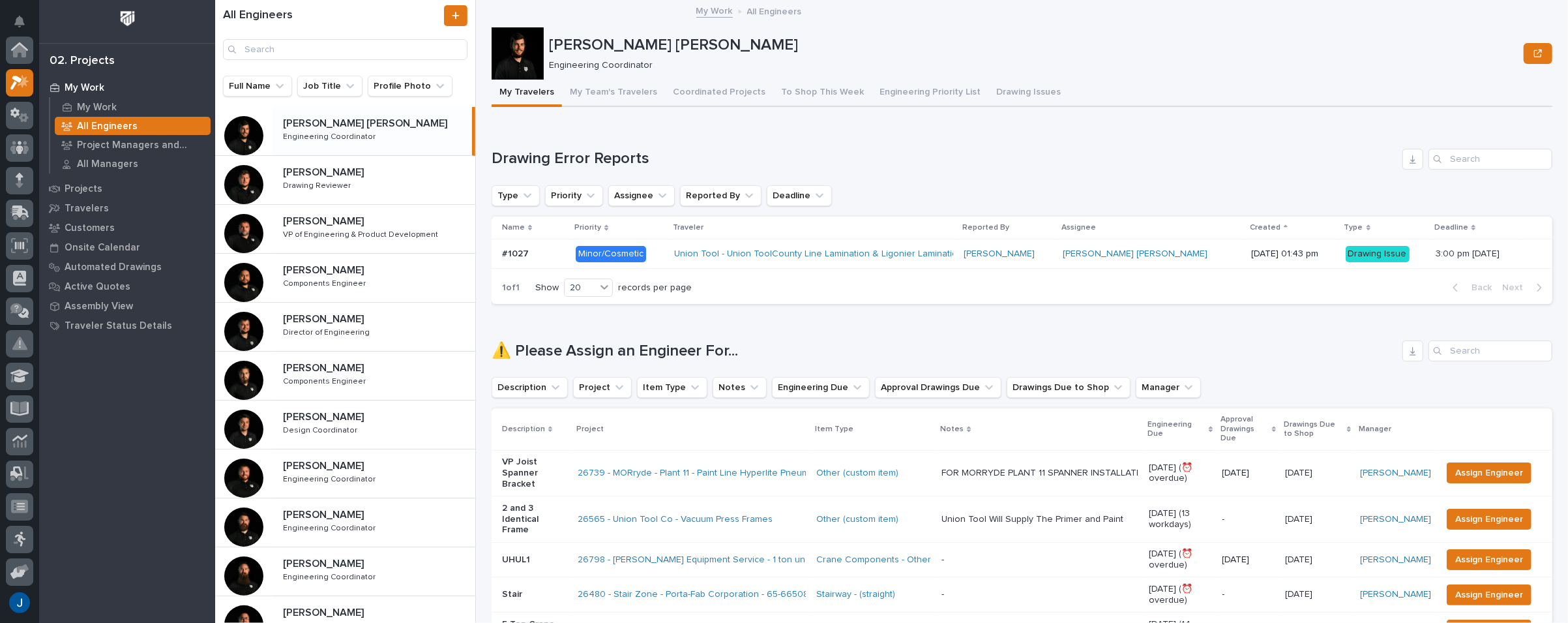
scroll to position [35, 0]
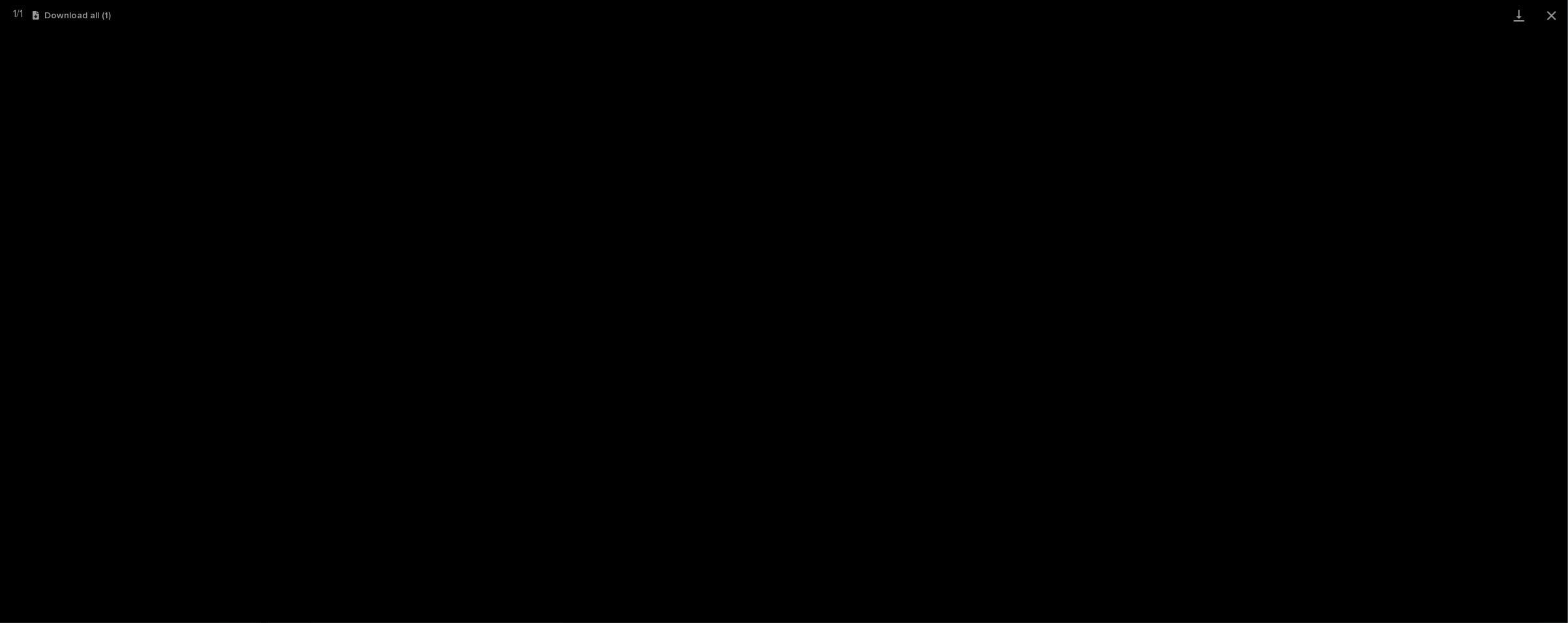
scroll to position [32, 0]
click at [1556, 15] on button "Close gallery" at bounding box center [1551, 15] width 32 height 30
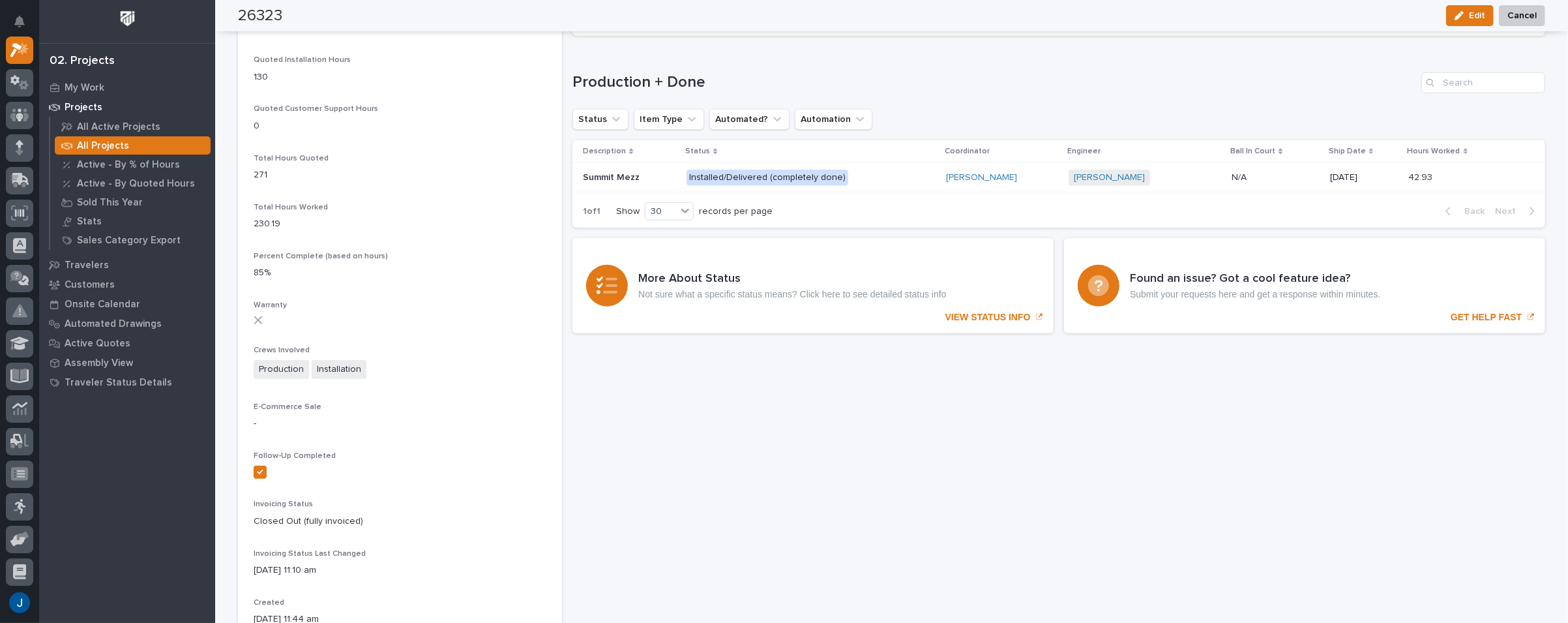
scroll to position [979, 0]
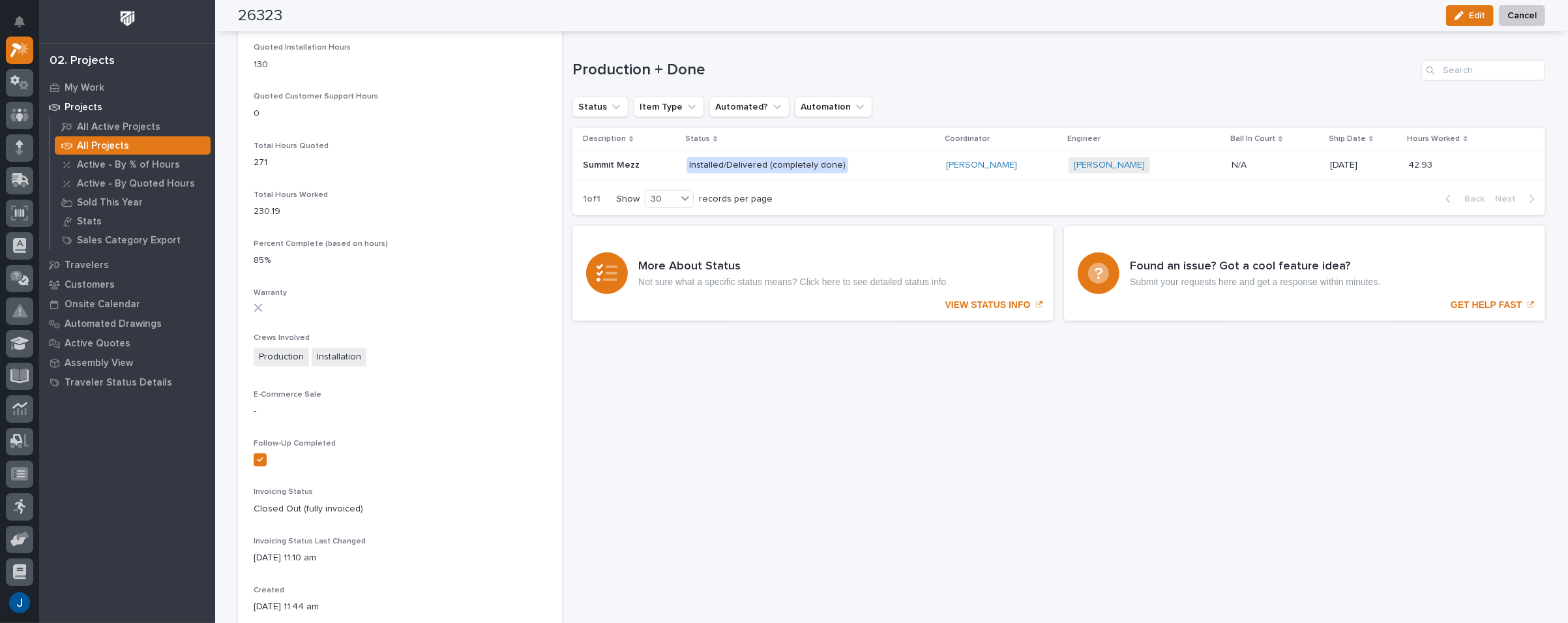
click at [733, 163] on div "Installed/Delivered (completely done)" at bounding box center [767, 165] width 162 height 17
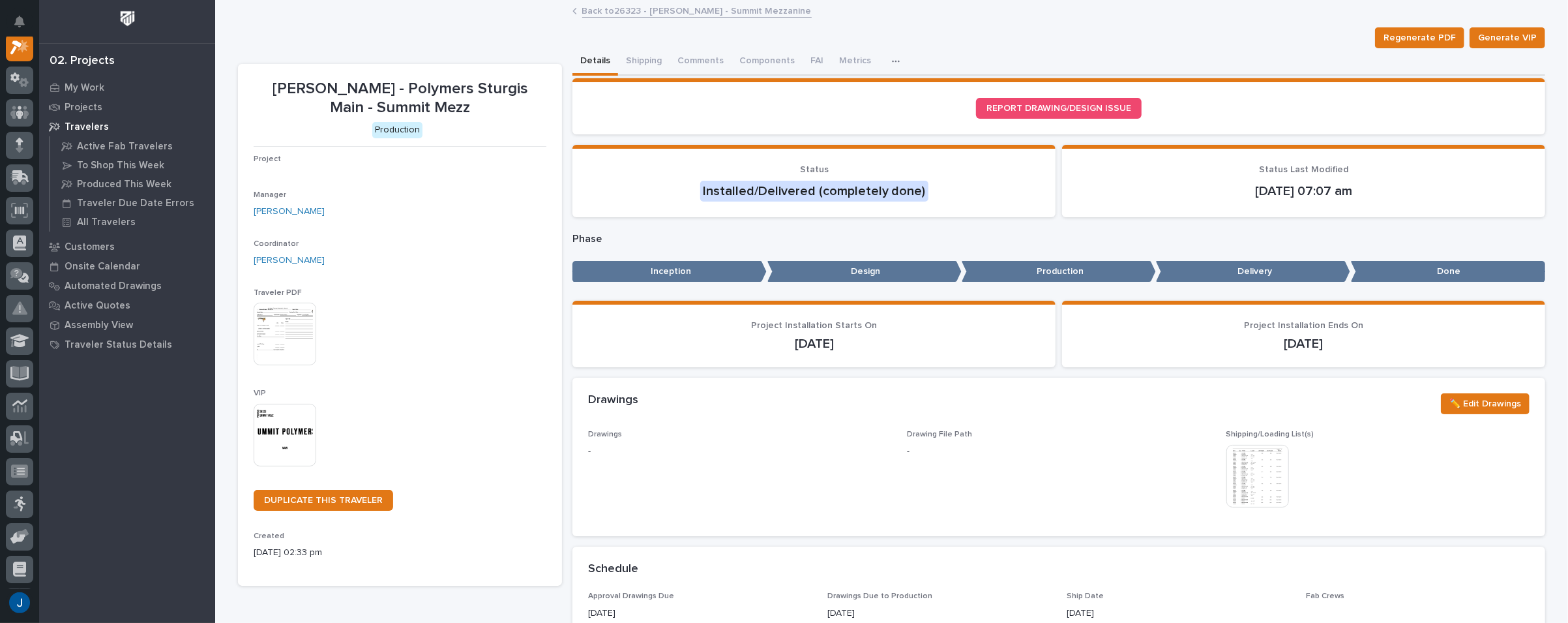
scroll to position [32, 0]
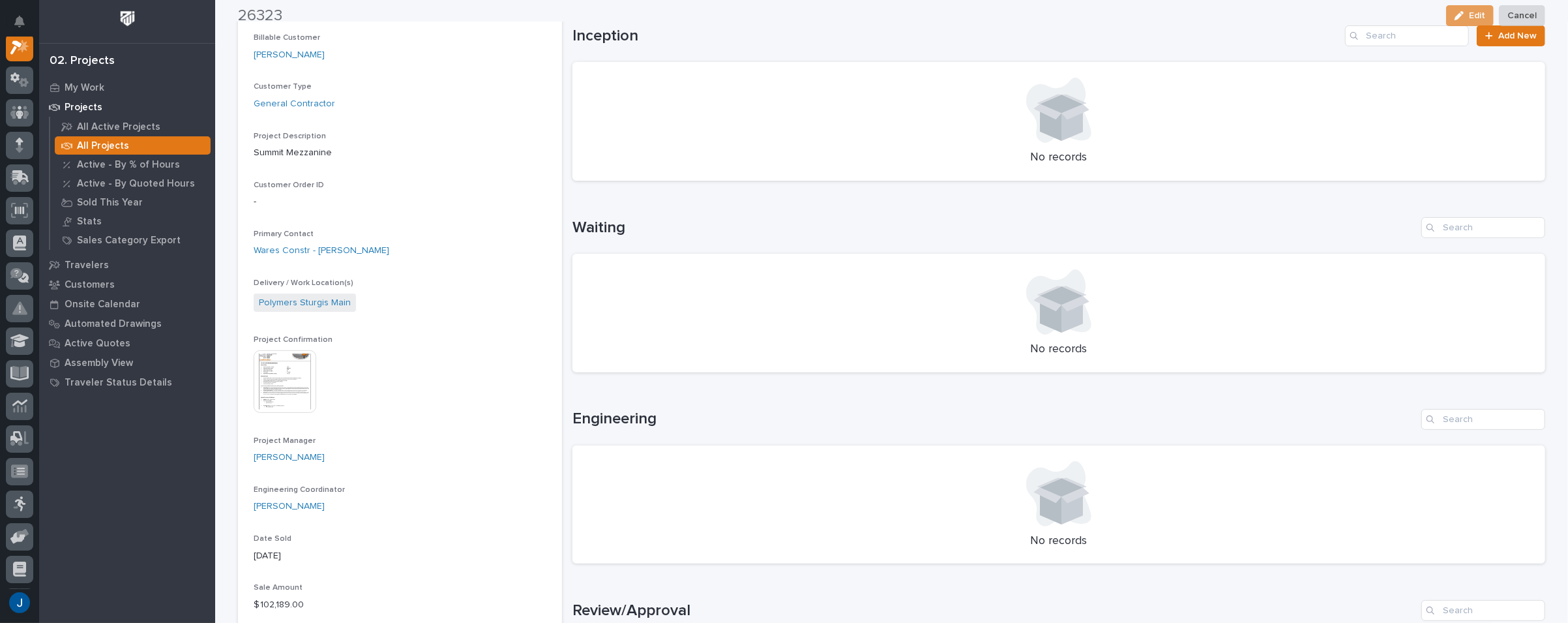
scroll to position [326, 0]
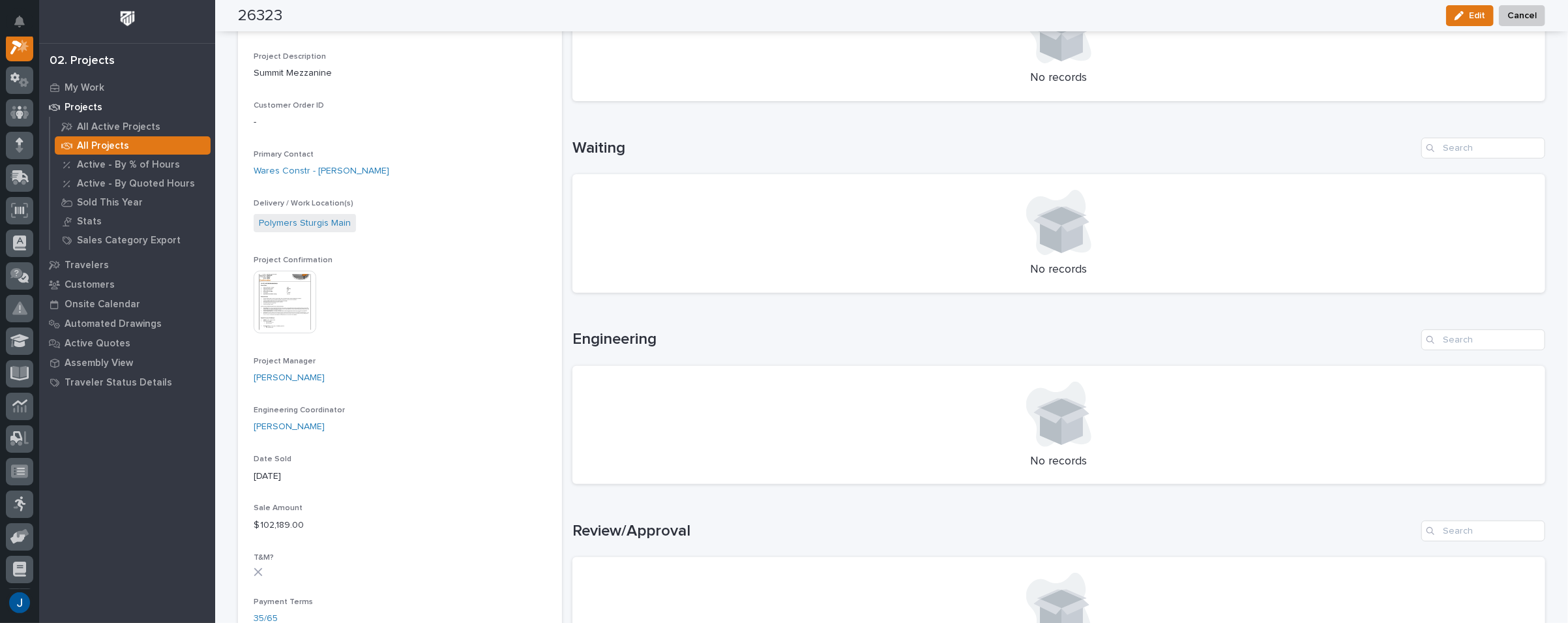
click at [278, 292] on img at bounding box center [284, 302] width 63 height 63
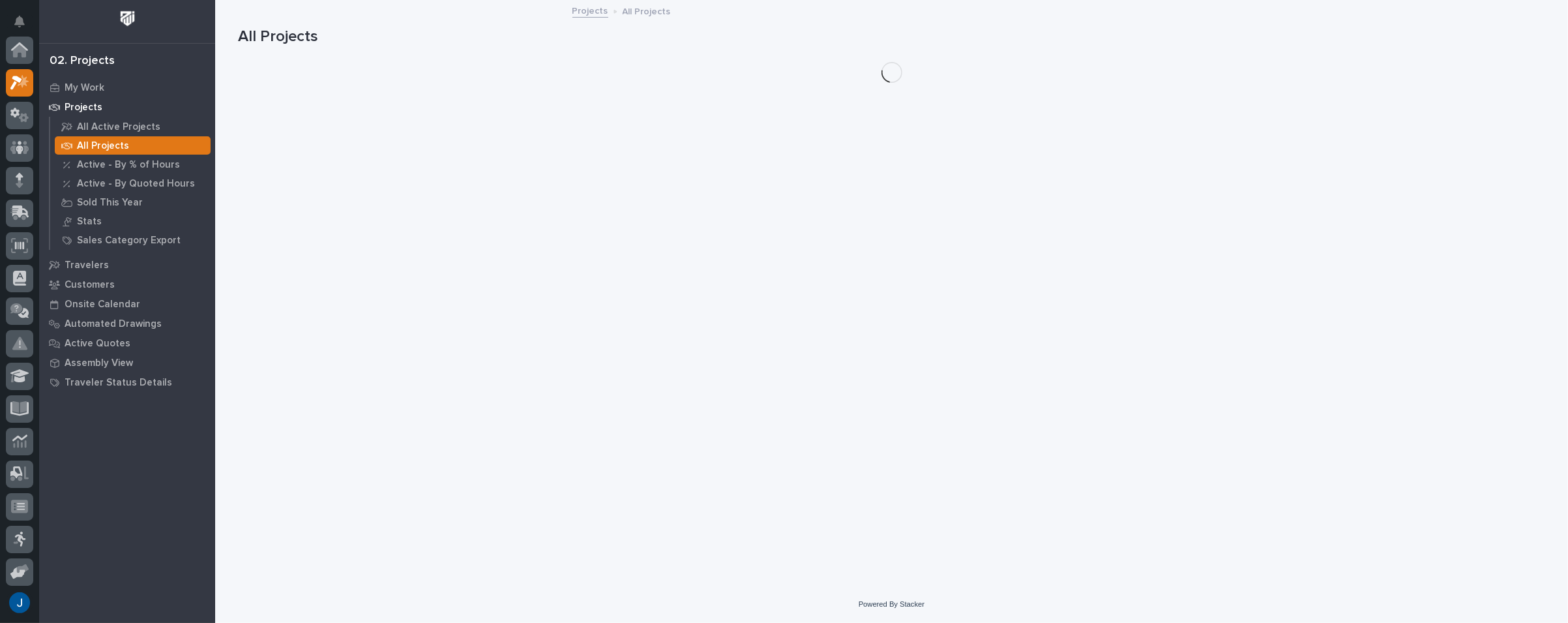
scroll to position [35, 0]
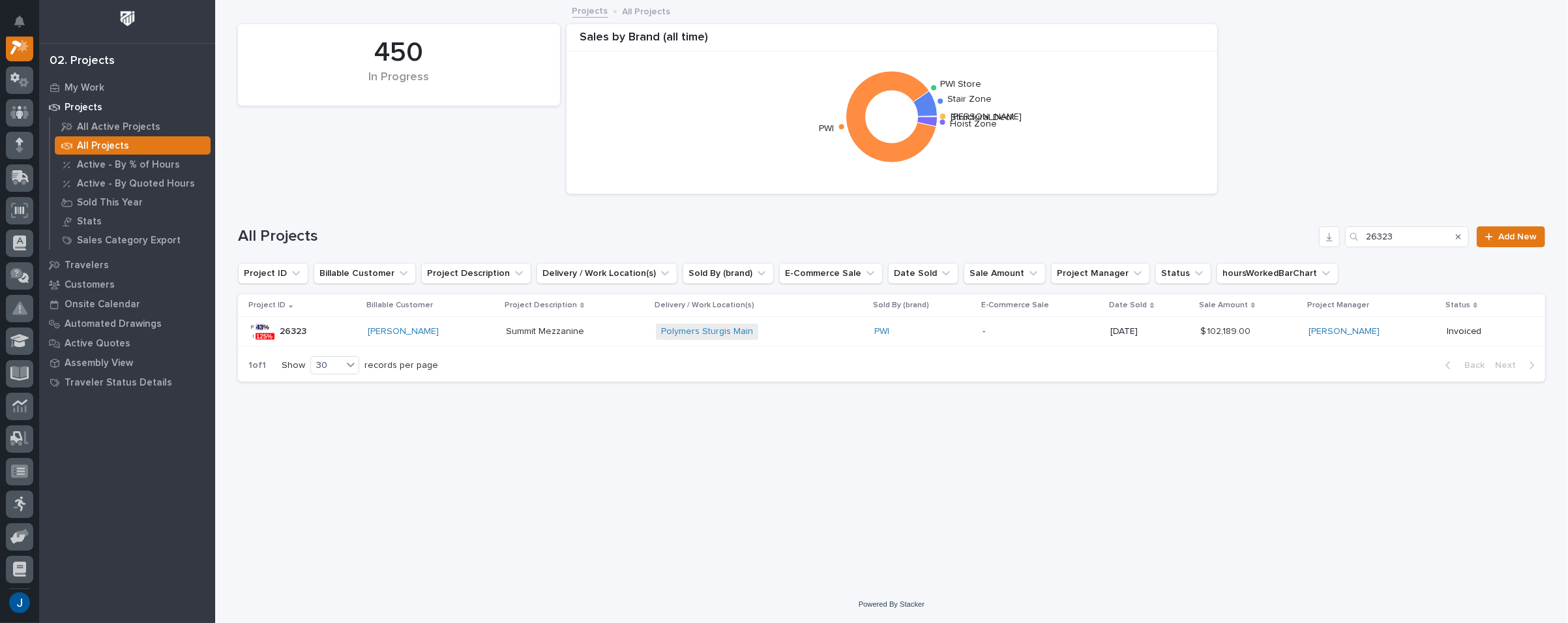
click at [85, 57] on div "02. Projects" at bounding box center [82, 61] width 65 height 14
click at [19, 306] on icon at bounding box center [19, 308] width 2 height 8
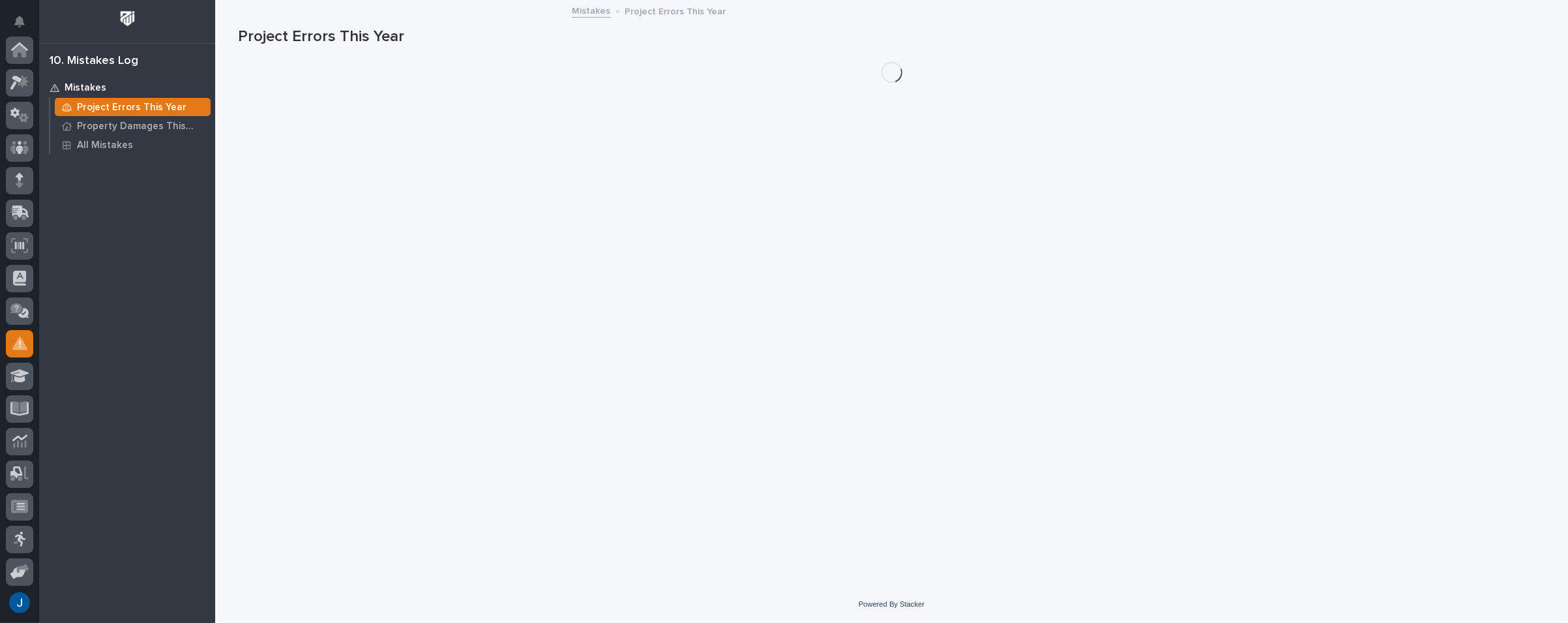
scroll to position [197, 0]
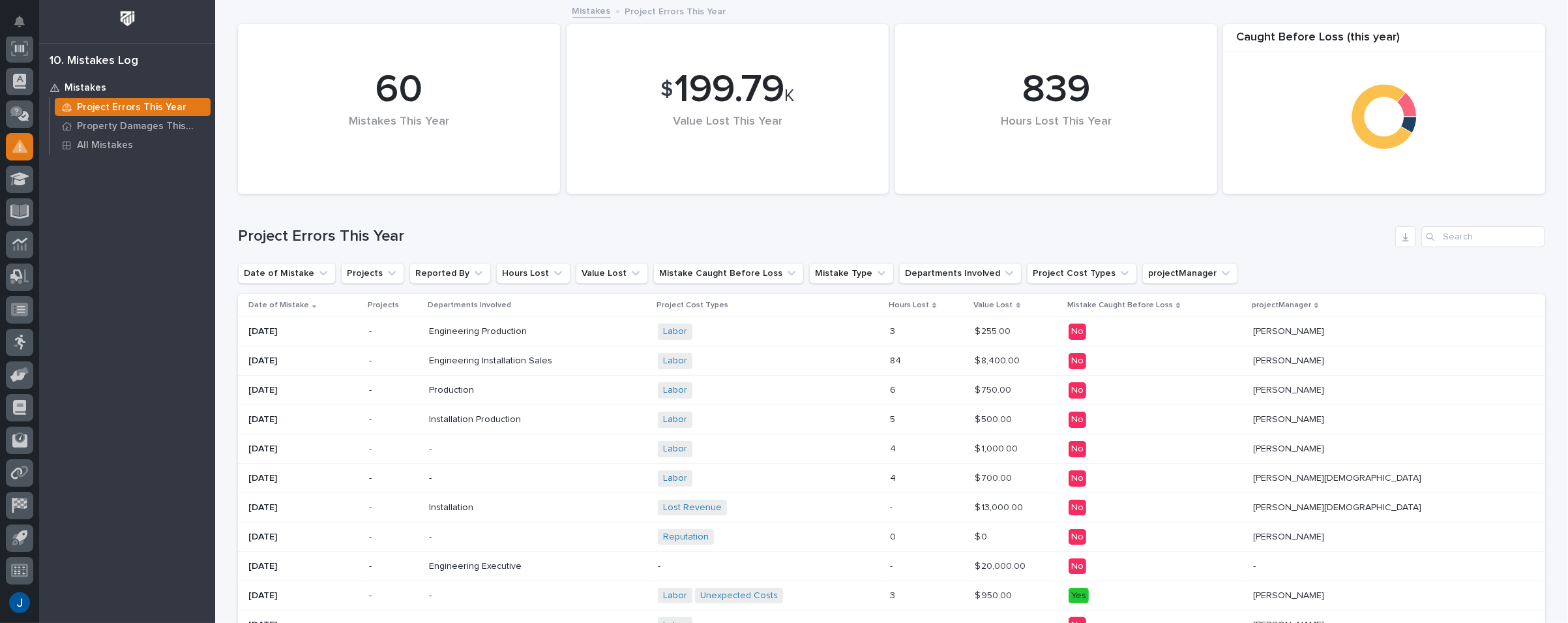
click at [458, 218] on div "Project Errors This Year" at bounding box center [892, 232] width 1307 height 63
click at [85, 82] on p "Mistakes" at bounding box center [85, 88] width 42 height 12
click at [90, 59] on div "10. Mistakes Log" at bounding box center [94, 61] width 89 height 14
click at [94, 144] on p "All Mistakes" at bounding box center [105, 145] width 56 height 12
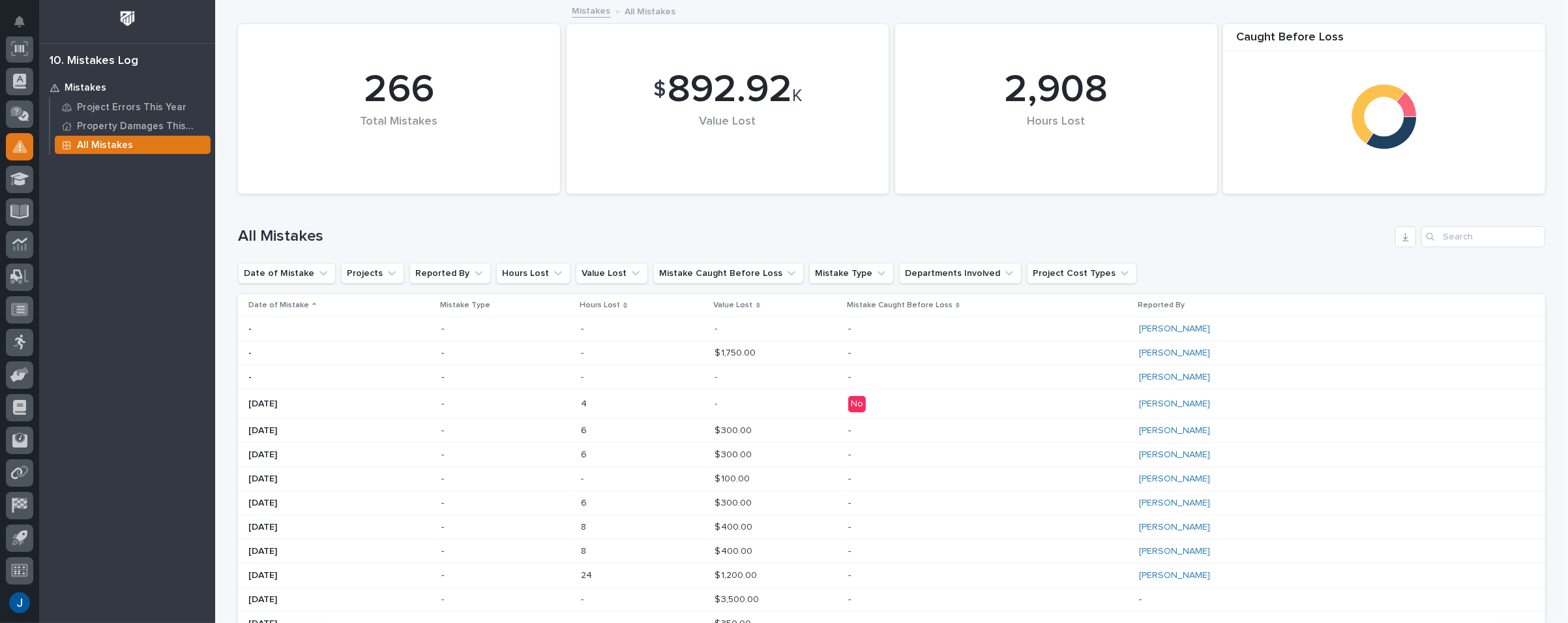
click at [123, 17] on img at bounding box center [127, 18] width 24 height 24
click at [125, 15] on img at bounding box center [127, 18] width 24 height 24
click at [17, 45] on icon at bounding box center [19, 47] width 17 height 8
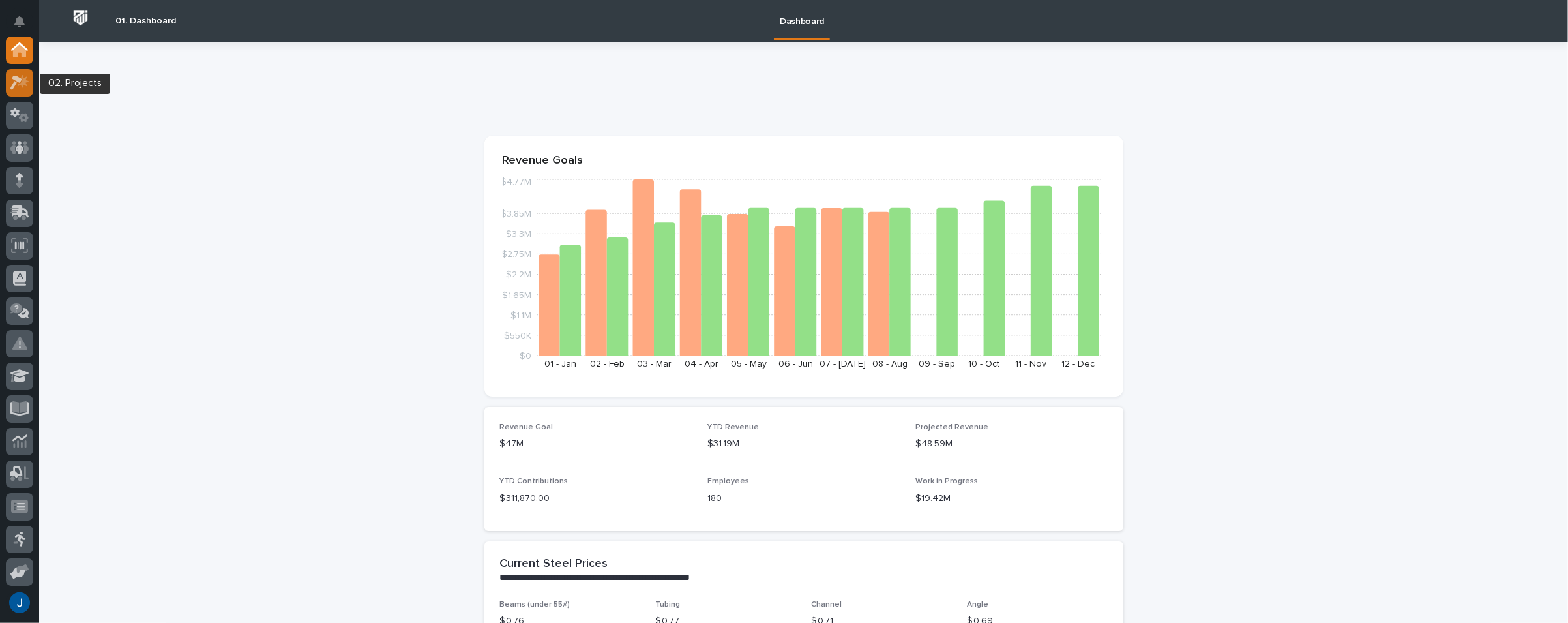
click at [25, 81] on icon at bounding box center [23, 81] width 11 height 13
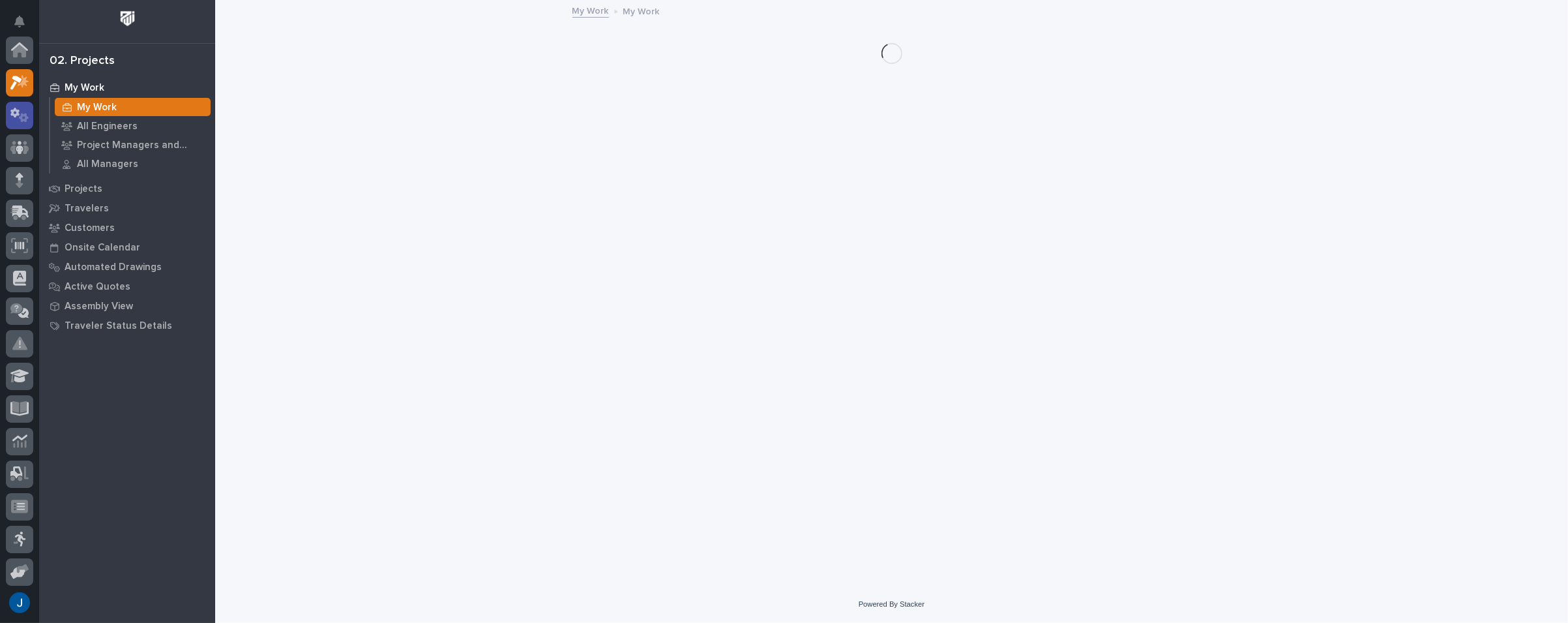
scroll to position [32, 0]
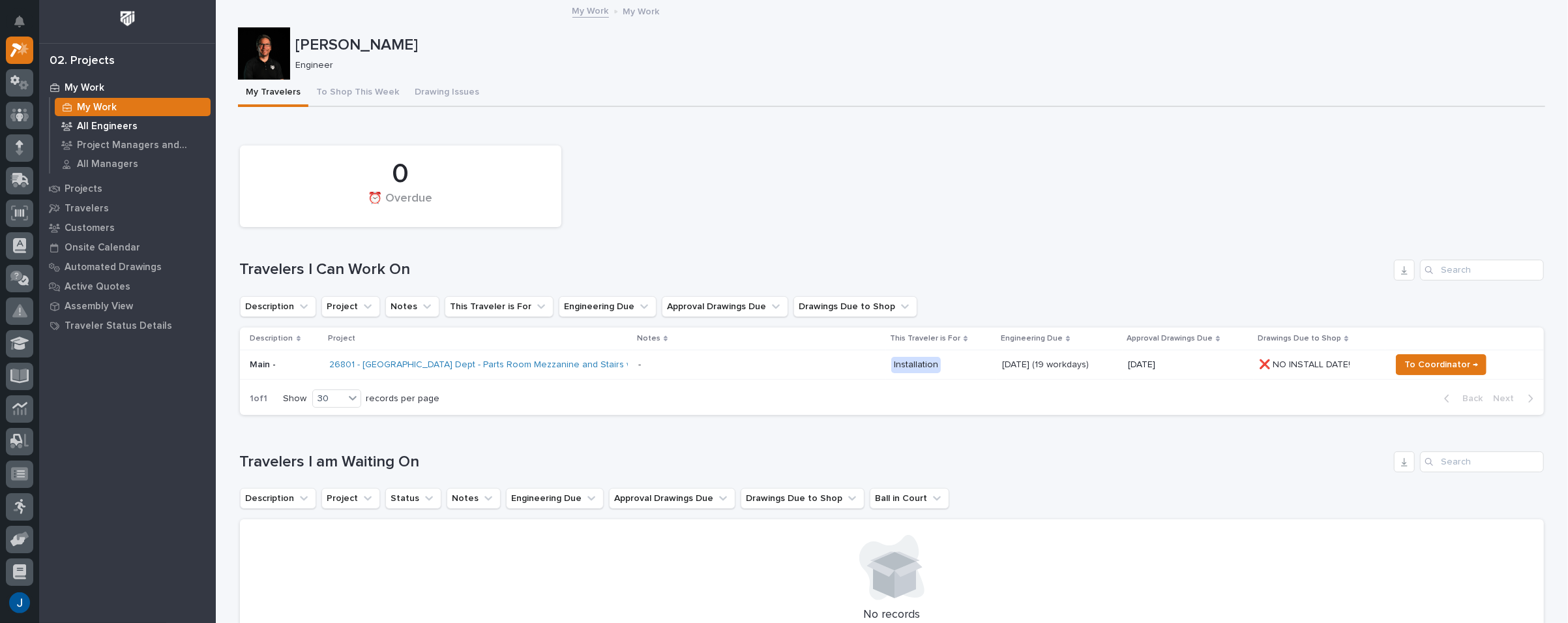
click at [95, 123] on p "All Engineers" at bounding box center [107, 126] width 61 height 12
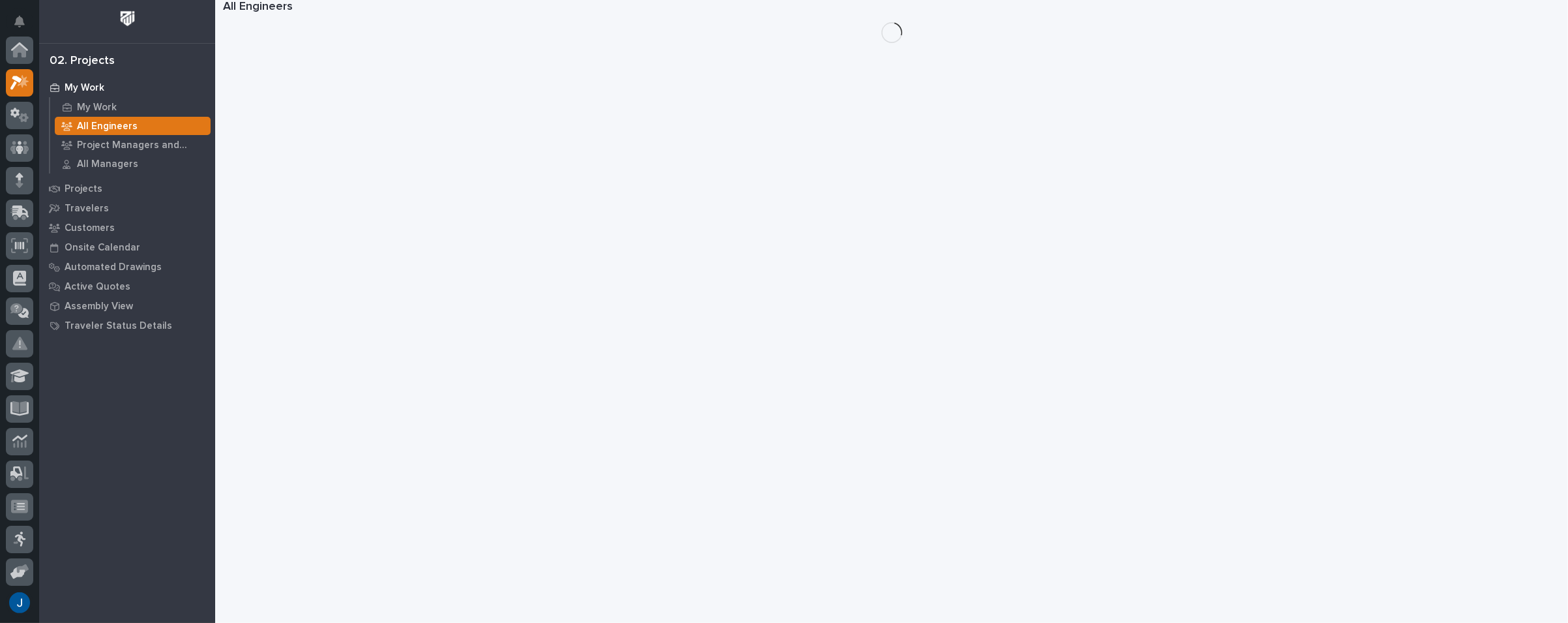
scroll to position [32, 0]
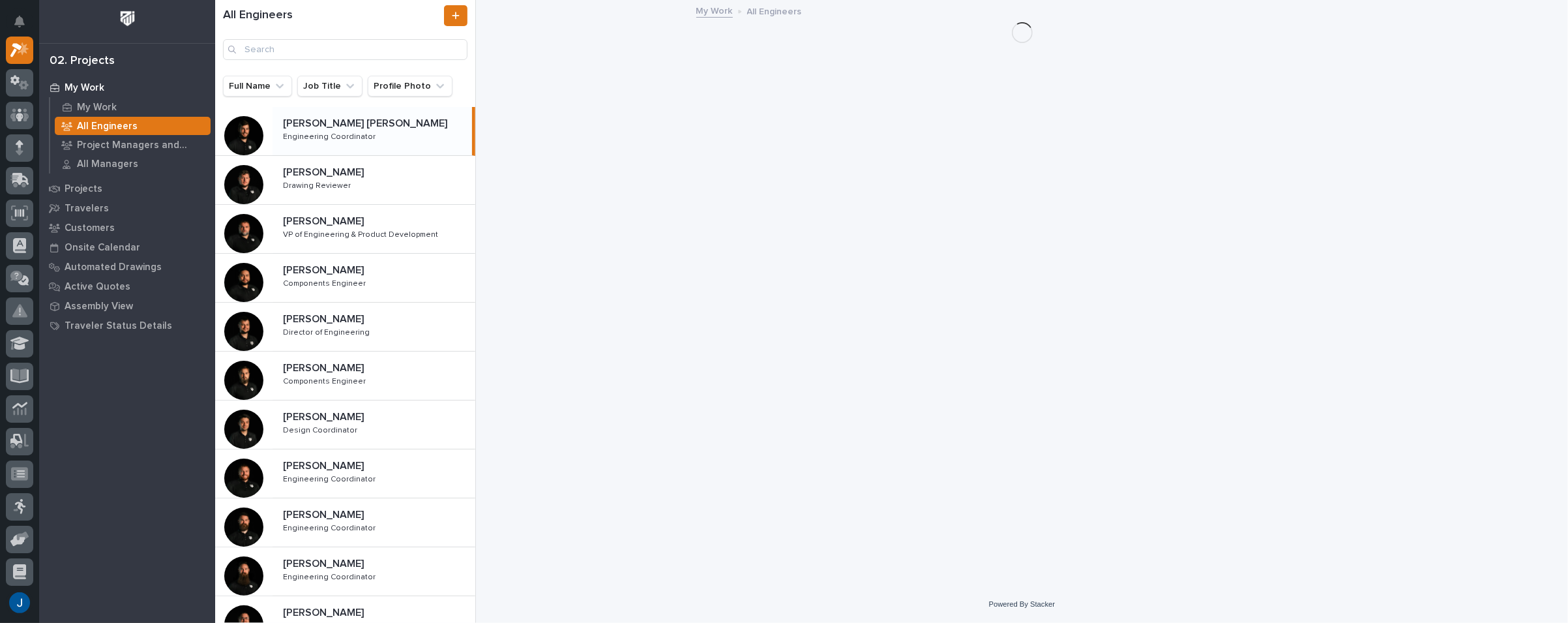
click at [309, 122] on p "[PERSON_NAME] [PERSON_NAME]" at bounding box center [366, 123] width 167 height 15
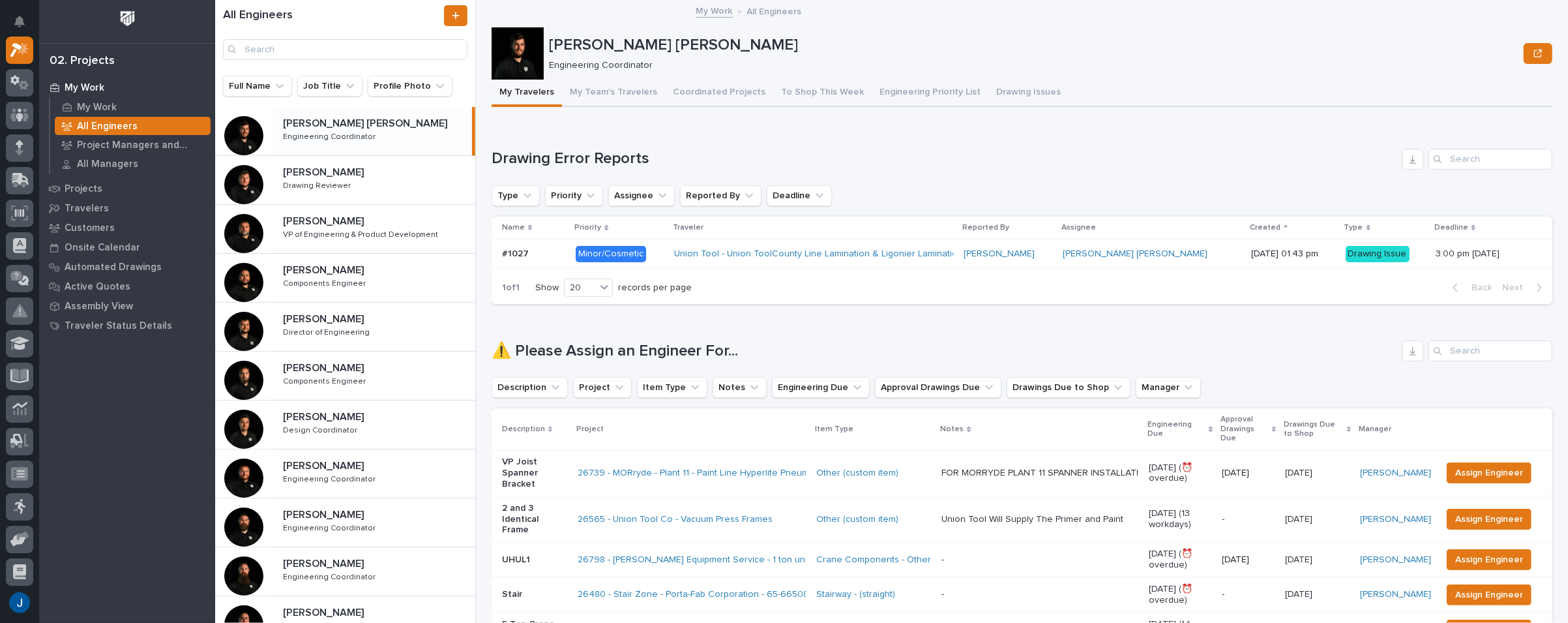
click at [1346, 250] on div "Drawing Issue" at bounding box center [1377, 254] width 64 height 17
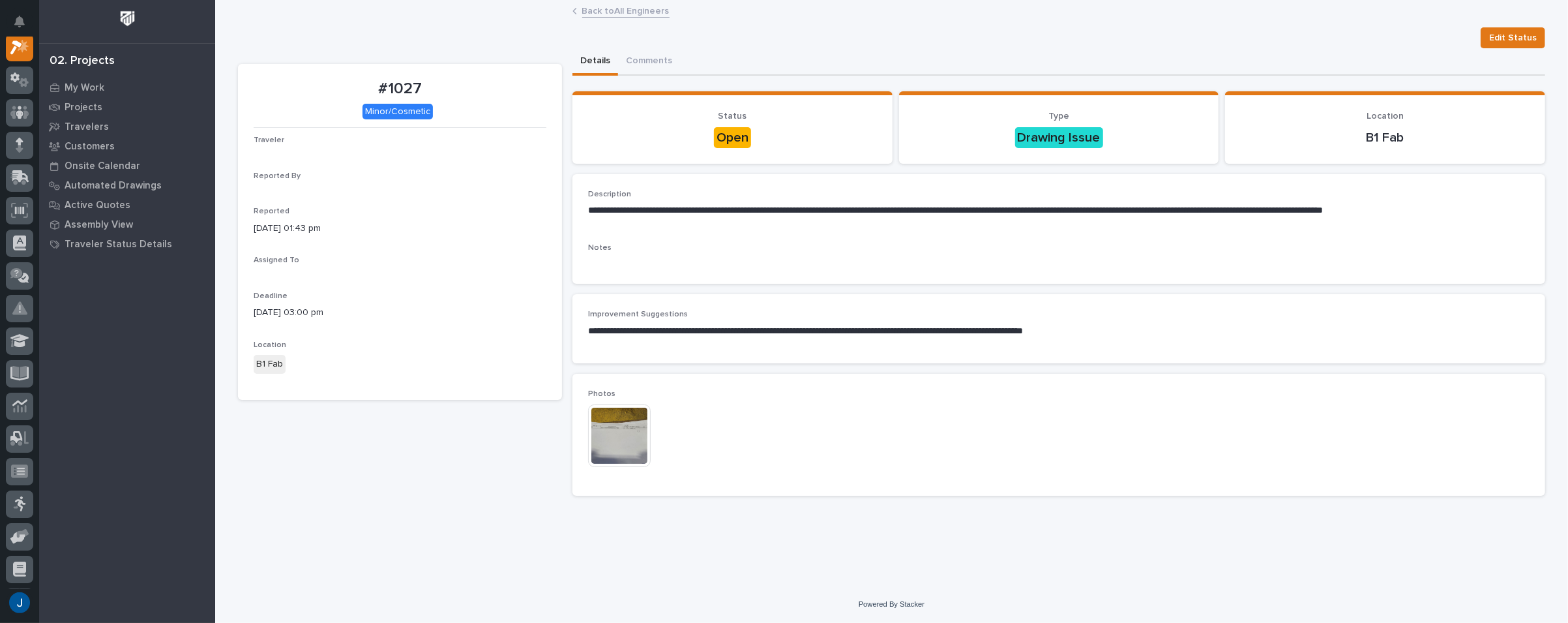
scroll to position [32, 0]
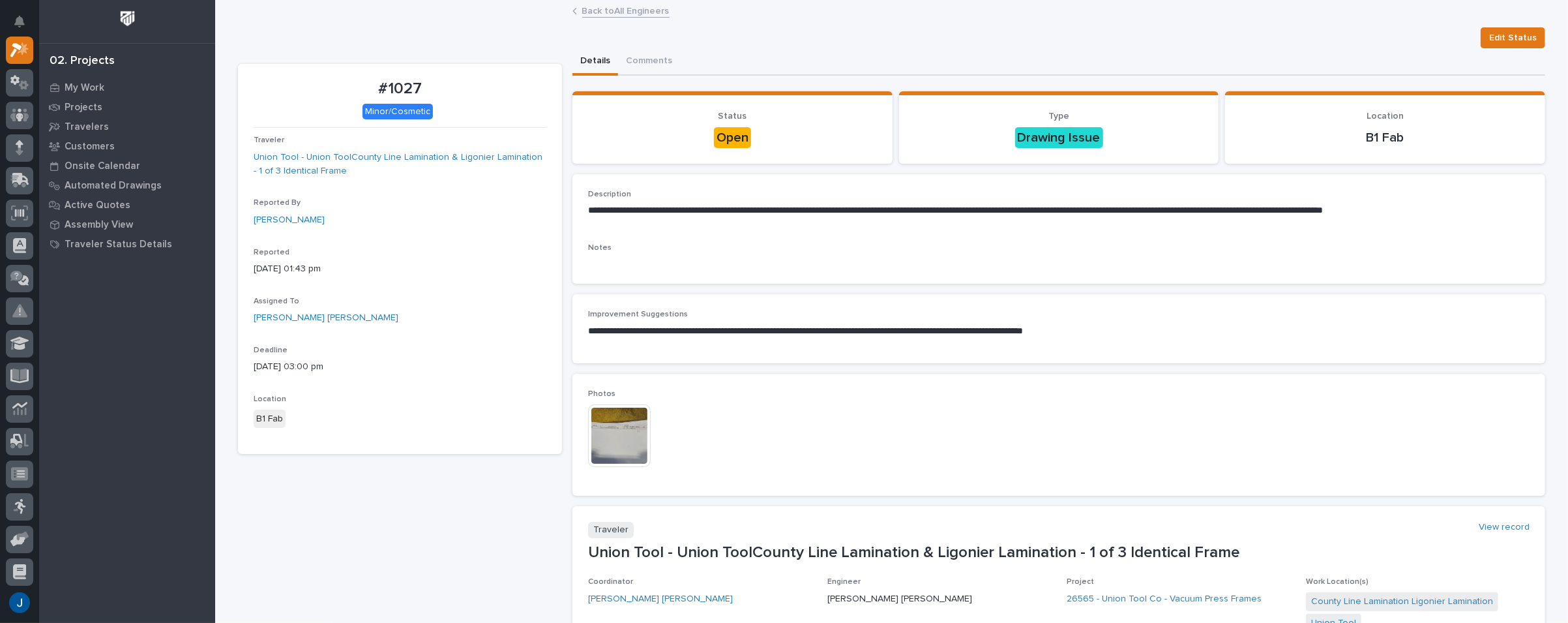
click at [610, 433] on img at bounding box center [619, 436] width 63 height 63
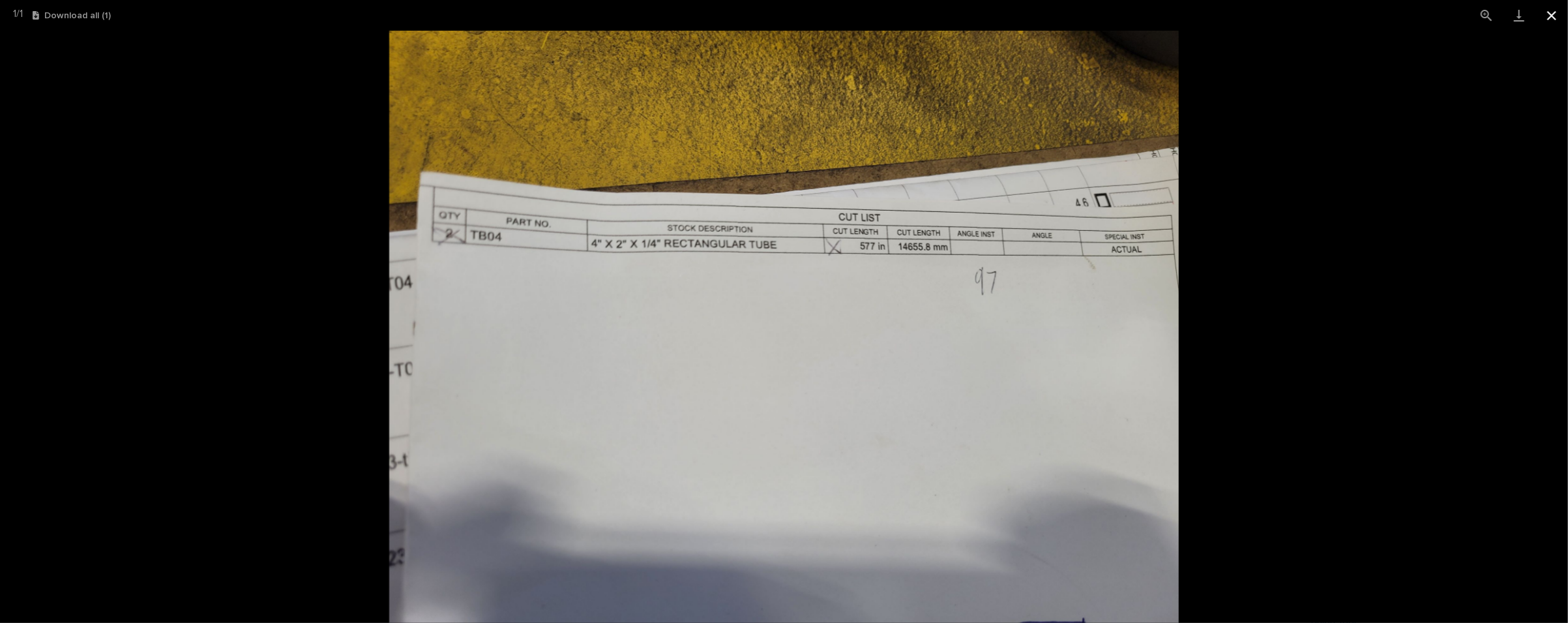
drag, startPoint x: 1554, startPoint y: 15, endPoint x: 1553, endPoint y: 24, distance: 9.1
click at [1554, 15] on button "Close gallery" at bounding box center [1551, 15] width 32 height 30
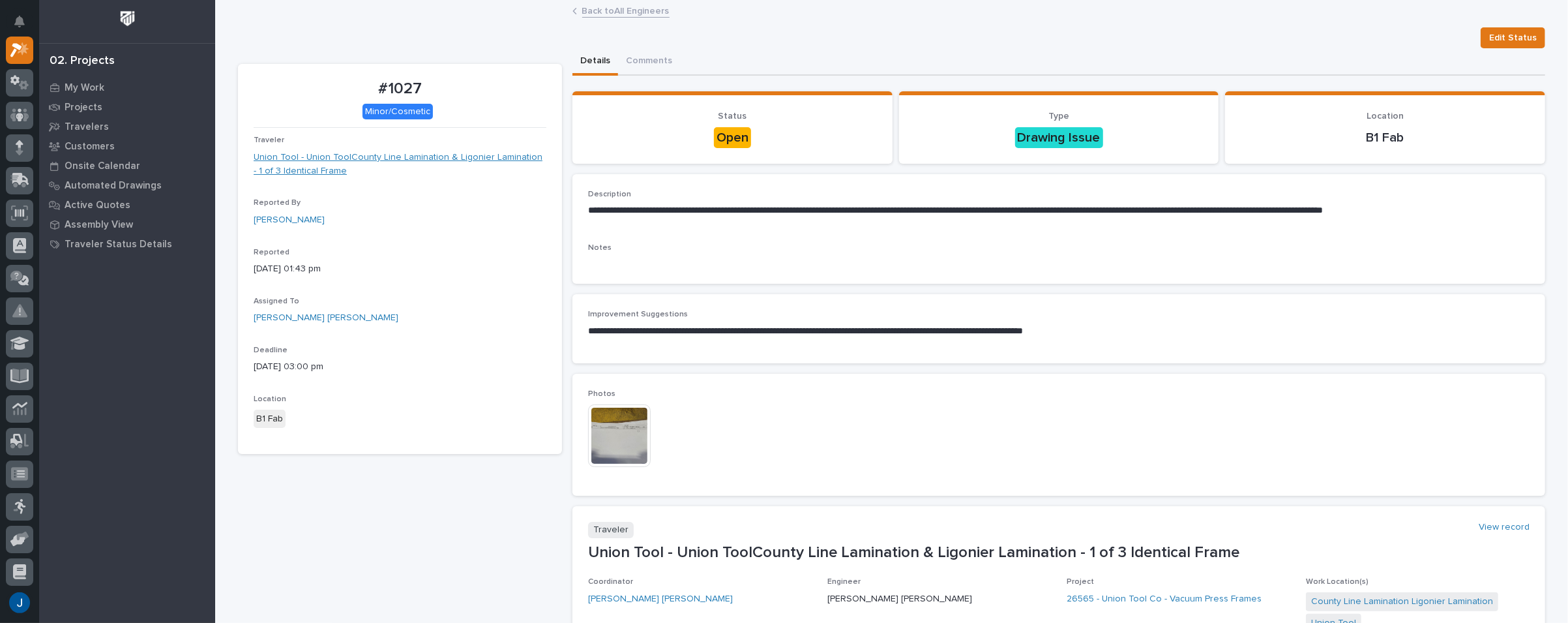
click at [269, 153] on link "Union Tool - Union ToolCounty Line Lamination & Ligonier Lamination - 1 of 3 Id…" at bounding box center [399, 165] width 293 height 28
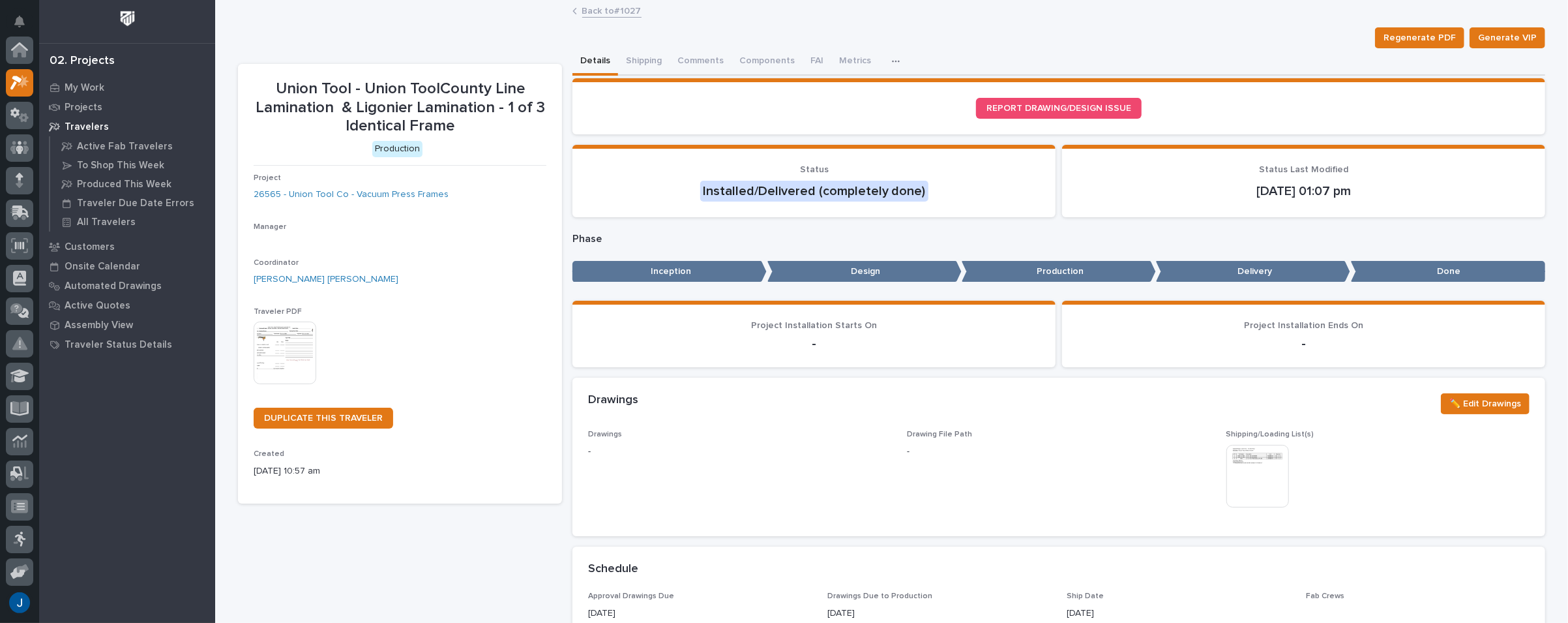
scroll to position [32, 0]
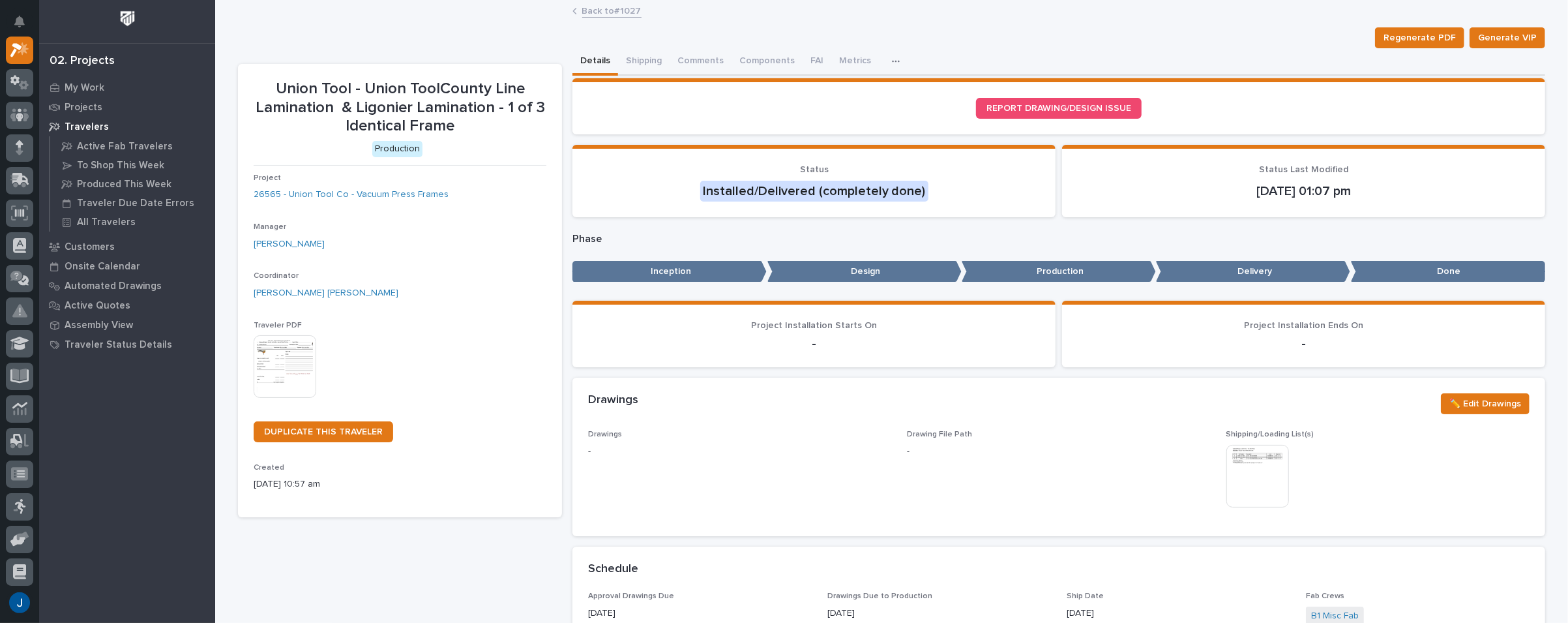
click at [280, 363] on img at bounding box center [284, 367] width 63 height 63
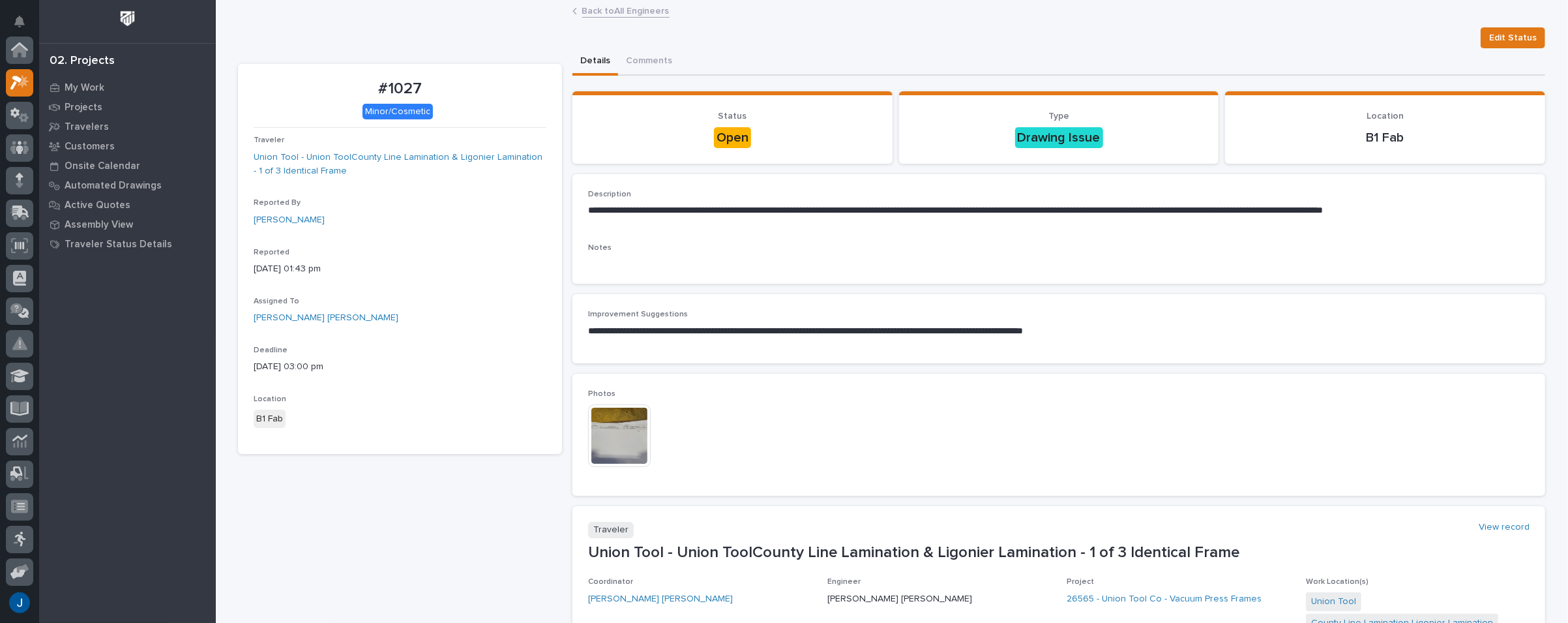
scroll to position [35, 0]
click at [81, 84] on p "My Work" at bounding box center [85, 88] width 40 height 12
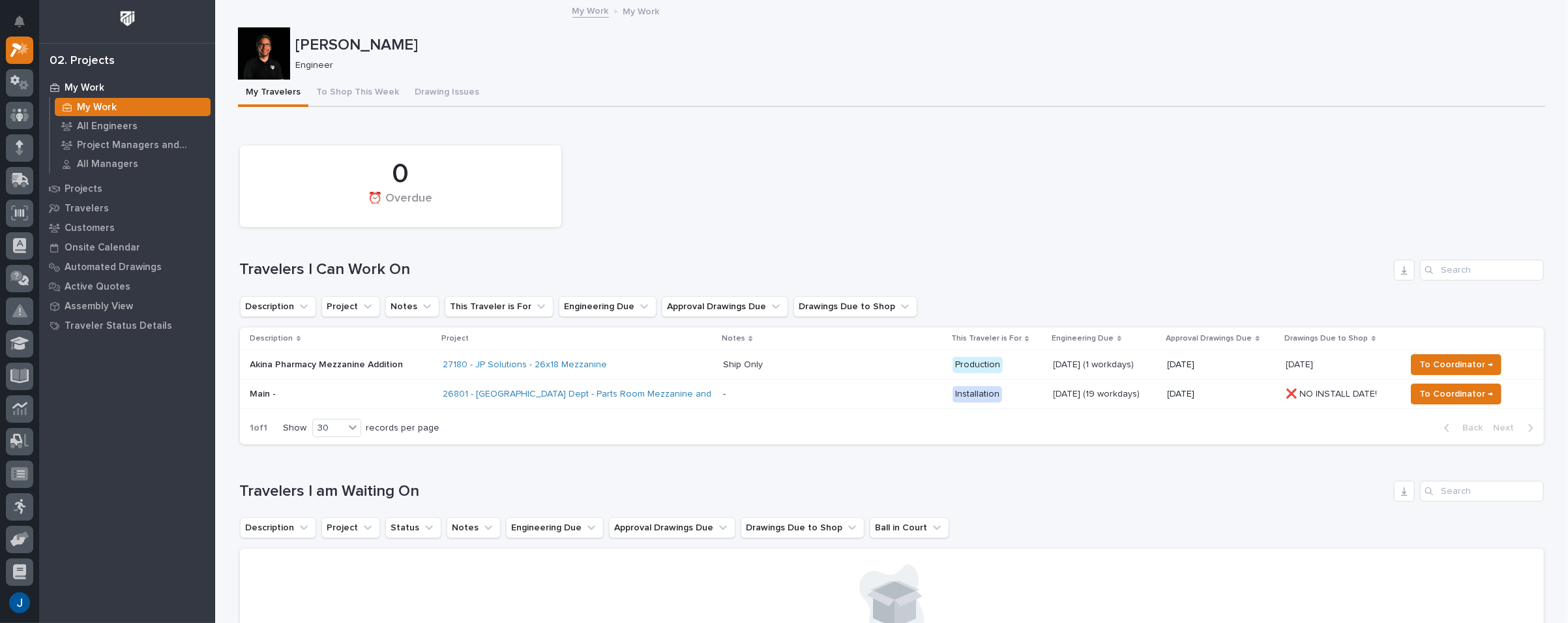
click at [286, 361] on p "Akina Pharmacy Mezzanine Addition" at bounding box center [341, 365] width 182 height 11
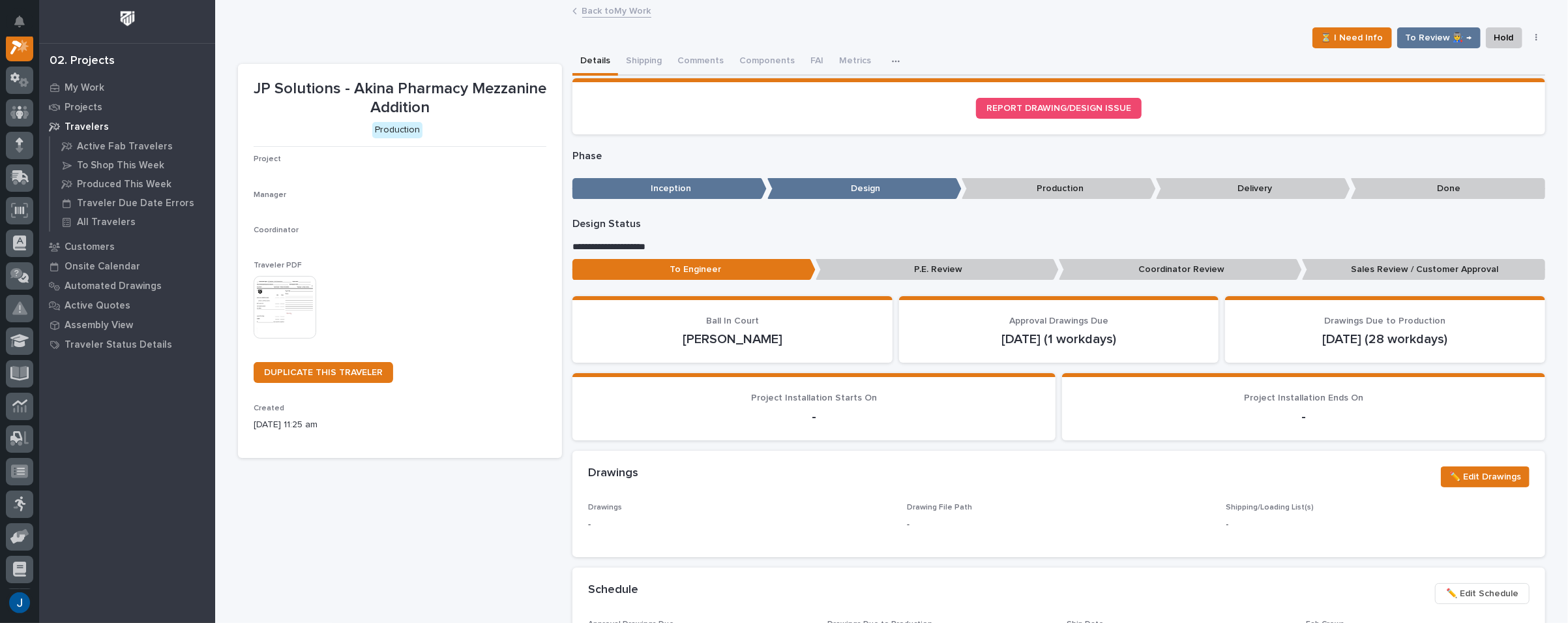
scroll to position [32, 0]
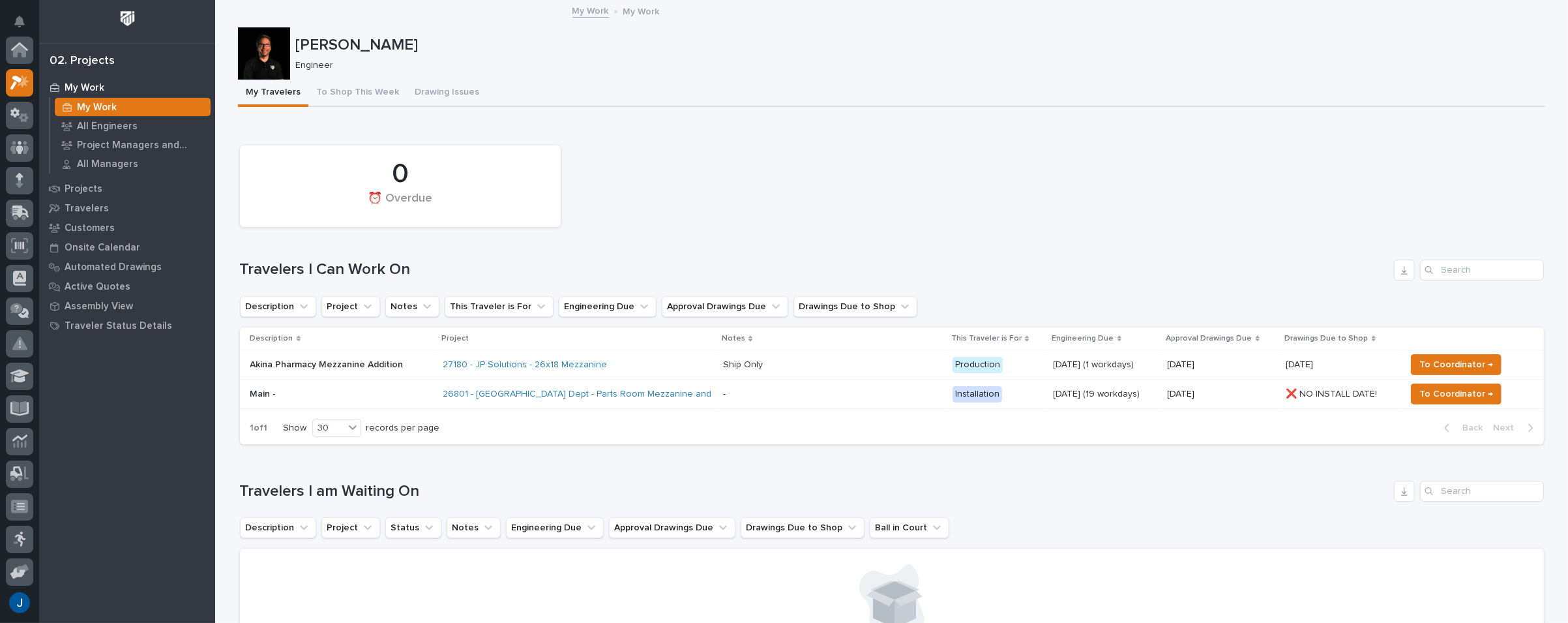
scroll to position [35, 0]
